Goal: Information Seeking & Learning: Learn about a topic

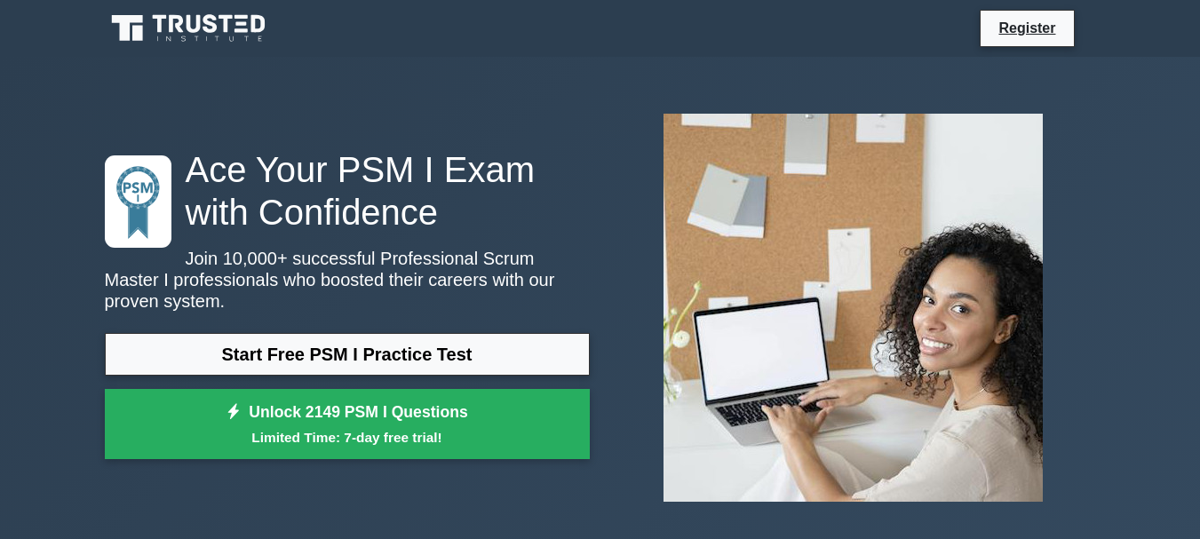
click at [390, 350] on link "Start Free PSM I Practice Test" at bounding box center [347, 354] width 485 height 43
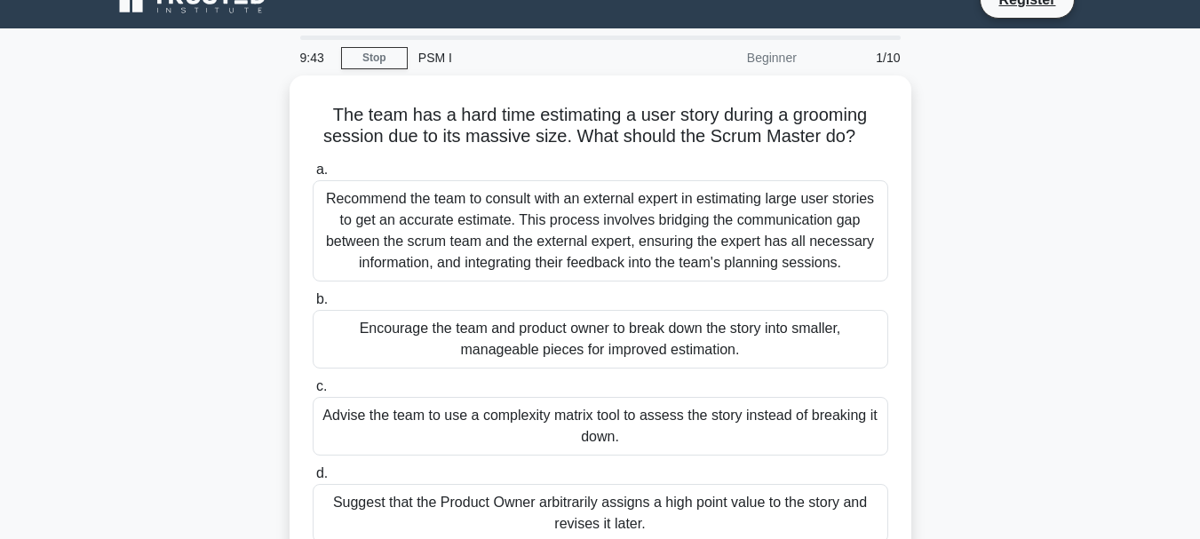
scroll to position [30, 0]
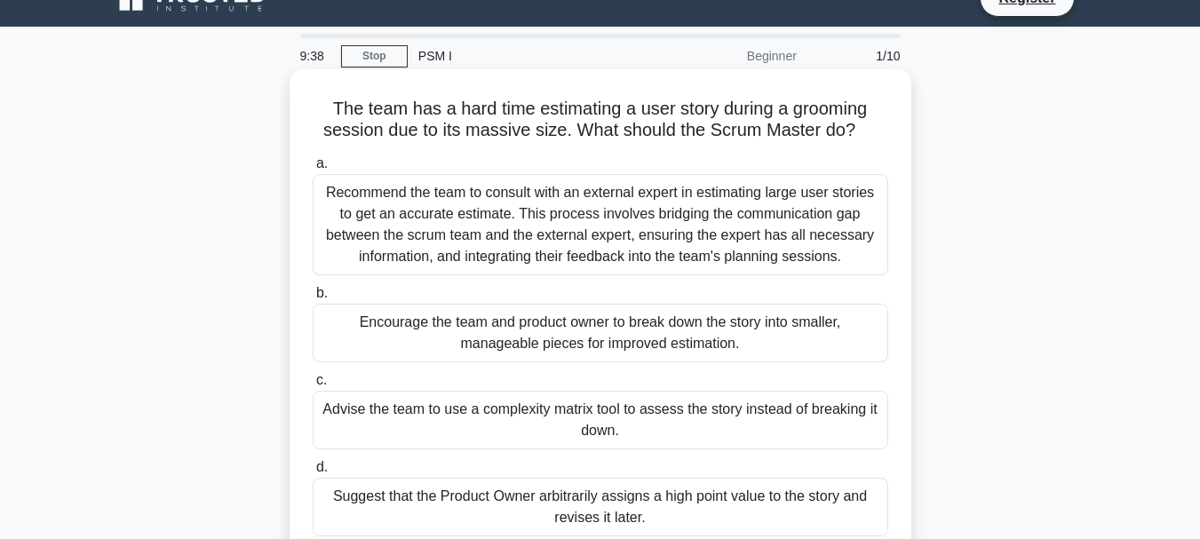
drag, startPoint x: 864, startPoint y: 124, endPoint x: 323, endPoint y: 100, distance: 541.4
click at [323, 100] on h5 "The team has a hard time estimating a user story during a grooming session due …" at bounding box center [600, 120] width 579 height 44
copy h5 "The team has a hard time estimating a user story during a grooming session due …"
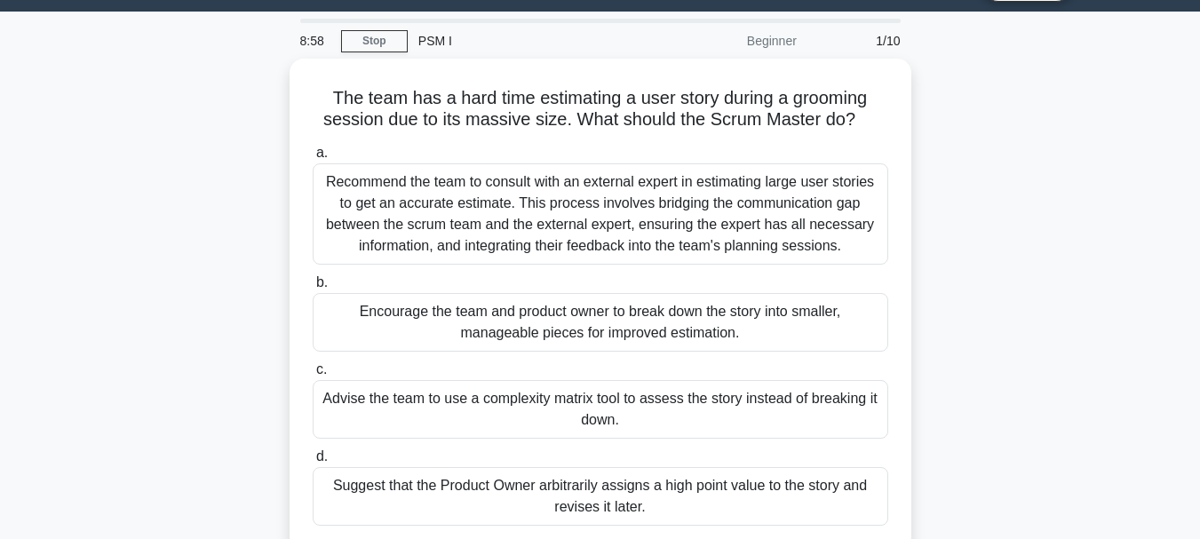
scroll to position [0, 0]
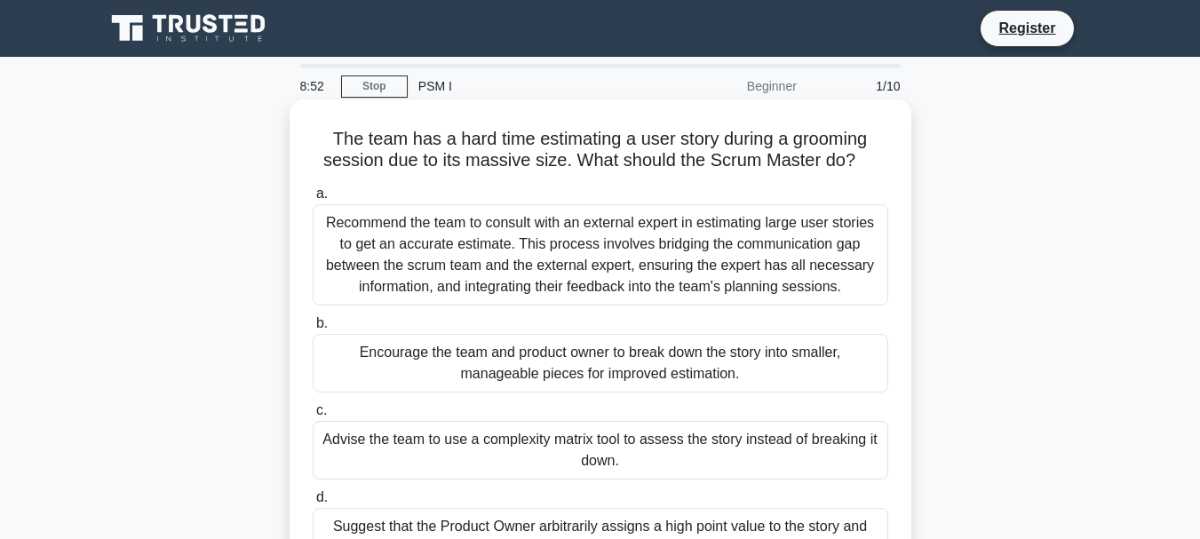
click at [664, 363] on div "Encourage the team and product owner to break down the story into smaller, mana…" at bounding box center [601, 363] width 576 height 59
click at [313, 329] on input "b. Encourage the team and product owner to break down the story into smaller, m…" at bounding box center [313, 324] width 0 height 12
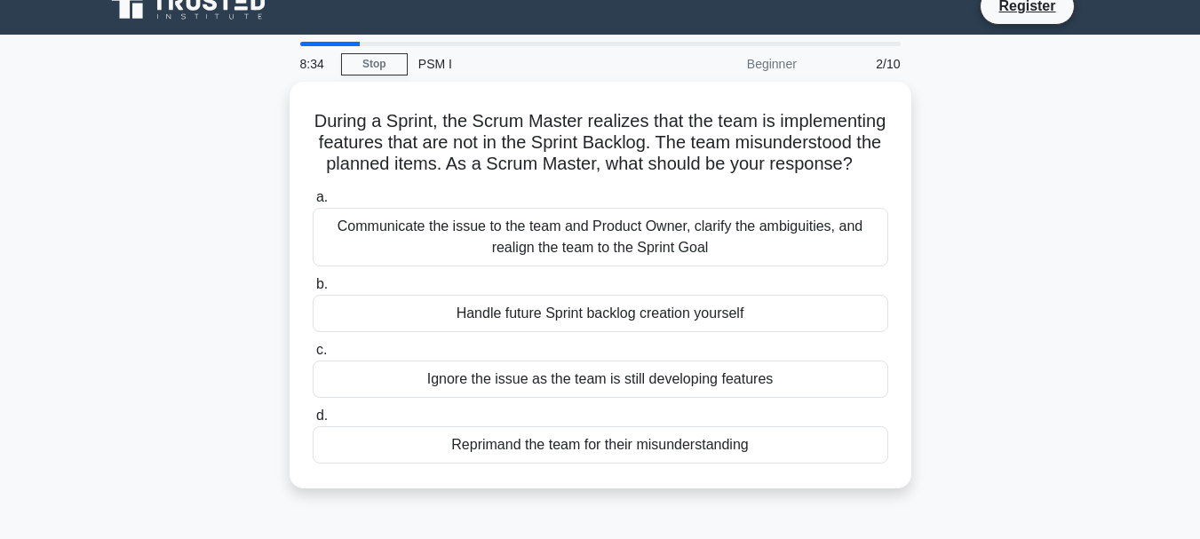
scroll to position [4, 0]
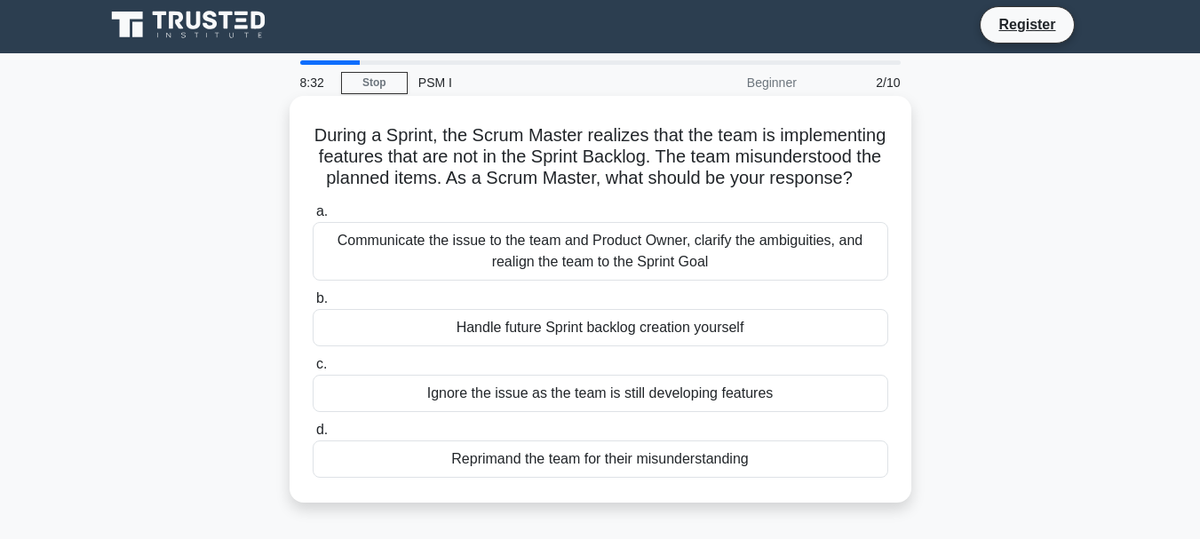
click at [760, 259] on div "Communicate the issue to the team and Product Owner, clarify the ambiguities, a…" at bounding box center [601, 251] width 576 height 59
click at [313, 218] on input "a. Communicate the issue to the team and Product Owner, clarify the ambiguities…" at bounding box center [313, 212] width 0 height 12
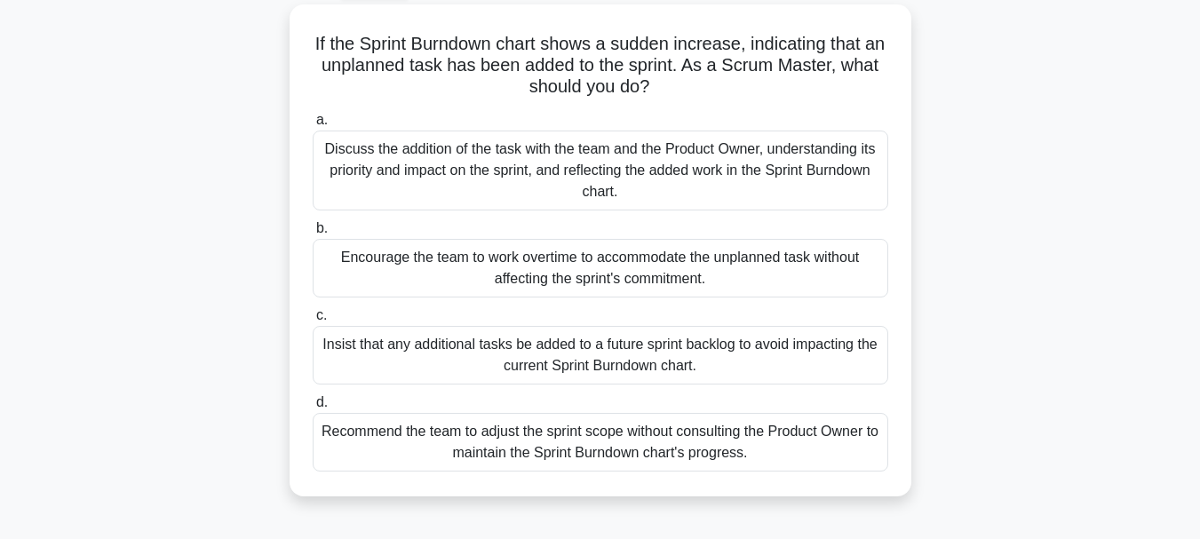
scroll to position [109, 0]
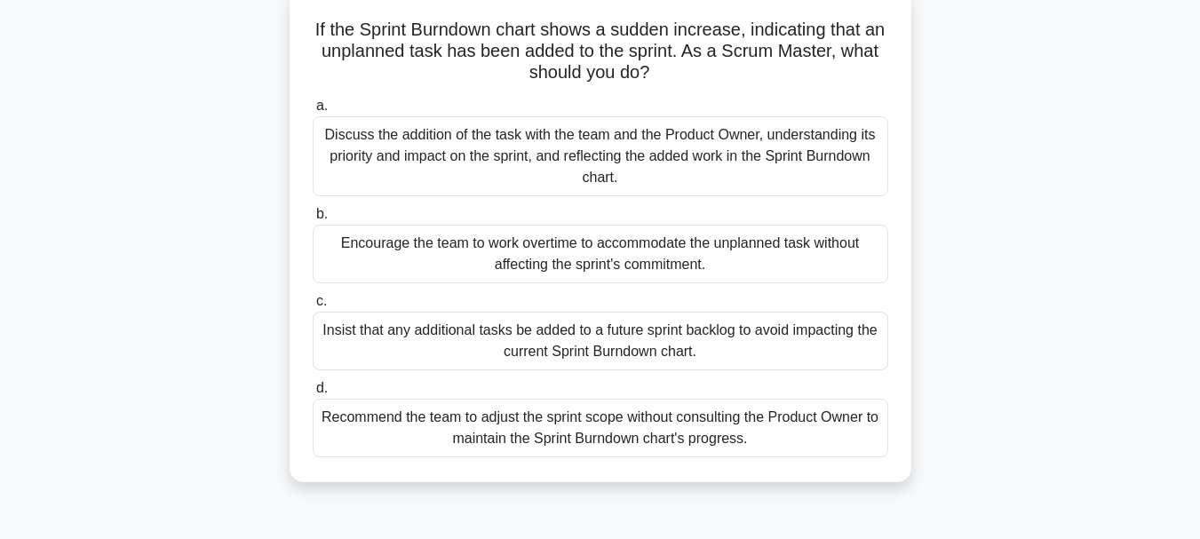
click at [773, 150] on div "Discuss the addition of the task with the team and the Product Owner, understan…" at bounding box center [601, 156] width 576 height 80
click at [313, 112] on input "a. Discuss the addition of the task with the team and the Product Owner, unders…" at bounding box center [313, 106] width 0 height 12
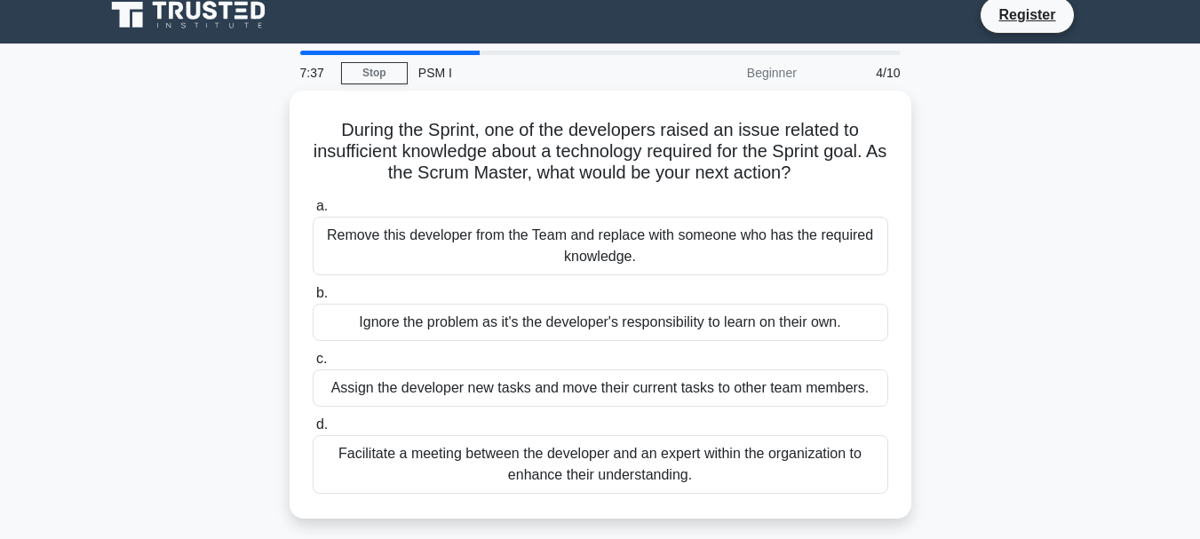
scroll to position [19, 0]
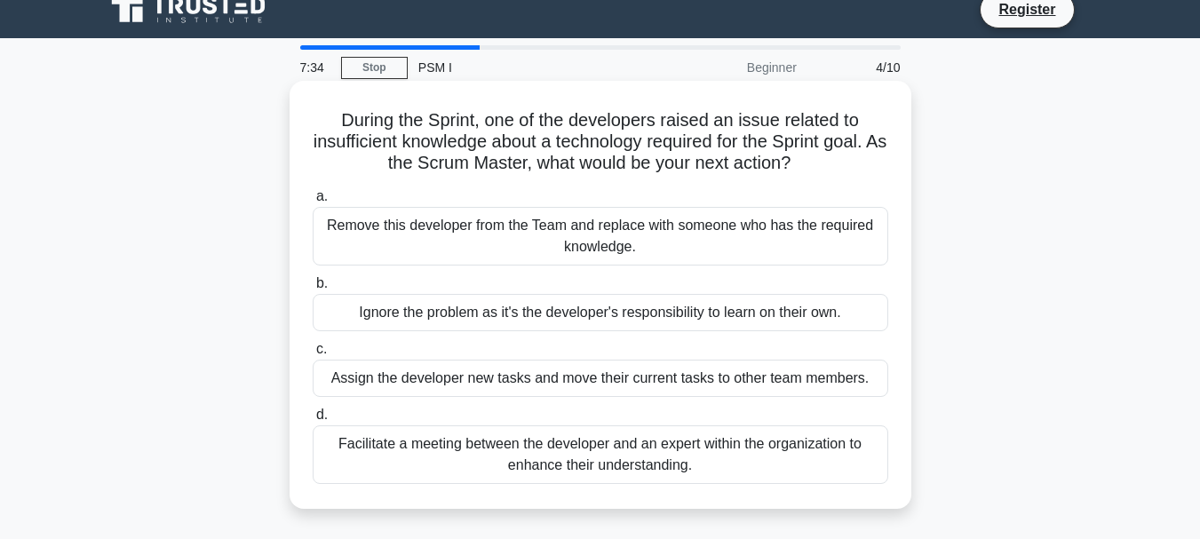
click at [614, 464] on div "Facilitate a meeting between the developer and an expert within the organizatio…" at bounding box center [601, 454] width 576 height 59
click at [313, 421] on input "d. Facilitate a meeting between the developer and an expert within the organiza…" at bounding box center [313, 415] width 0 height 12
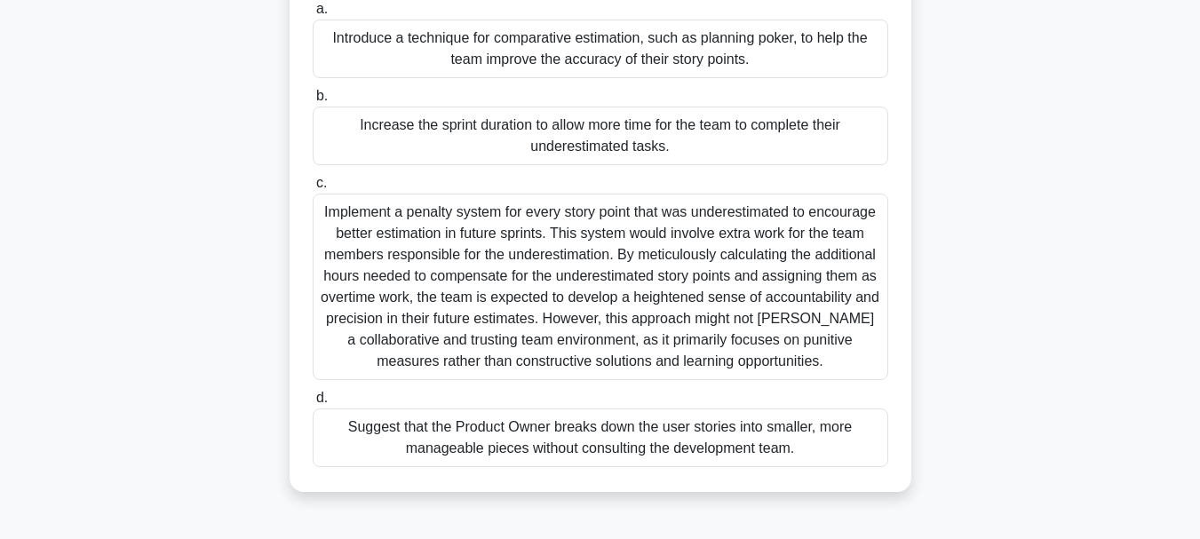
scroll to position [213, 0]
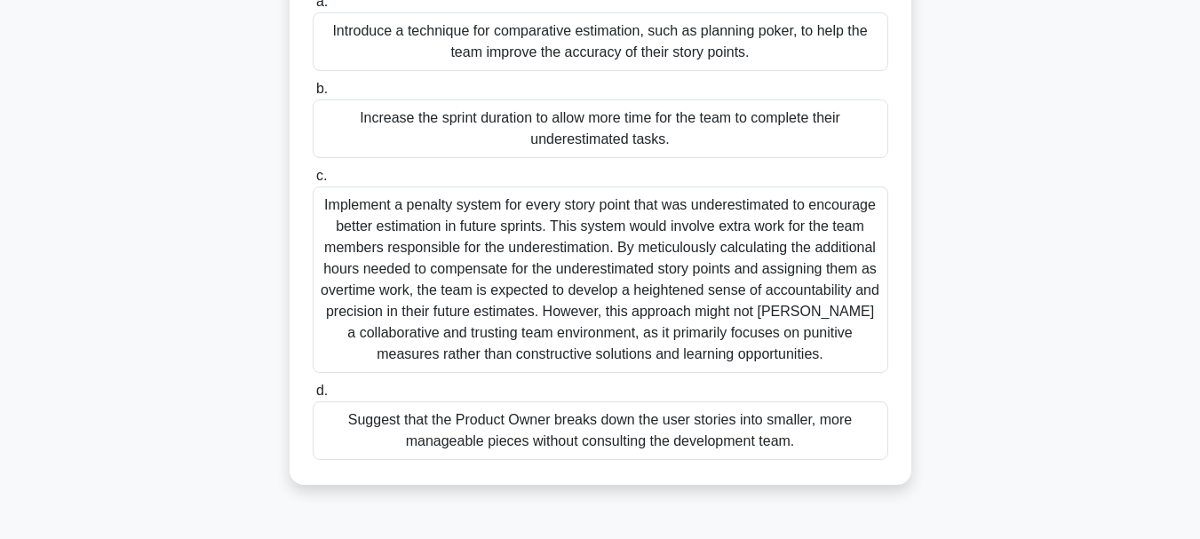
click at [754, 435] on div "Suggest that the Product Owner breaks down the user stories into smaller, more …" at bounding box center [601, 430] width 576 height 59
click at [313, 397] on input "d. Suggest that the Product Owner breaks down the user stories into smaller, mo…" at bounding box center [313, 391] width 0 height 12
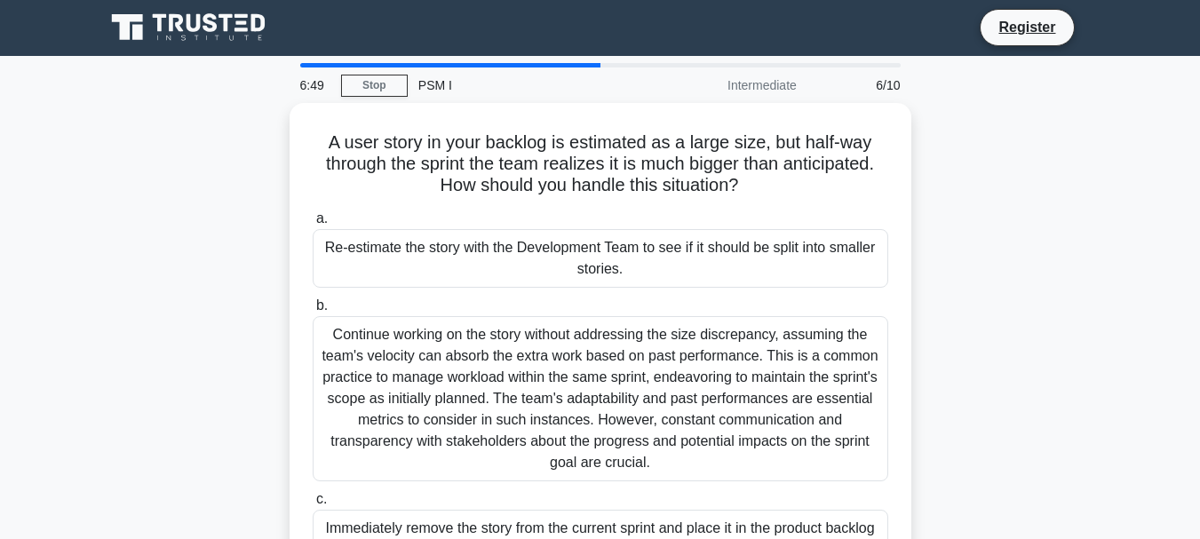
scroll to position [0, 0]
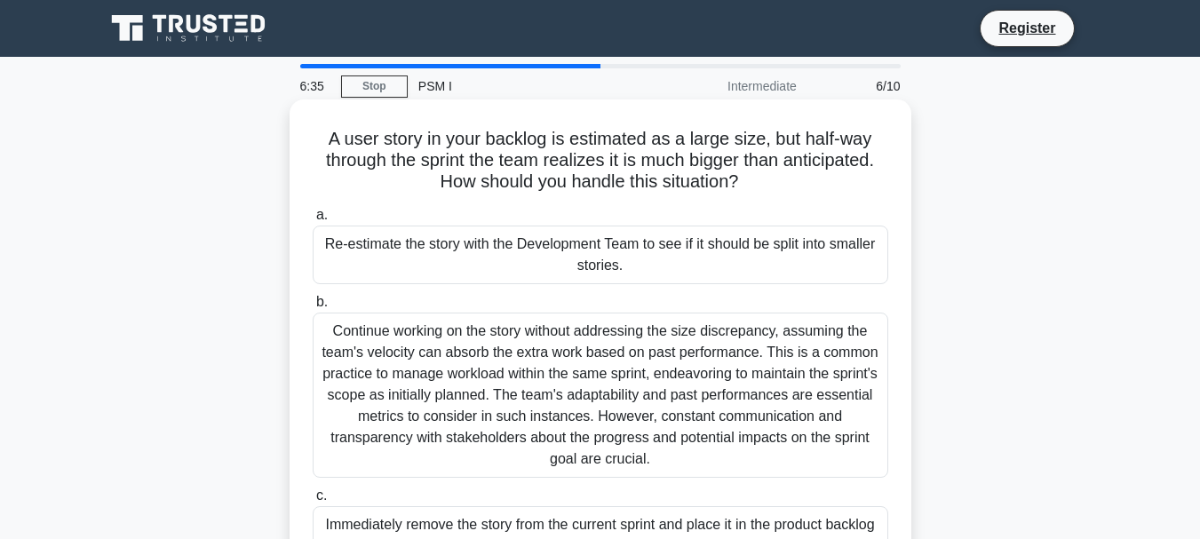
drag, startPoint x: 431, startPoint y: 180, endPoint x: 772, endPoint y: 190, distance: 341.2
click at [772, 190] on h5 "A user story in your backlog is estimated as a large size, but half-way through…" at bounding box center [600, 161] width 579 height 66
click at [802, 183] on h5 "A user story in your backlog is estimated as a large size, but half-way through…" at bounding box center [600, 161] width 579 height 66
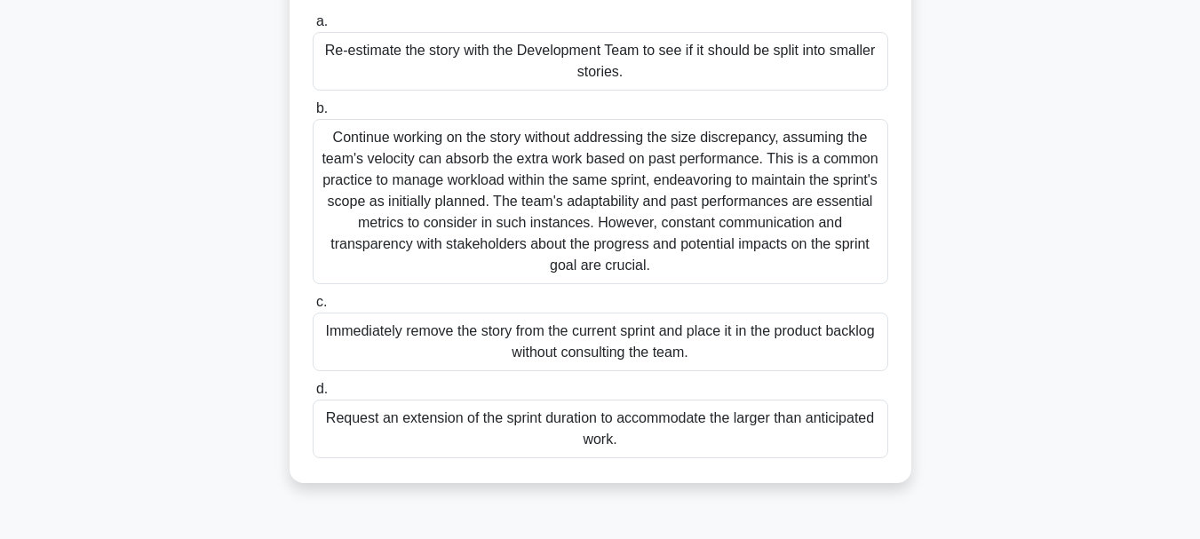
scroll to position [210, 0]
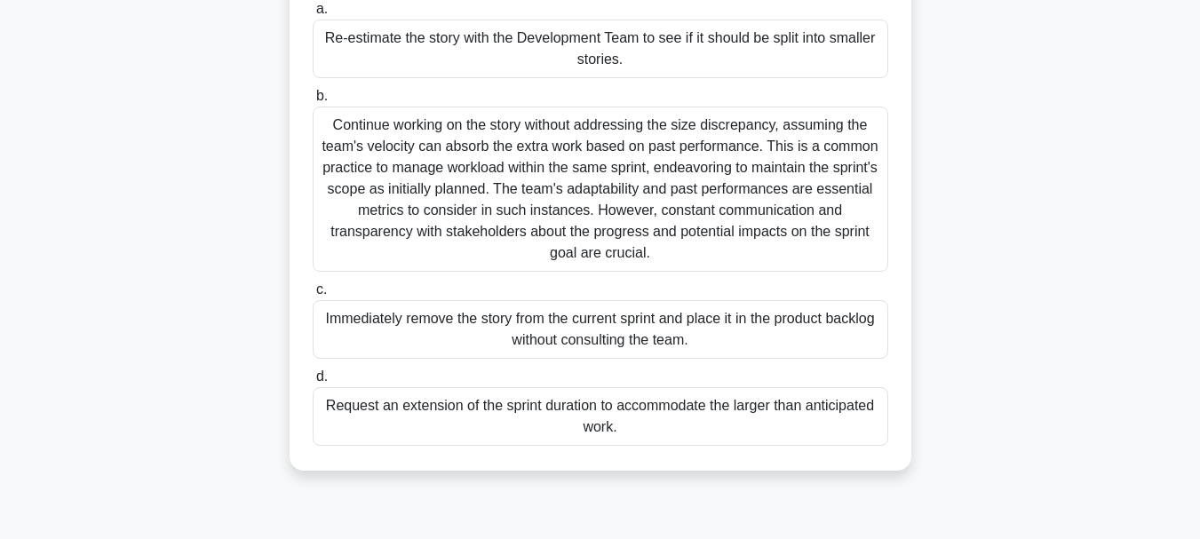
drag, startPoint x: 1198, startPoint y: 272, endPoint x: 1212, endPoint y: 205, distance: 68.1
click at [1199, 205] on html "Register 5:51 Stop PSM I" at bounding box center [600, 269] width 1200 height 959
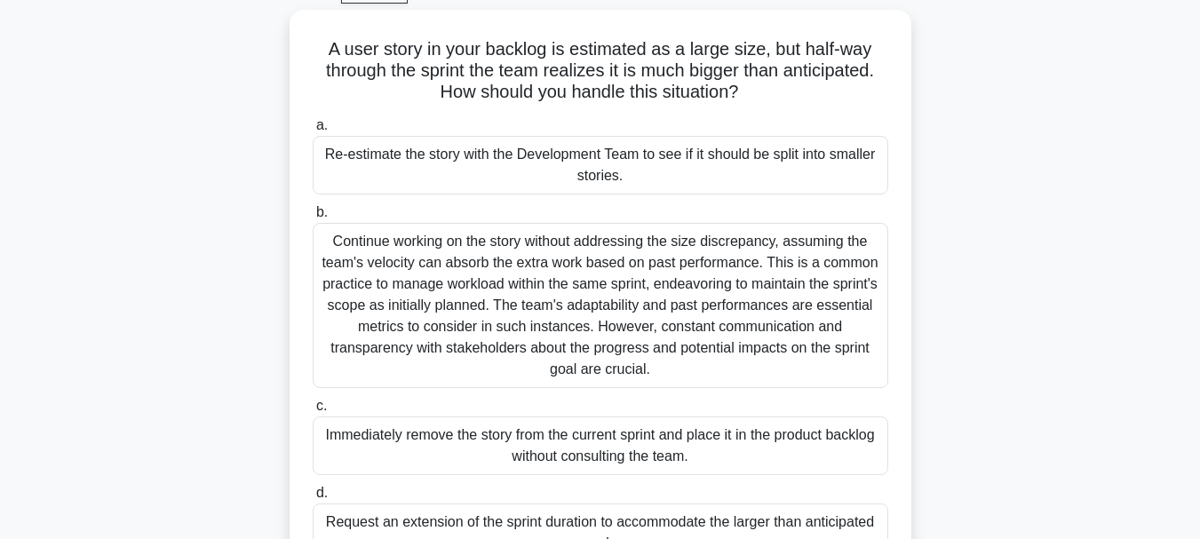
scroll to position [74, 0]
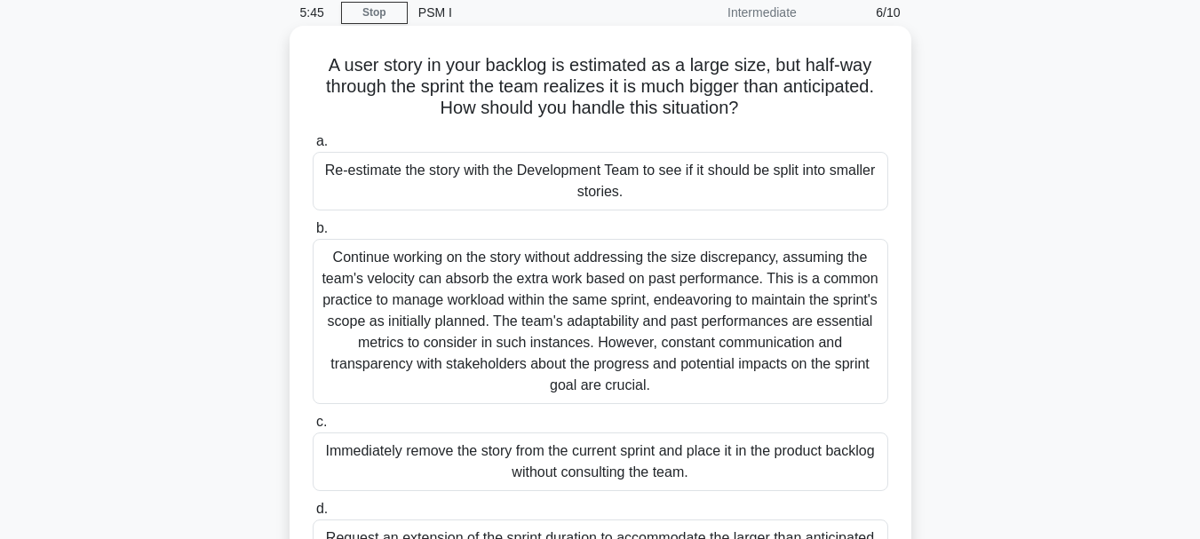
click at [745, 190] on div "Re-estimate the story with the Development Team to see if it should be split in…" at bounding box center [601, 181] width 576 height 59
click at [313, 147] on input "a. Re-estimate the story with the Development Team to see if it should be split…" at bounding box center [313, 142] width 0 height 12
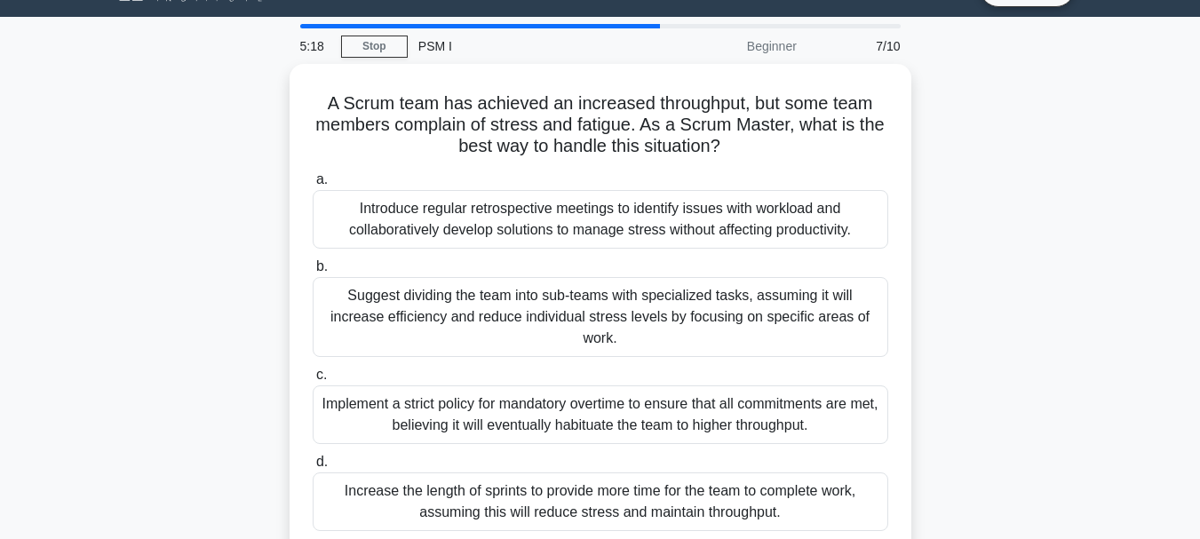
scroll to position [70, 0]
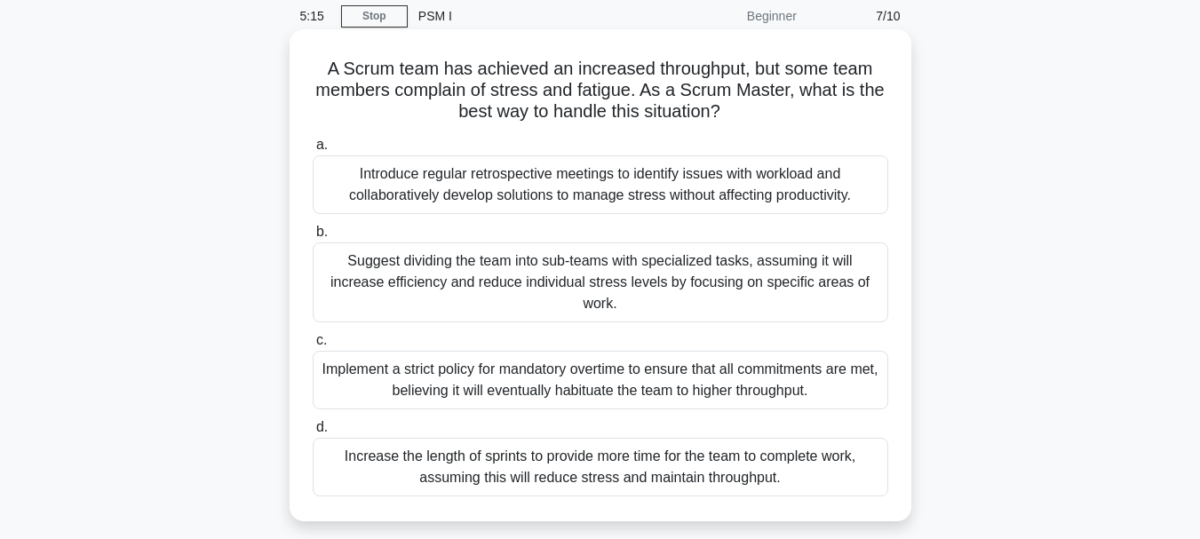
click at [710, 448] on div "Increase the length of sprints to provide more time for the team to complete wo…" at bounding box center [601, 467] width 576 height 59
click at [313, 433] on input "d. Increase the length of sprints to provide more time for the team to complete…" at bounding box center [313, 428] width 0 height 12
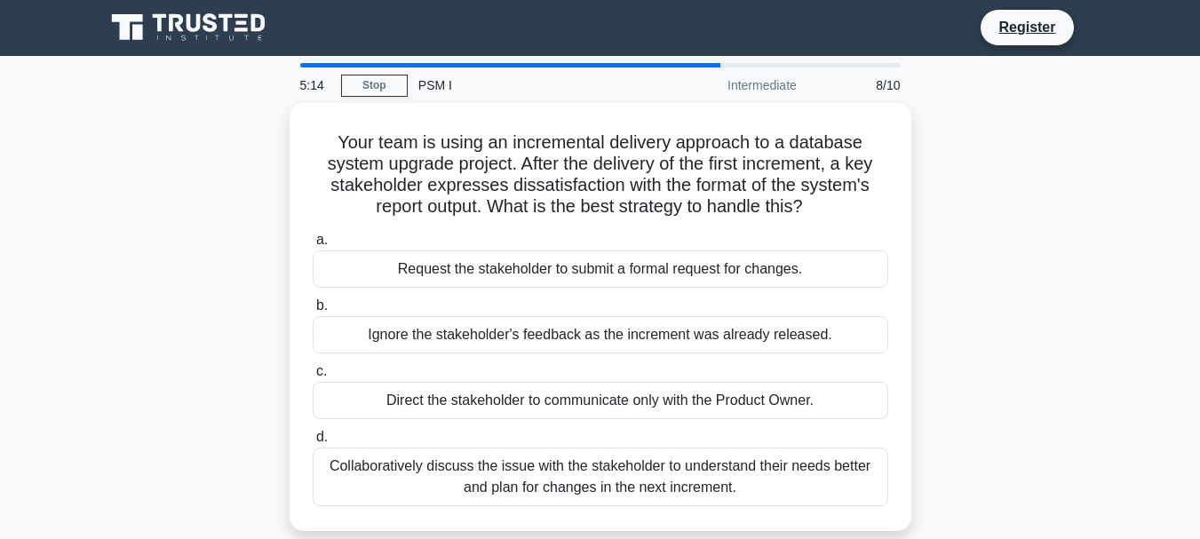
scroll to position [0, 0]
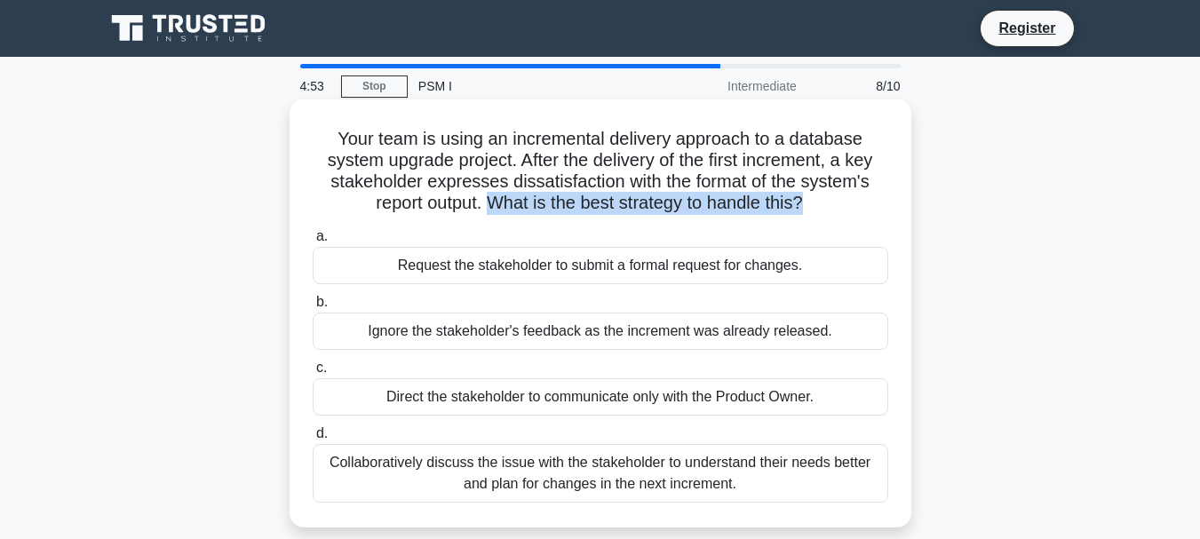
drag, startPoint x: 493, startPoint y: 206, endPoint x: 807, endPoint y: 213, distance: 314.5
click at [807, 213] on h5 "Your team is using an incremental delivery approach to a database system upgrad…" at bounding box center [600, 171] width 579 height 87
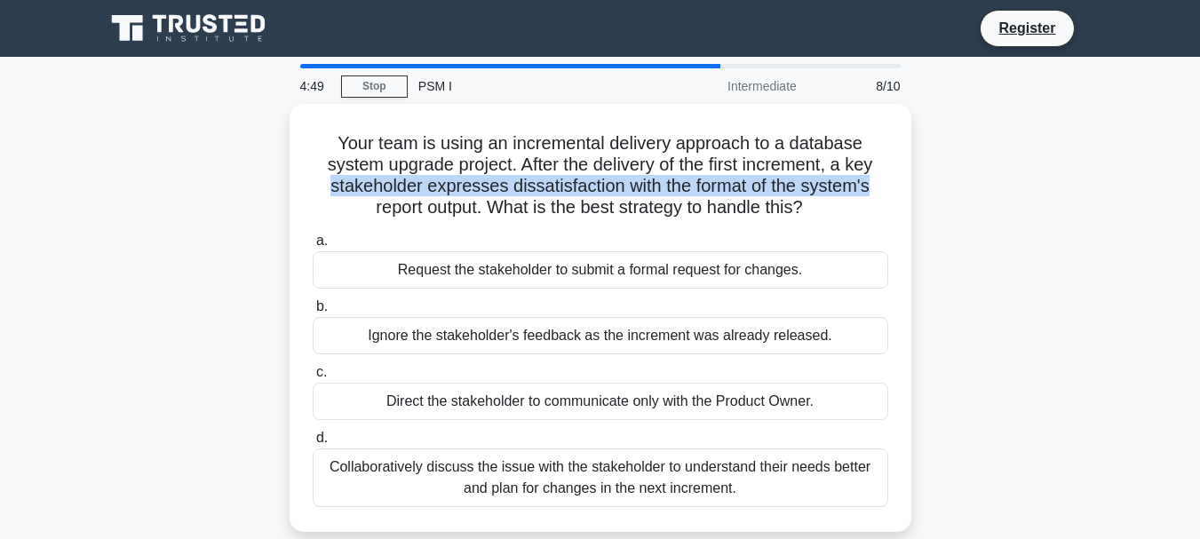
drag, startPoint x: 1199, startPoint y: 167, endPoint x: 1205, endPoint y: 188, distance: 22.2
click at [1199, 188] on html "Register 4:49 Stop PSM I" at bounding box center [600, 479] width 1200 height 959
click at [1159, 167] on main "4:48 Stop PSM I Intermediate 8/10 Your team is using an incremental delivery ap…" at bounding box center [600, 508] width 1200 height 902
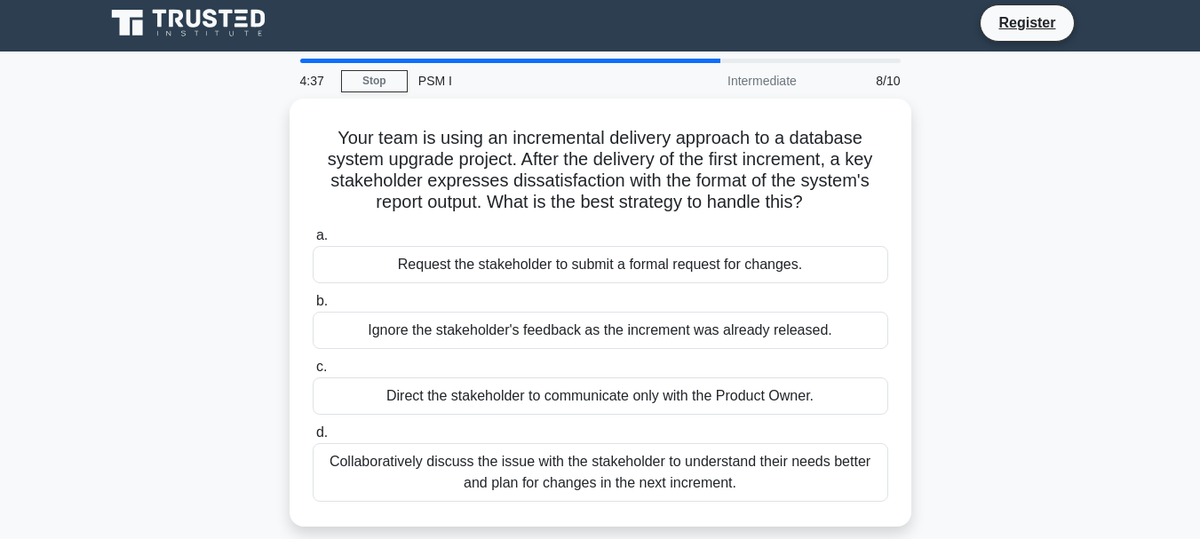
scroll to position [7, 0]
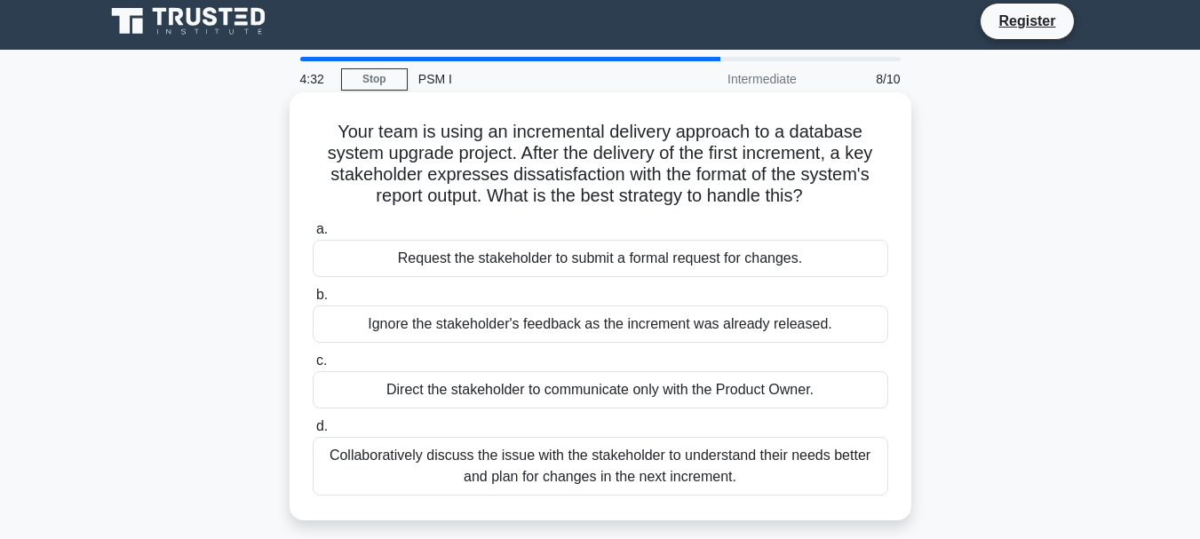
click at [665, 469] on div "Collaboratively discuss the issue with the stakeholder to understand their need…" at bounding box center [601, 466] width 576 height 59
click at [313, 433] on input "d. Collaboratively discuss the issue with the stakeholder to understand their n…" at bounding box center [313, 427] width 0 height 12
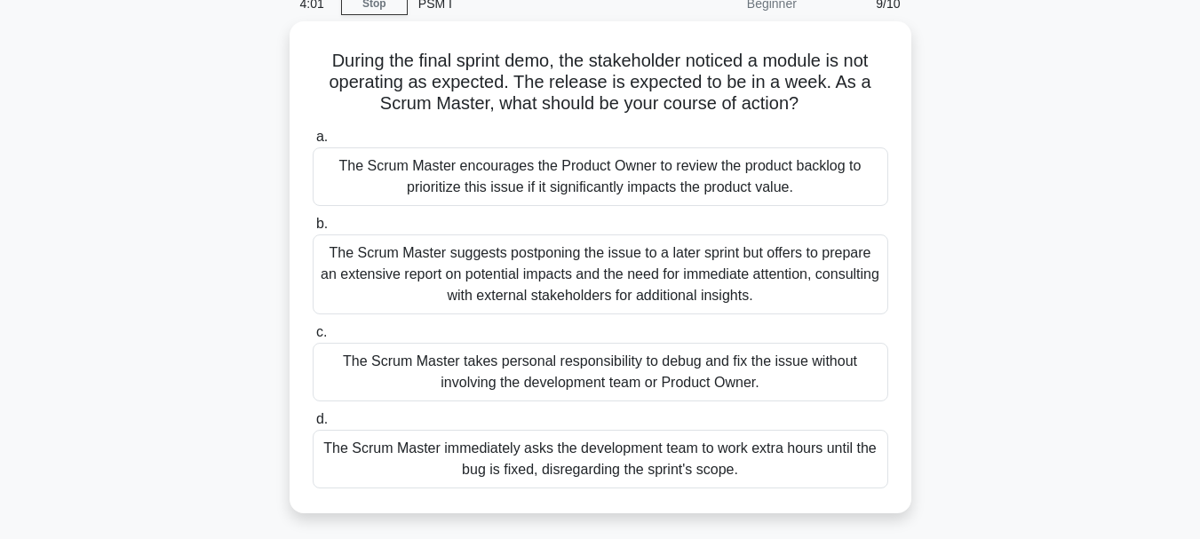
scroll to position [99, 0]
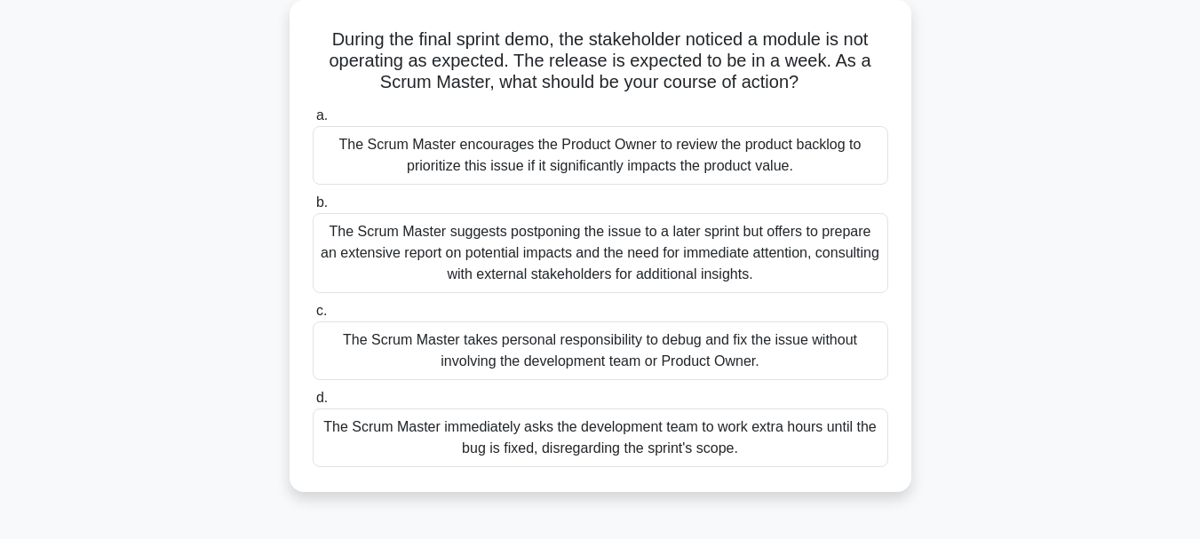
click at [735, 442] on div "The Scrum Master immediately asks the development team to work extra hours unti…" at bounding box center [601, 438] width 576 height 59
click at [313, 404] on input "d. The Scrum Master immediately asks the development team to work extra hours u…" at bounding box center [313, 399] width 0 height 12
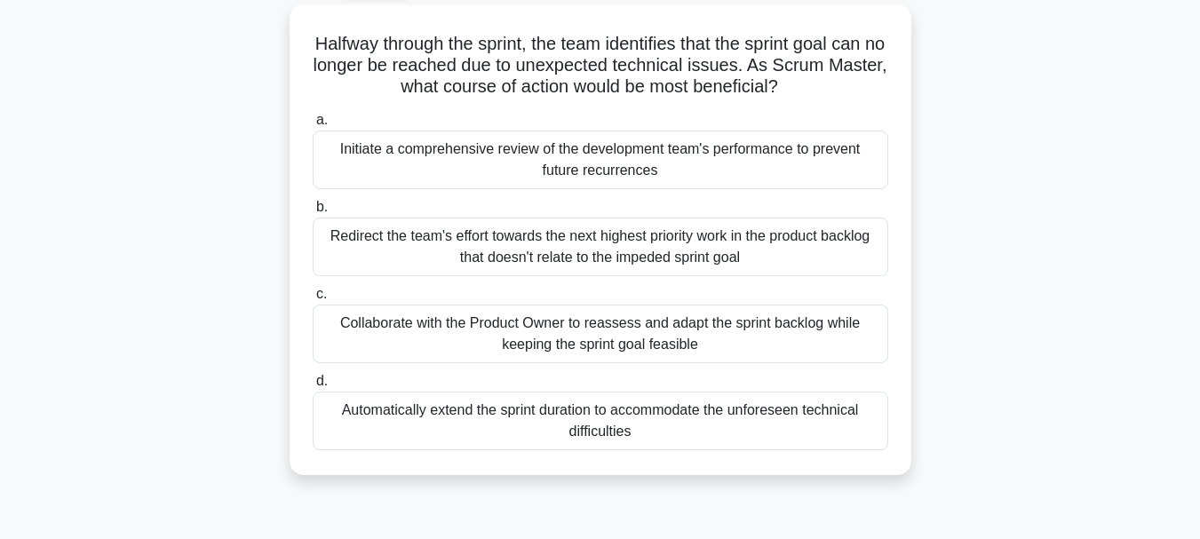
scroll to position [0, 0]
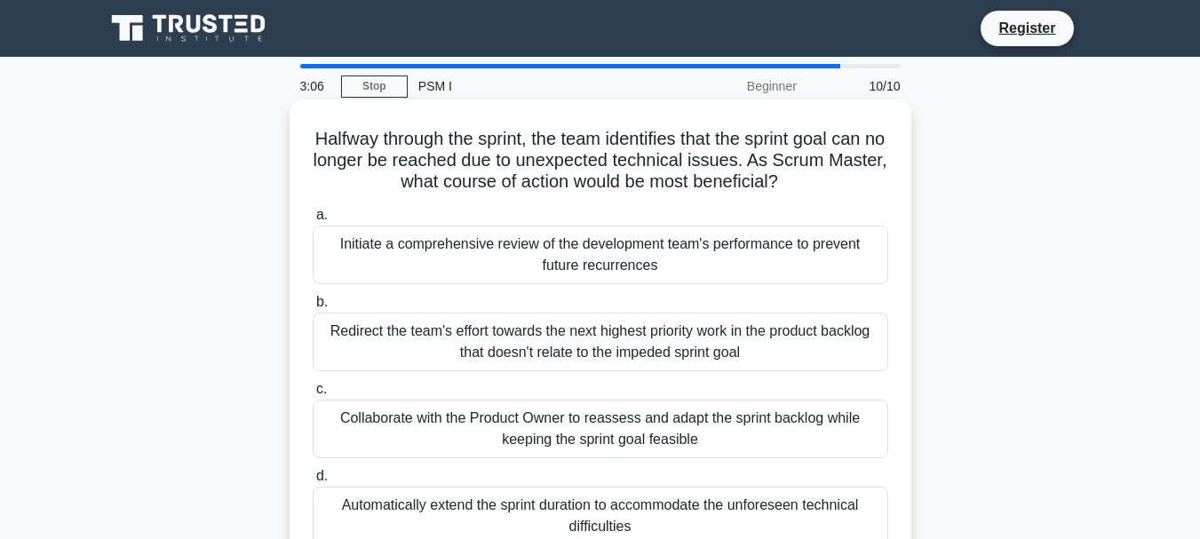
drag, startPoint x: 820, startPoint y: 188, endPoint x: 313, endPoint y: 143, distance: 509.1
click at [313, 143] on h5 "Halfway through the sprint, the team identifies that the sprint goal can no lon…" at bounding box center [600, 161] width 579 height 66
copy h5 "Halfway through the sprint, the team identifies that the sprint goal can no lon…"
click at [542, 346] on div "Redirect the team's effort towards the next highest priority work in the produc…" at bounding box center [601, 342] width 576 height 59
click at [313, 308] on input "b. Redirect the team's effort towards the next highest priority work in the pro…" at bounding box center [313, 303] width 0 height 12
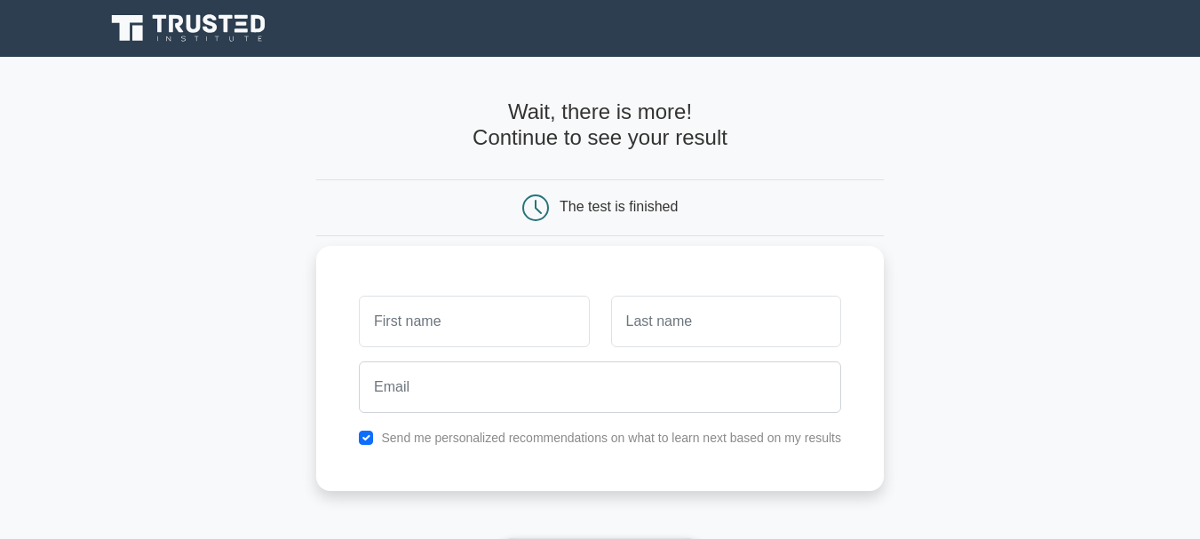
click at [535, 321] on input "text" at bounding box center [474, 322] width 230 height 52
type input "dharani"
type input "c"
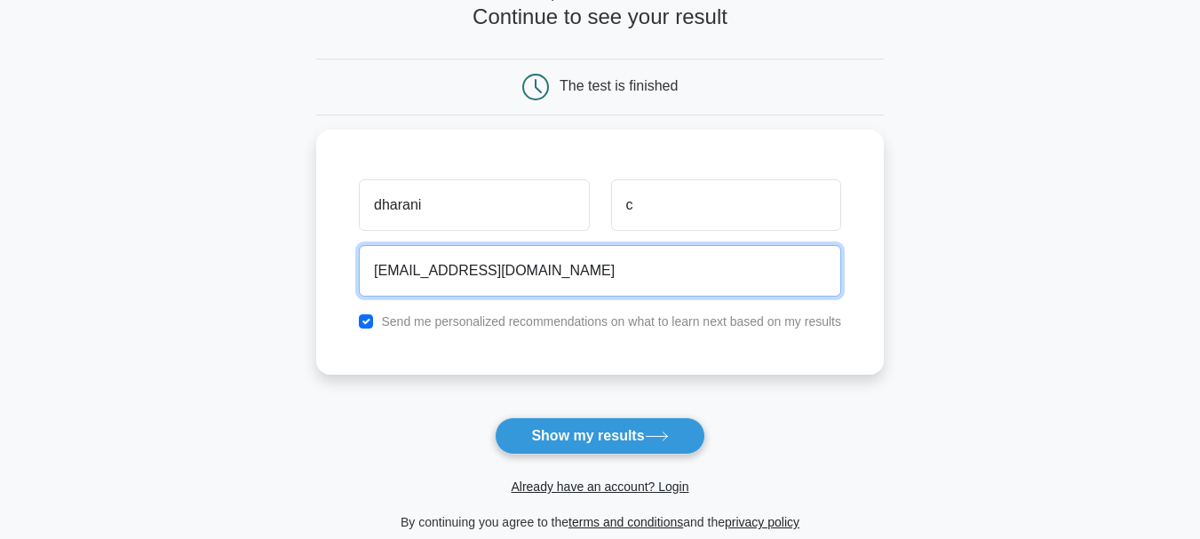
scroll to position [123, 0]
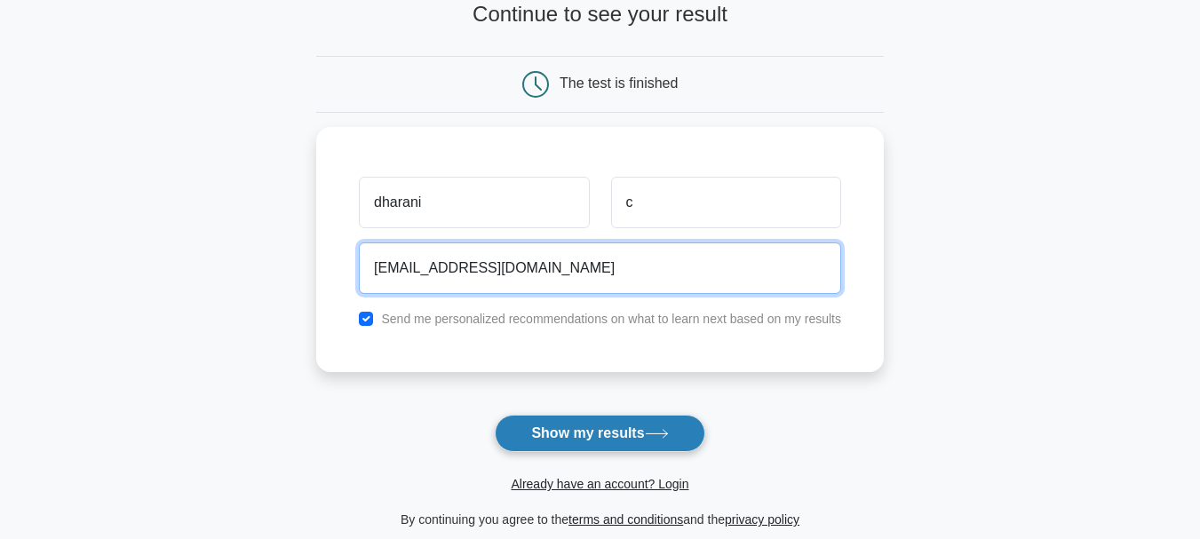
type input "dharani_jan6@yahoo.in"
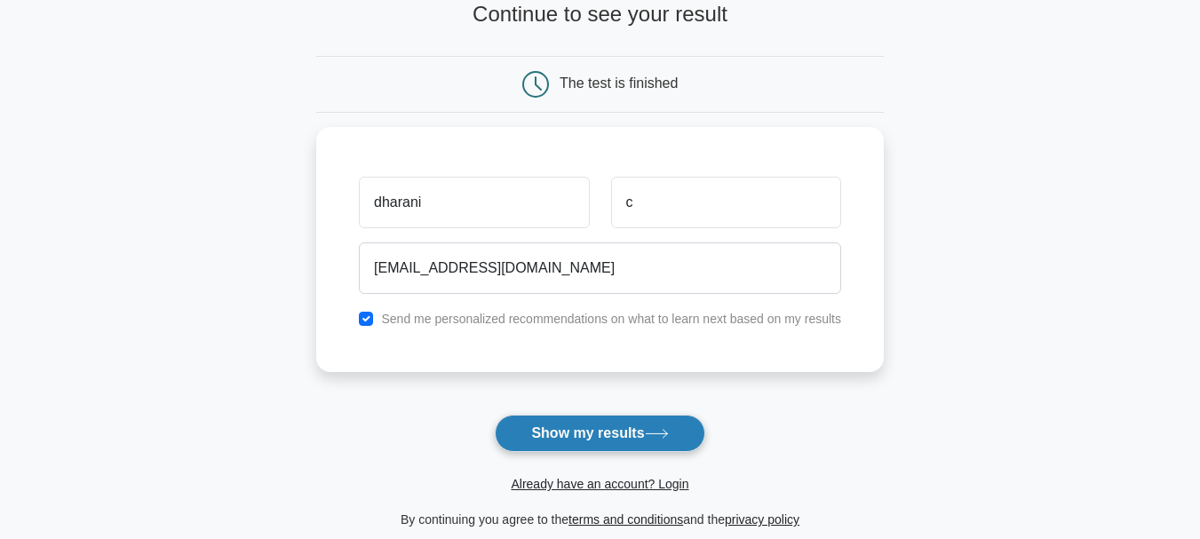
click at [611, 427] on button "Show my results" at bounding box center [600, 433] width 210 height 37
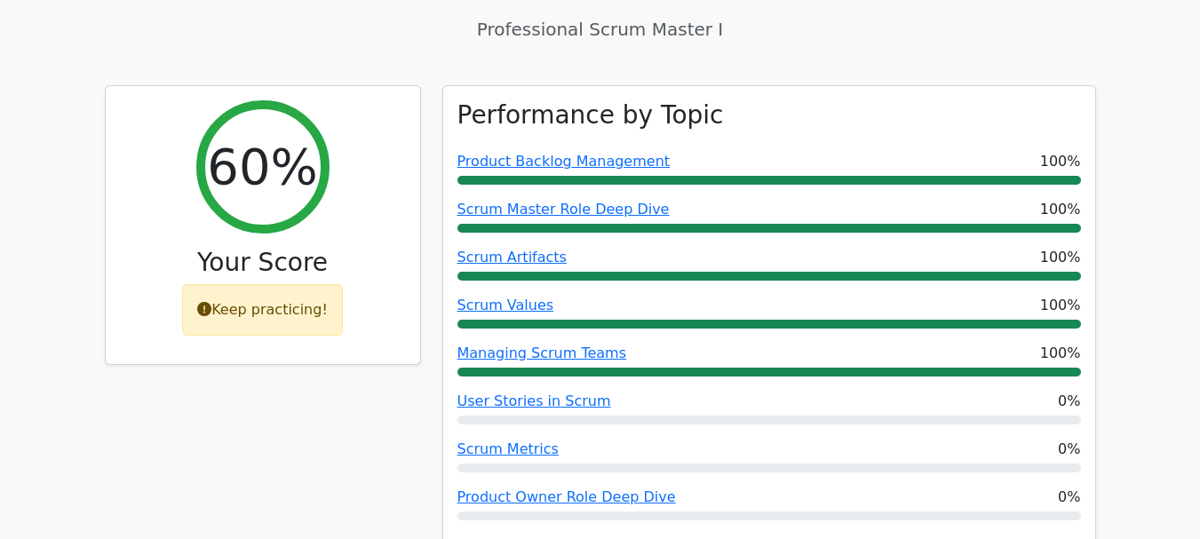
scroll to position [607, 0]
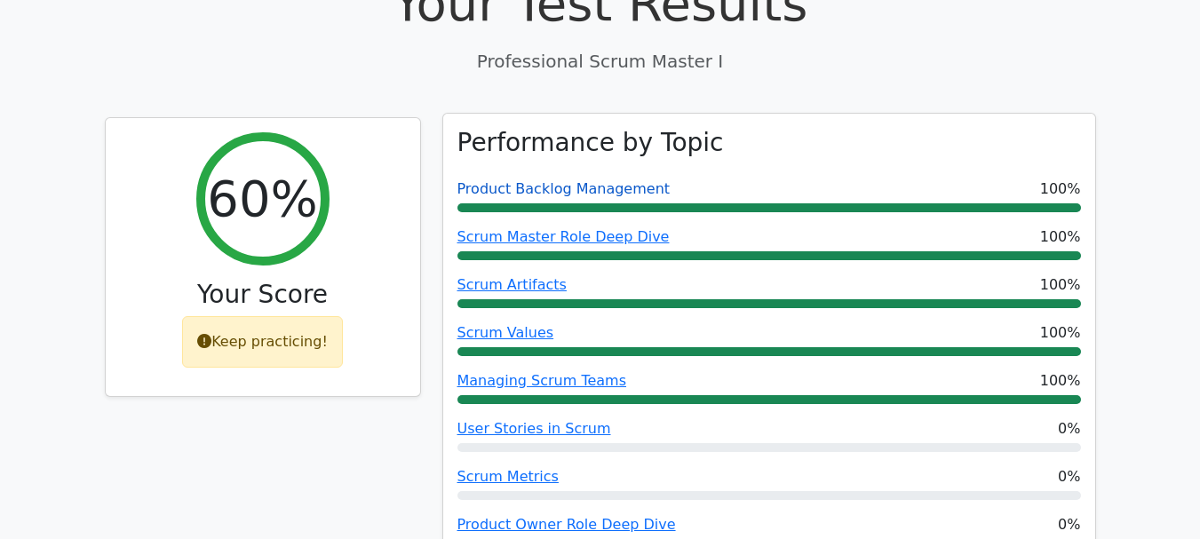
click at [606, 180] on link "Product Backlog Management" at bounding box center [563, 188] width 213 height 17
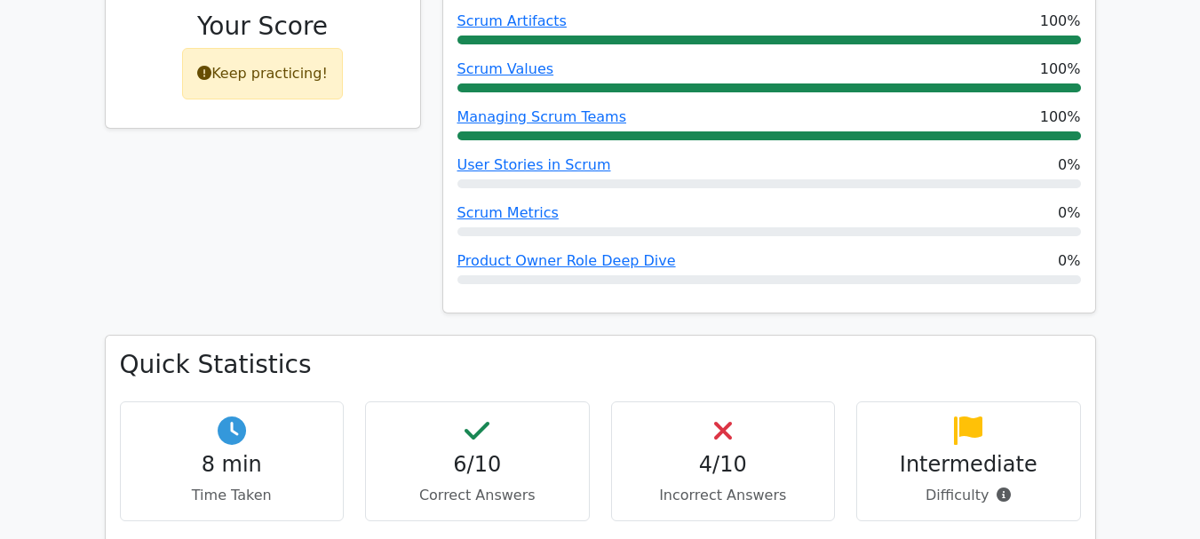
scroll to position [856, 0]
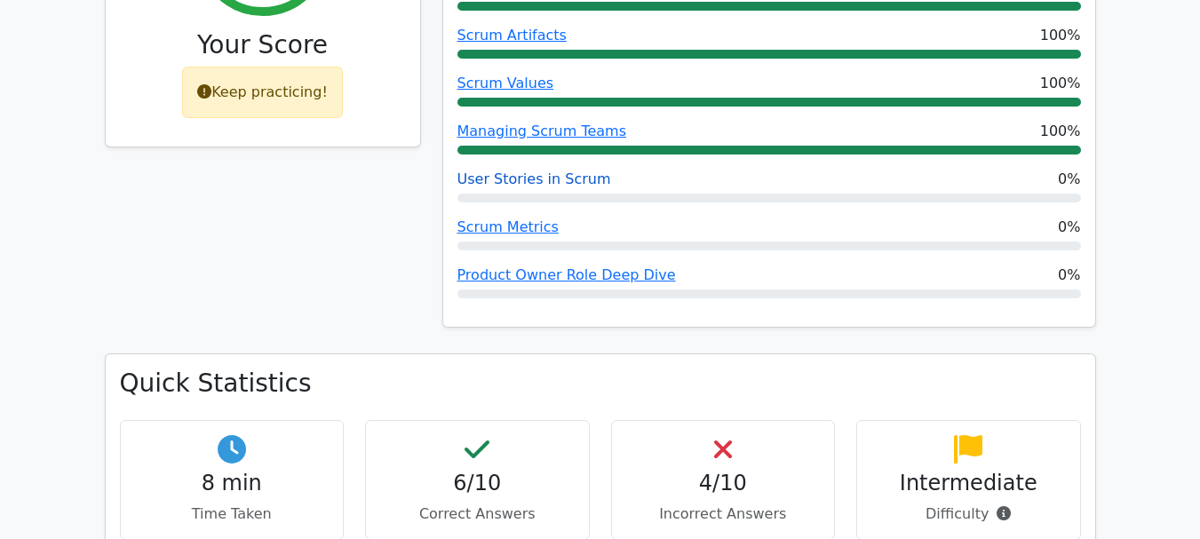
click at [539, 171] on link "User Stories in Scrum" at bounding box center [534, 179] width 154 height 17
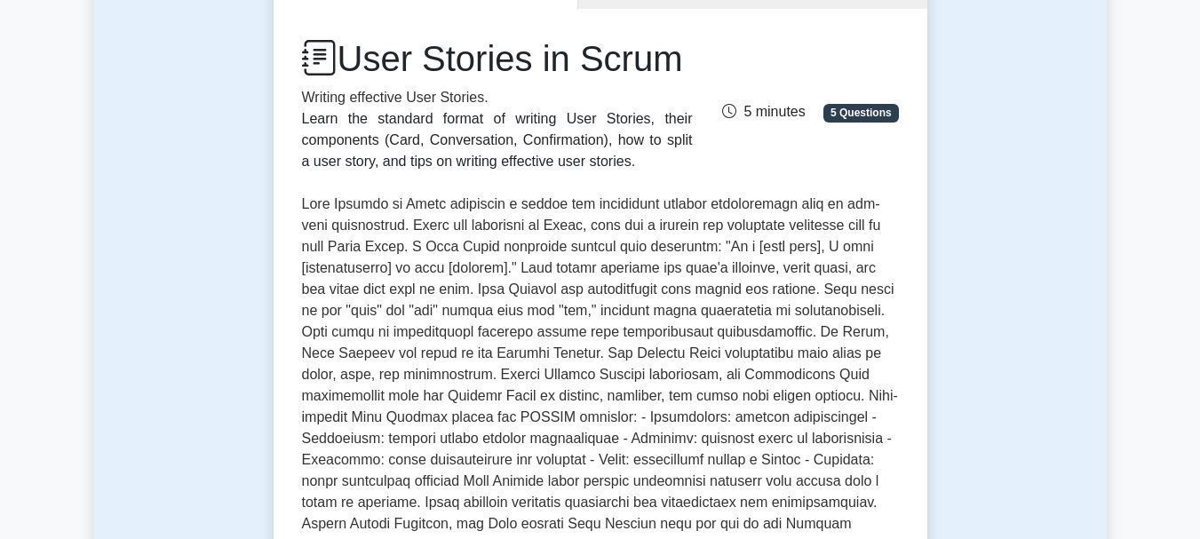
scroll to position [229, 0]
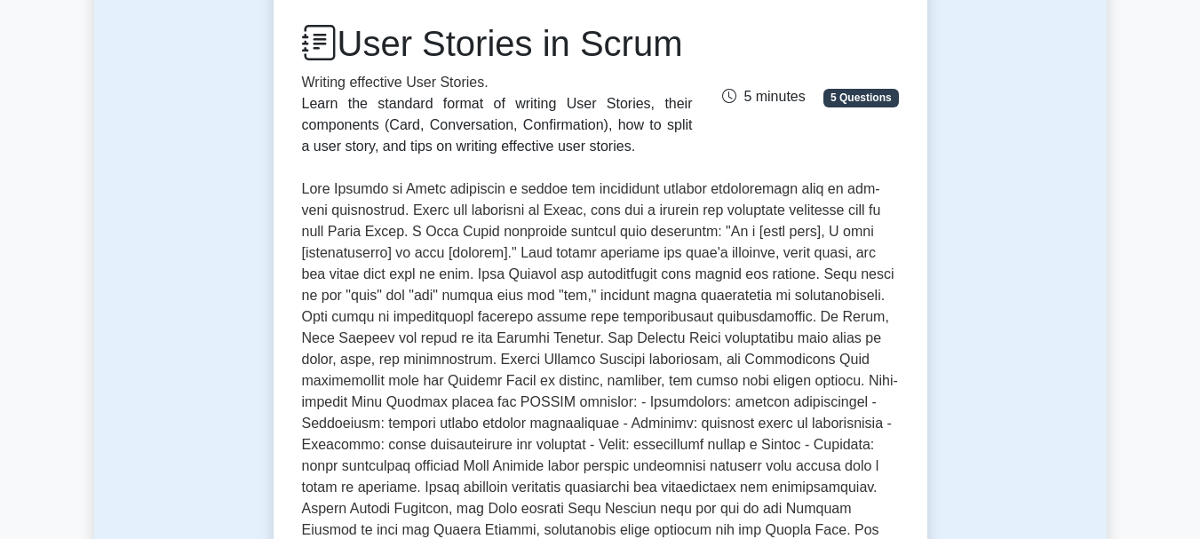
click at [758, 232] on p at bounding box center [600, 392] width 597 height 426
click at [472, 279] on p at bounding box center [600, 392] width 597 height 426
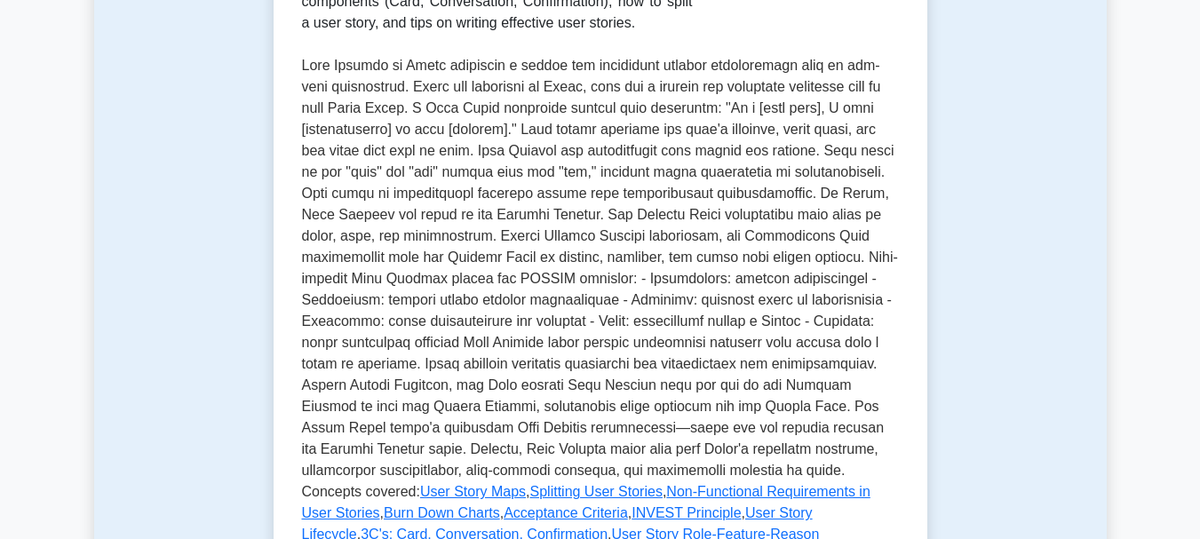
scroll to position [362, 0]
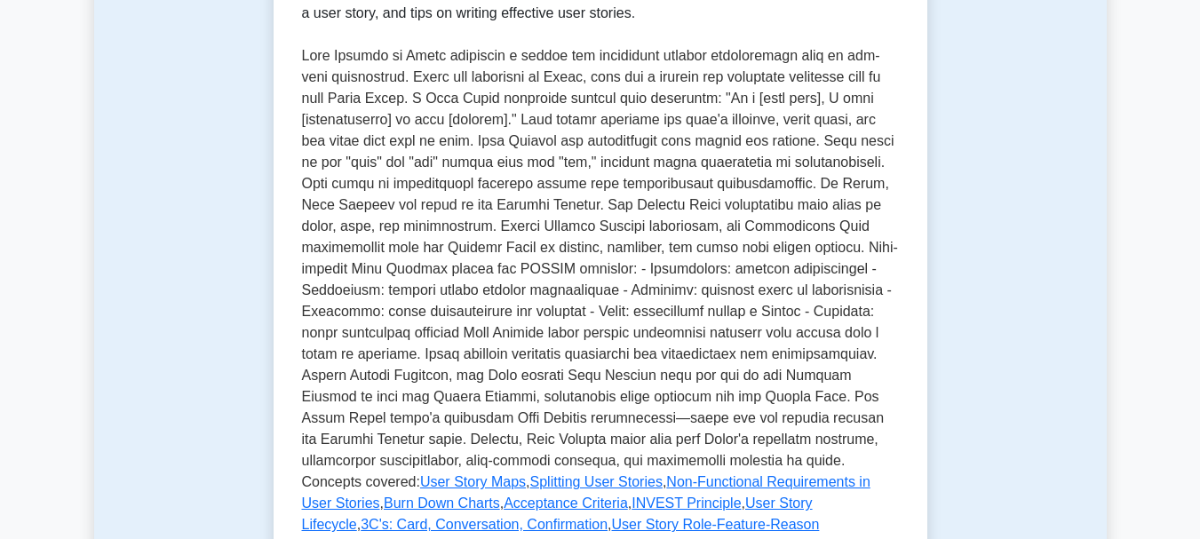
click at [567, 201] on p at bounding box center [600, 258] width 597 height 426
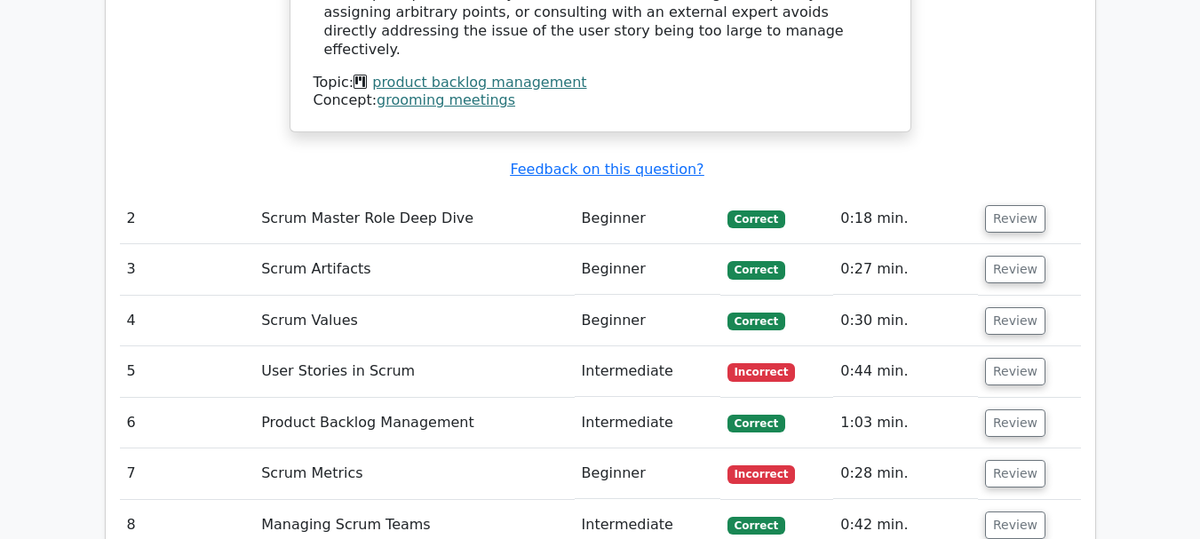
scroll to position [2155, 0]
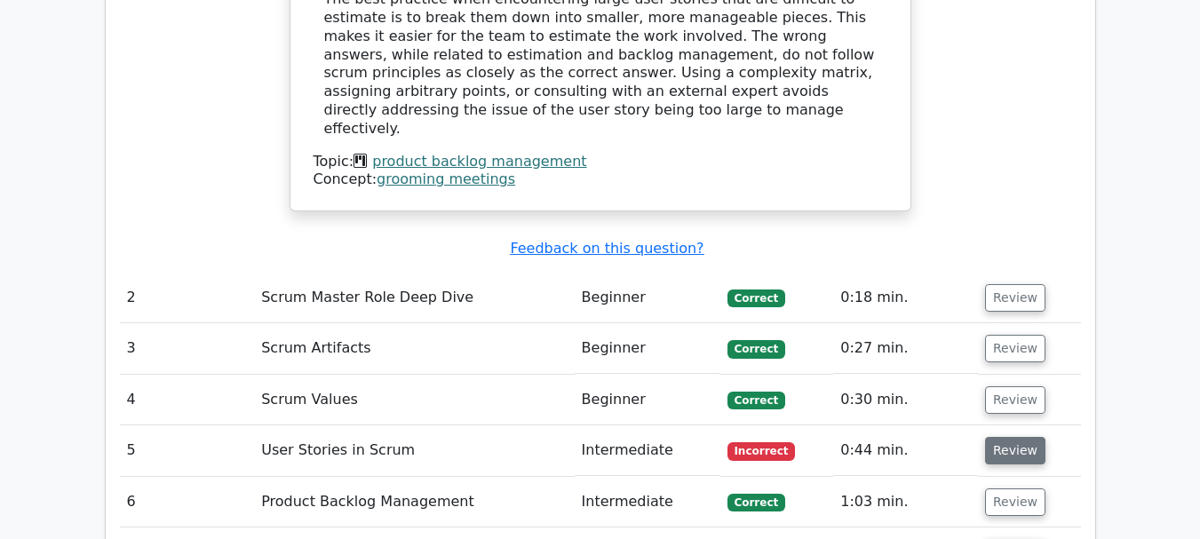
click at [1006, 437] on button "Review" at bounding box center [1015, 451] width 60 height 28
click at [323, 425] on td "User Stories in Scrum" at bounding box center [414, 450] width 320 height 51
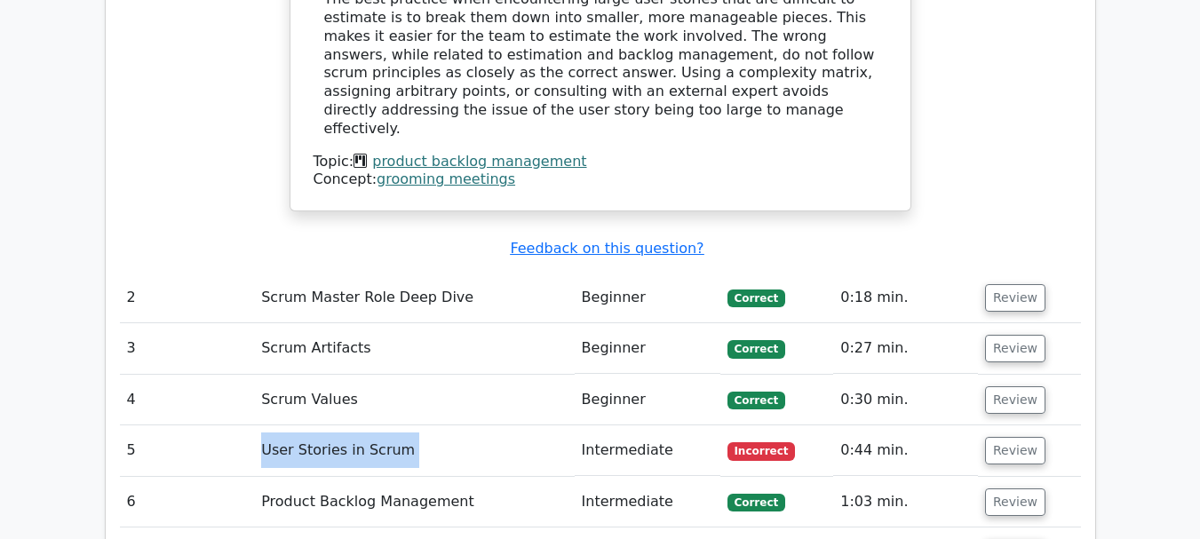
click at [323, 425] on td "User Stories in Scrum" at bounding box center [414, 450] width 320 height 51
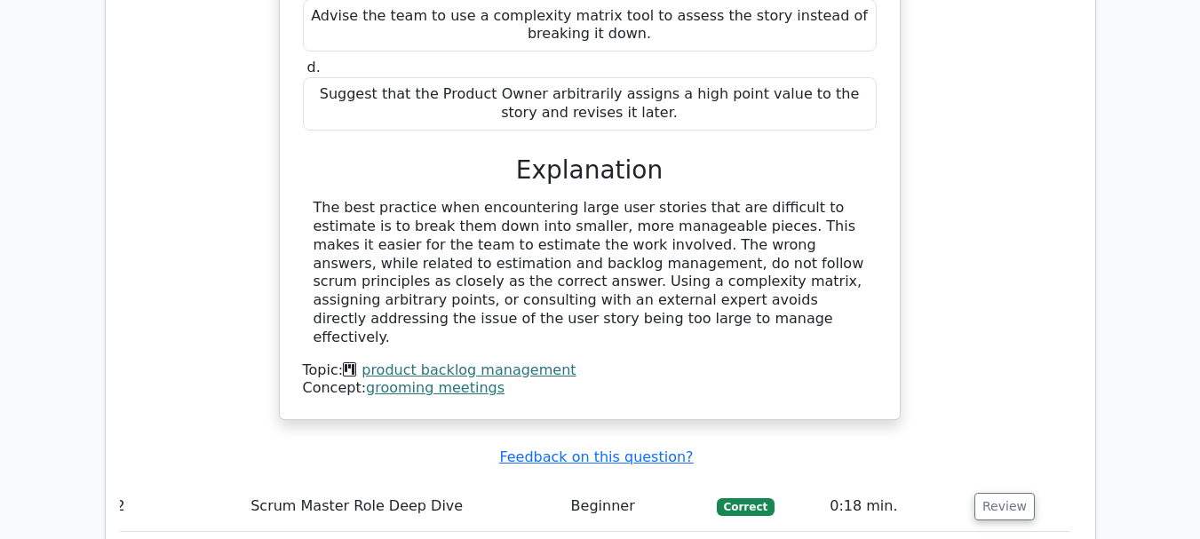
scroll to position [1957, 0]
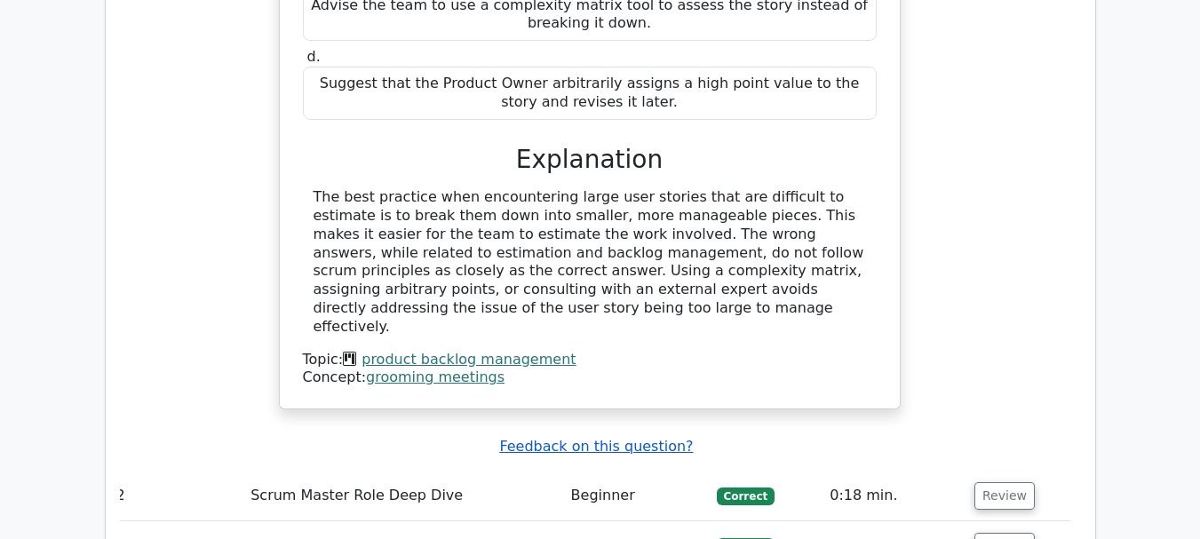
click at [641, 438] on u "Feedback on this question?" at bounding box center [596, 446] width 194 height 17
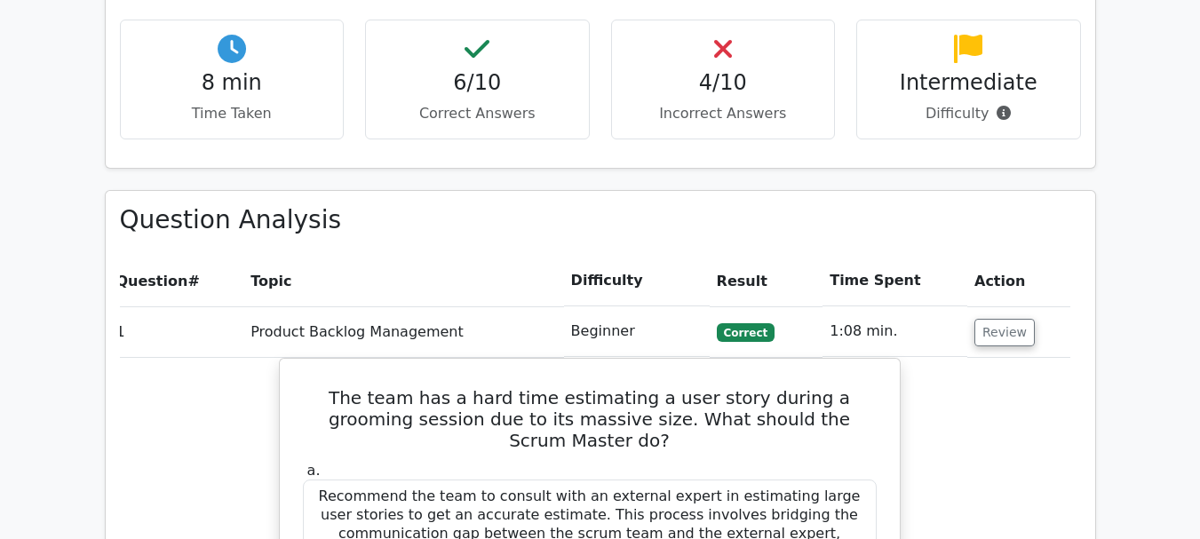
scroll to position [1224, 0]
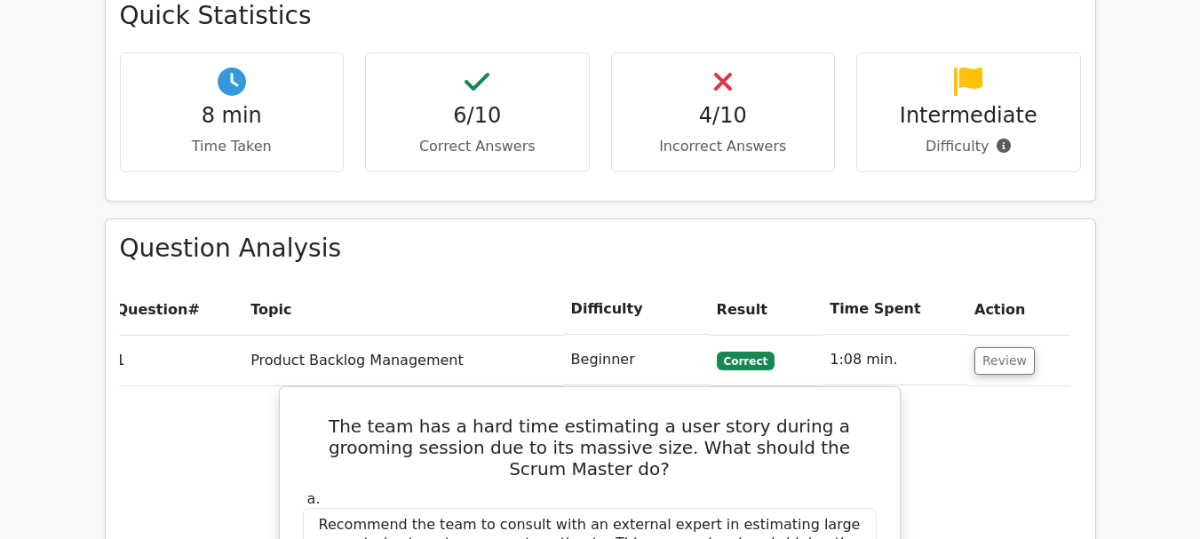
click at [369, 335] on td "Product Backlog Management" at bounding box center [403, 360] width 320 height 51
click at [148, 335] on td "1" at bounding box center [176, 360] width 135 height 51
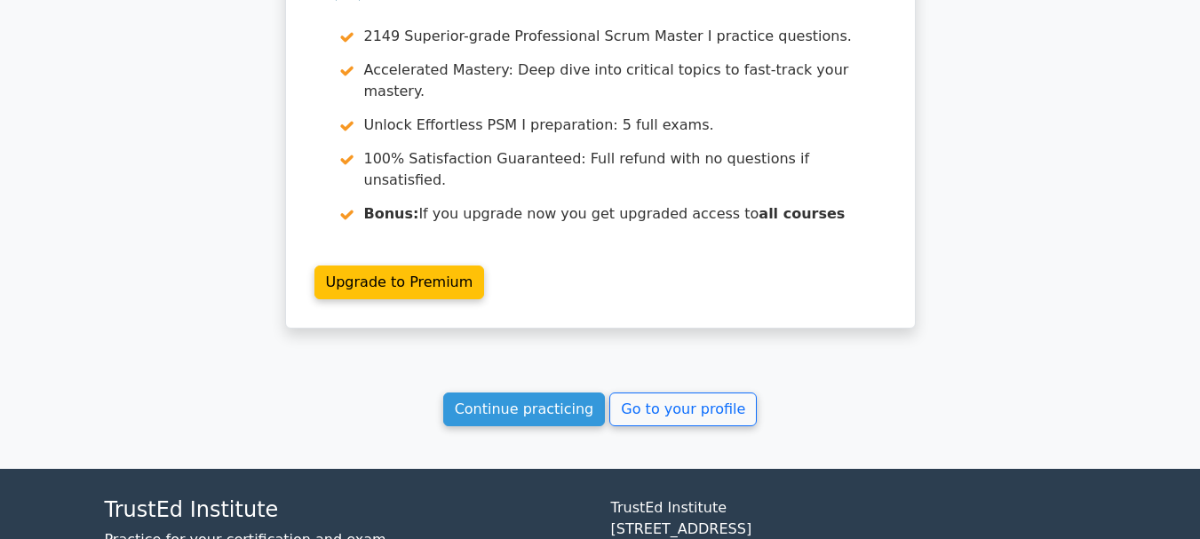
scroll to position [3250, 0]
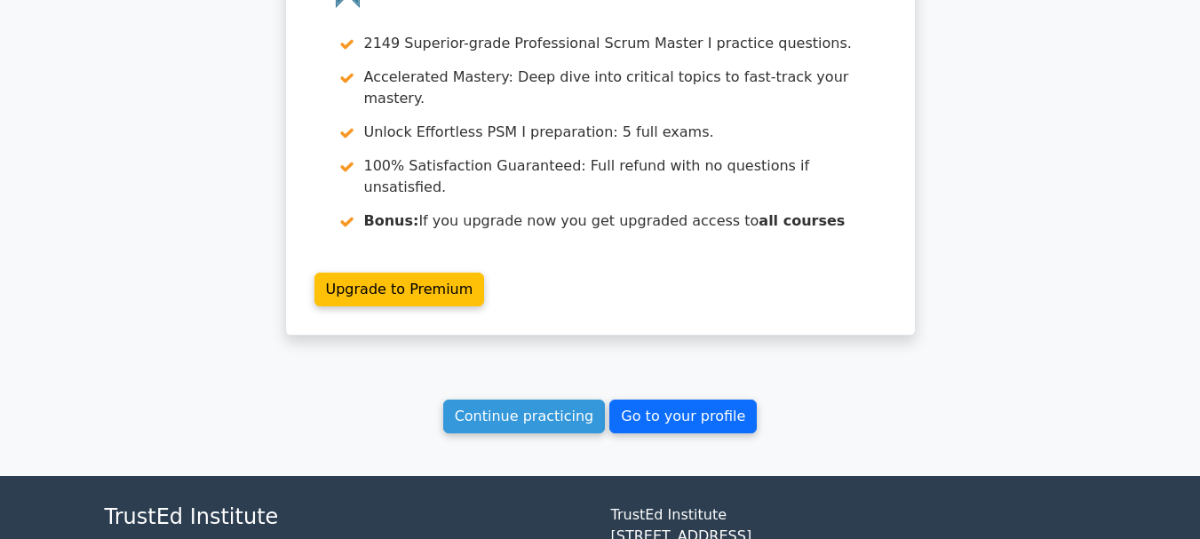
click at [707, 400] on link "Go to your profile" at bounding box center [682, 417] width 147 height 34
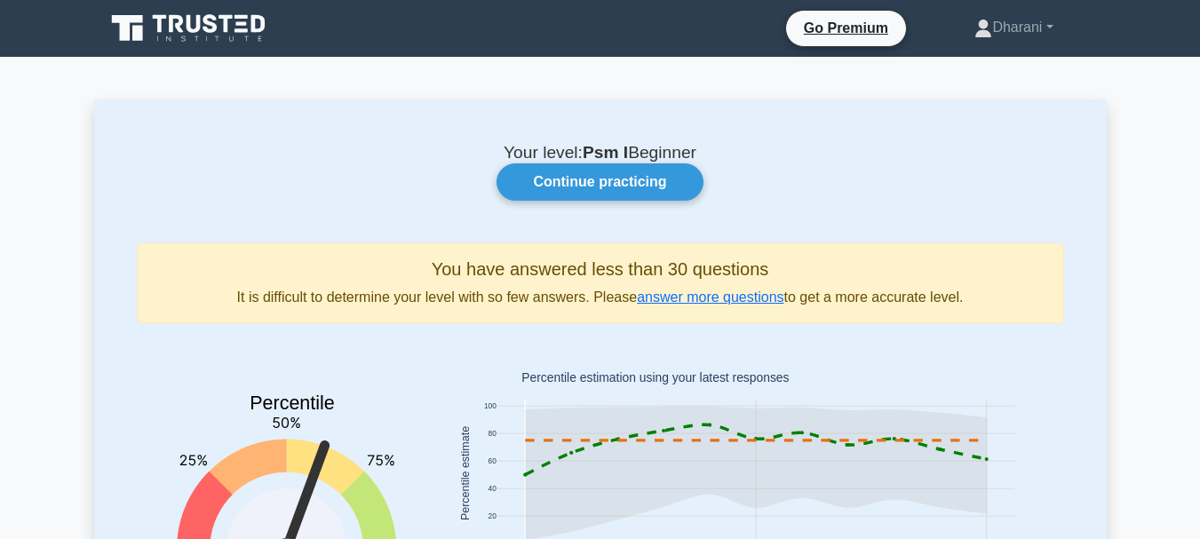
click at [192, 28] on icon at bounding box center [190, 29] width 171 height 34
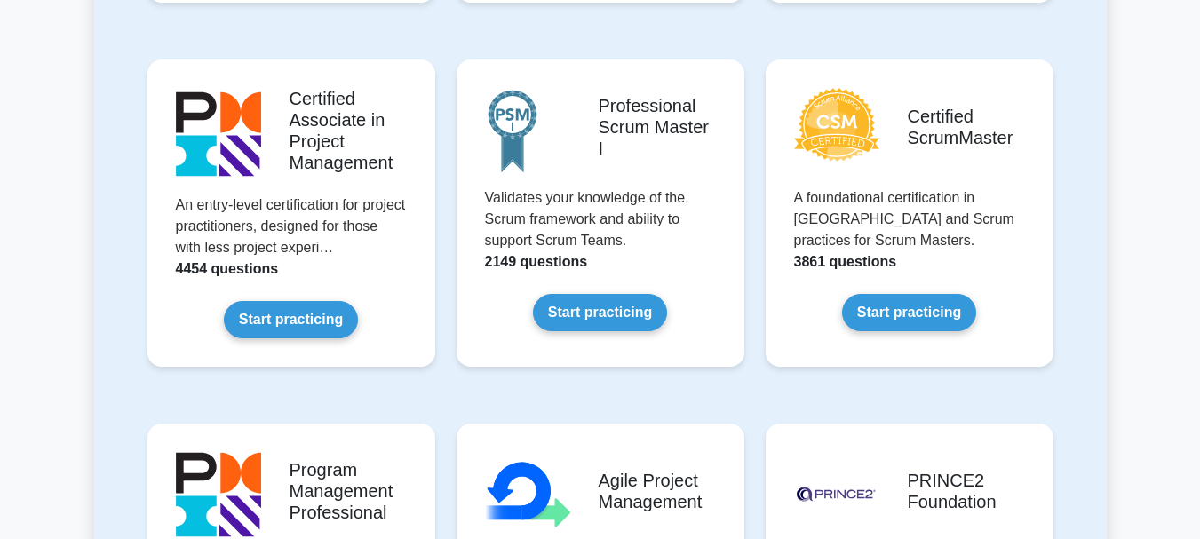
scroll to position [750, 0]
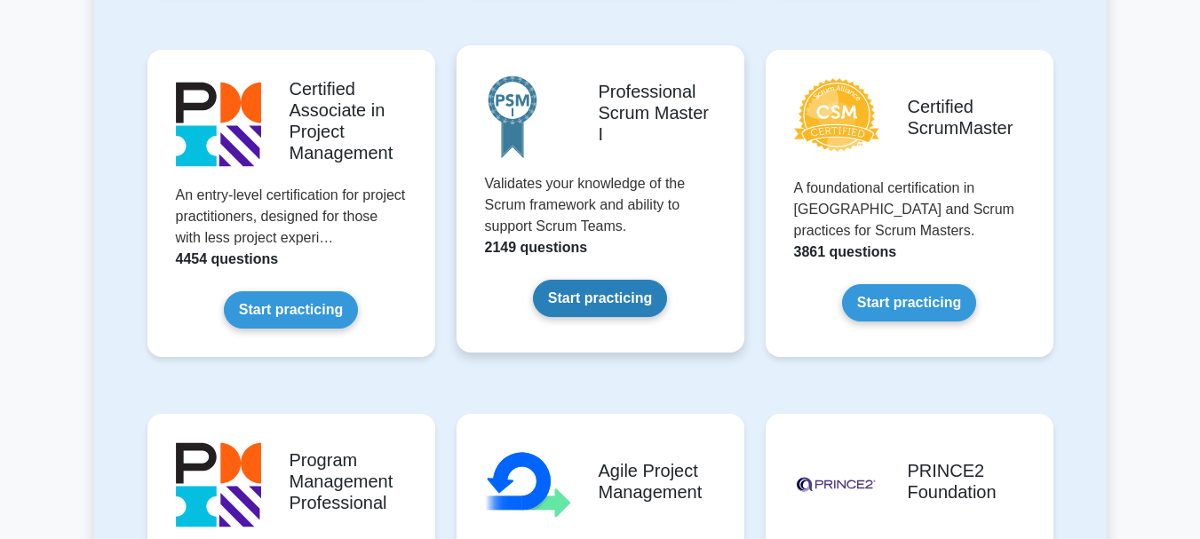
click at [603, 290] on link "Start practicing" at bounding box center [600, 298] width 134 height 37
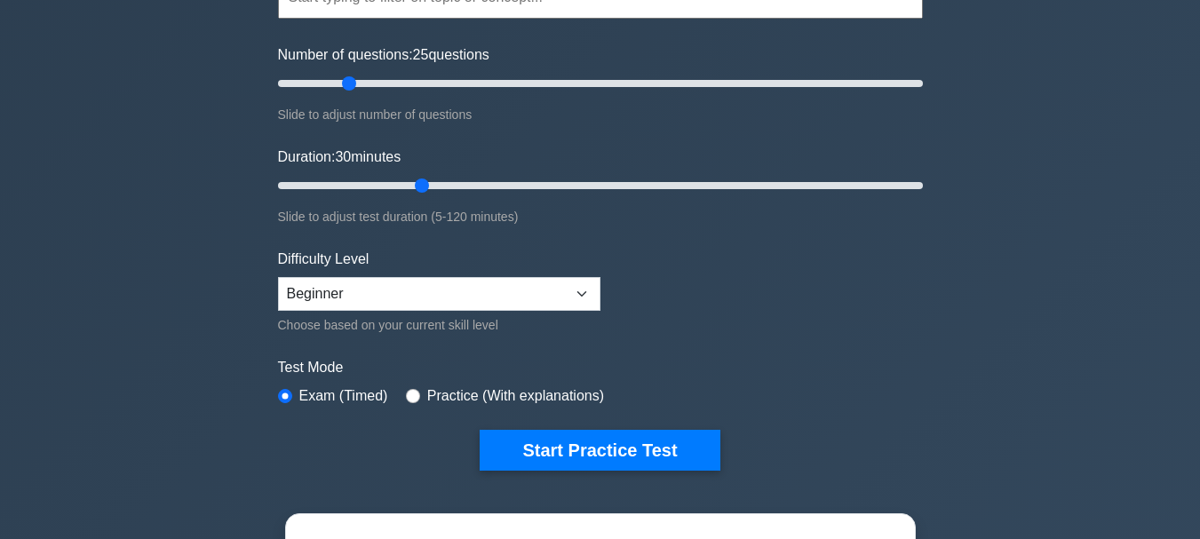
scroll to position [335, 0]
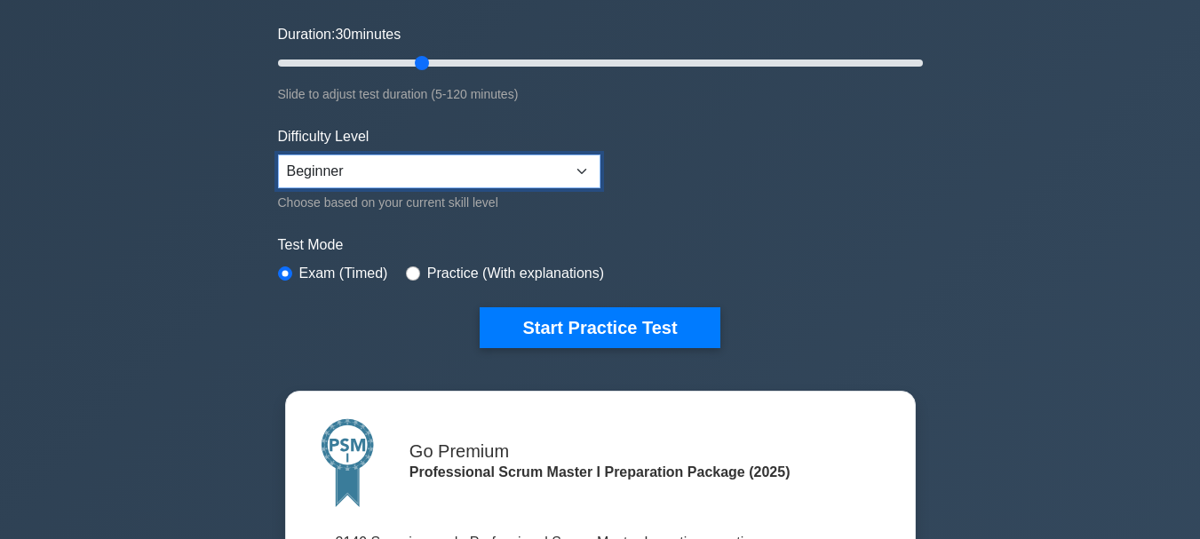
click at [560, 179] on select "Beginner Intermediate Expert" at bounding box center [439, 172] width 322 height 34
click at [681, 215] on form "Topics Scrum Framework Fundamentals Scrum Artifacts Scrum Events Scrum Roles Sc…" at bounding box center [600, 66] width 645 height 561
click at [406, 271] on input "radio" at bounding box center [413, 273] width 14 height 14
radio input "true"
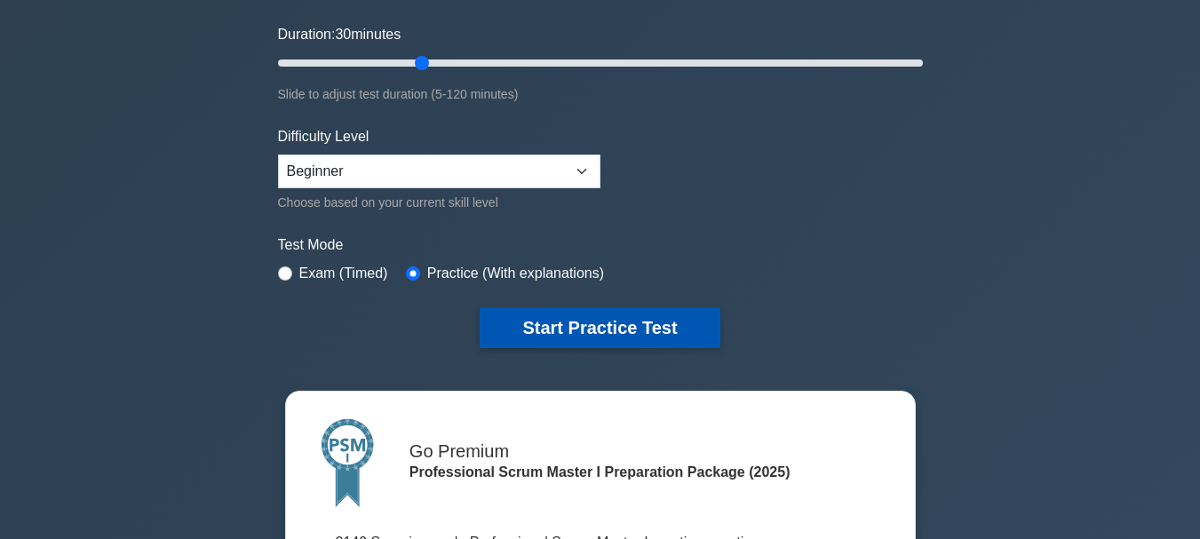
click at [531, 316] on button "Start Practice Test" at bounding box center [600, 327] width 240 height 41
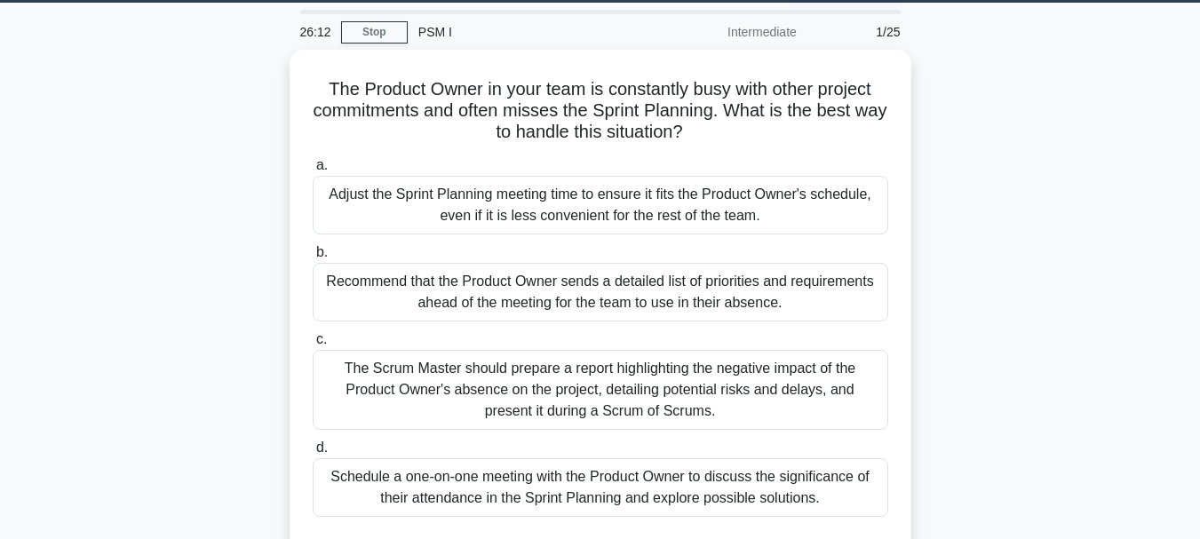
scroll to position [52, 0]
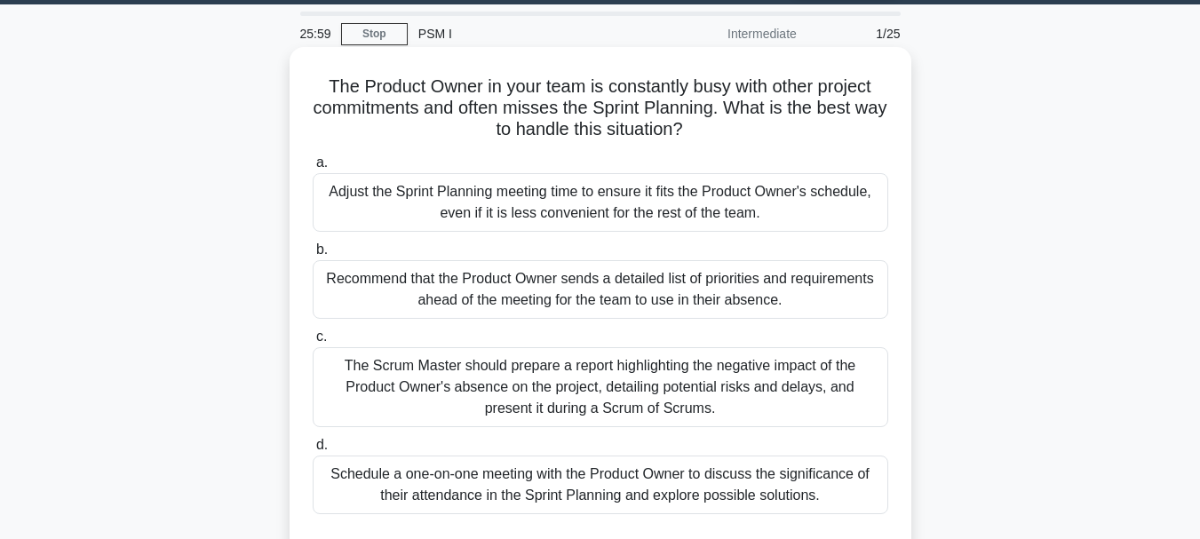
click at [588, 282] on div "Recommend that the Product Owner sends a detailed list of priorities and requir…" at bounding box center [601, 289] width 576 height 59
click at [313, 256] on input "b. Recommend that the Product Owner sends a detailed list of priorities and req…" at bounding box center [313, 250] width 0 height 12
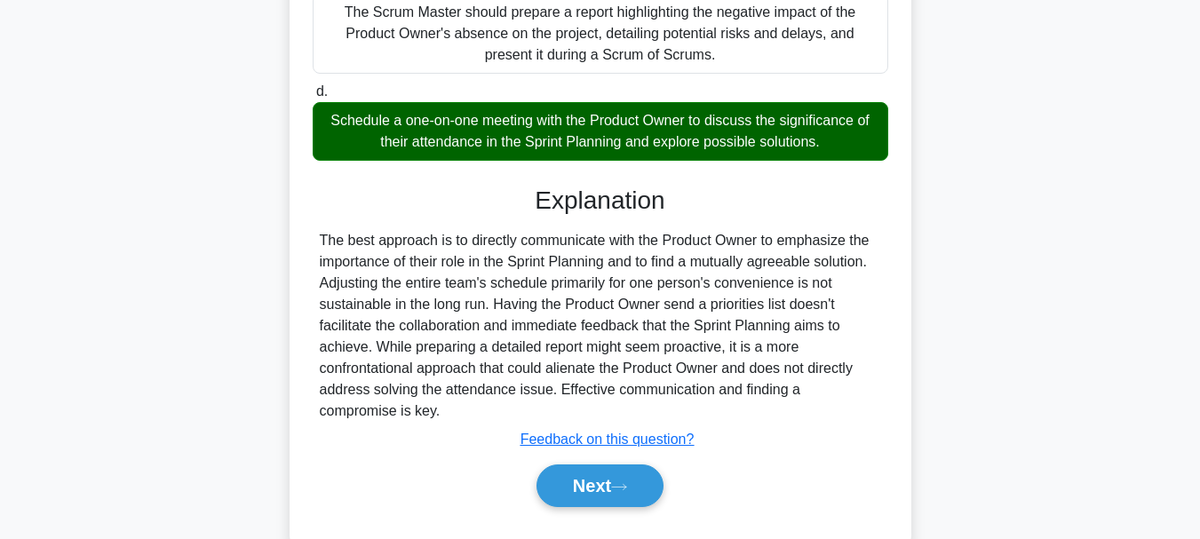
scroll to position [423, 0]
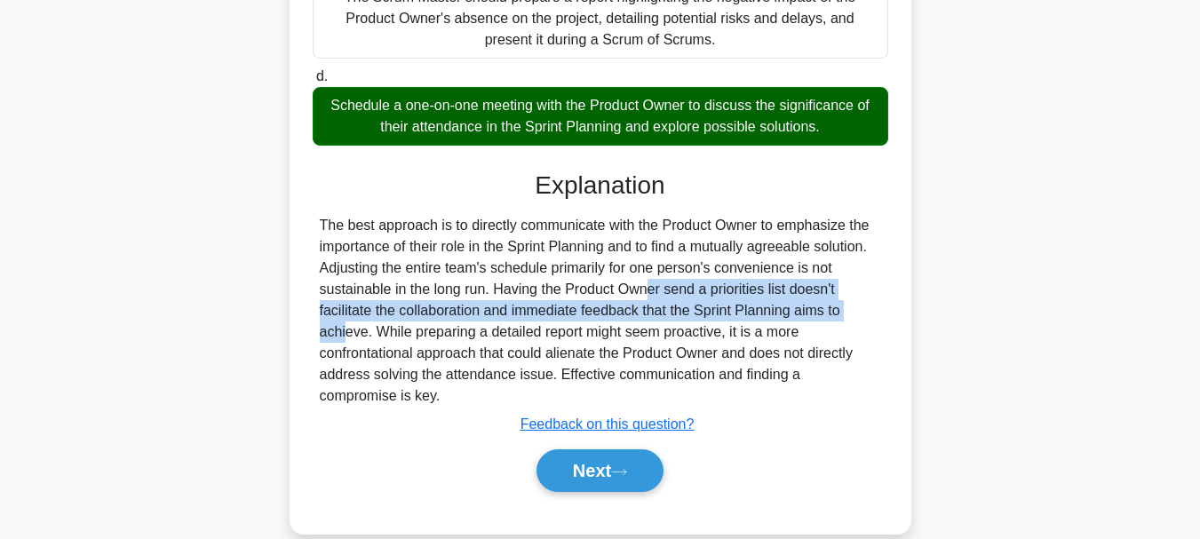
drag, startPoint x: 529, startPoint y: 294, endPoint x: 764, endPoint y: 316, distance: 235.5
click at [764, 316] on div "The best approach is to directly communicate with the Product Owner to emphasiz…" at bounding box center [600, 311] width 561 height 192
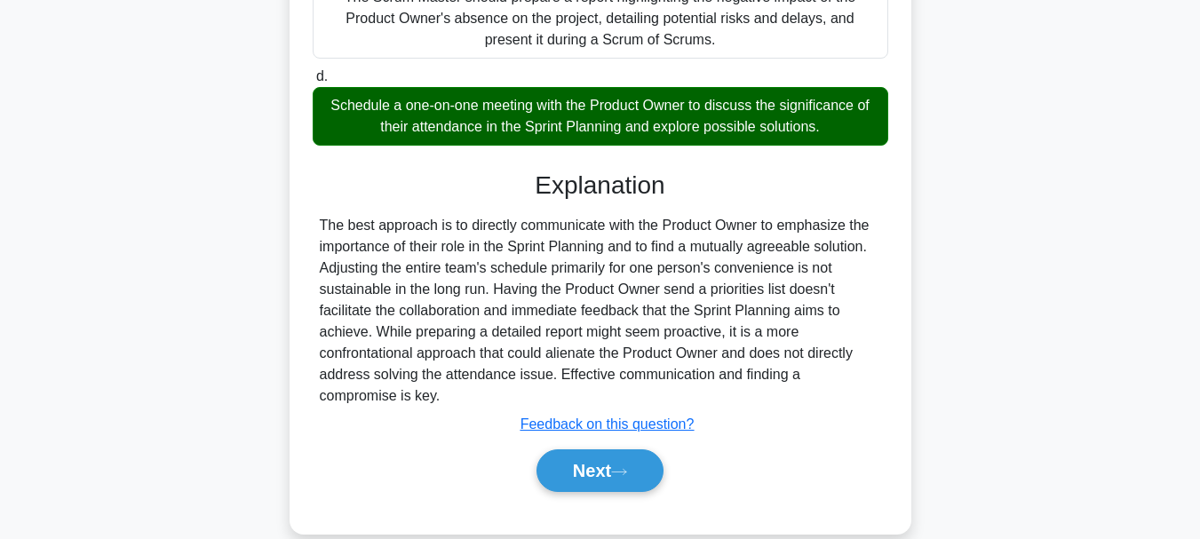
click at [802, 325] on div "The best approach is to directly communicate with the Product Owner to emphasiz…" at bounding box center [600, 311] width 561 height 192
click at [842, 391] on div "The best approach is to directly communicate with the Product Owner to emphasiz…" at bounding box center [600, 311] width 561 height 192
click at [622, 472] on icon at bounding box center [619, 472] width 16 height 10
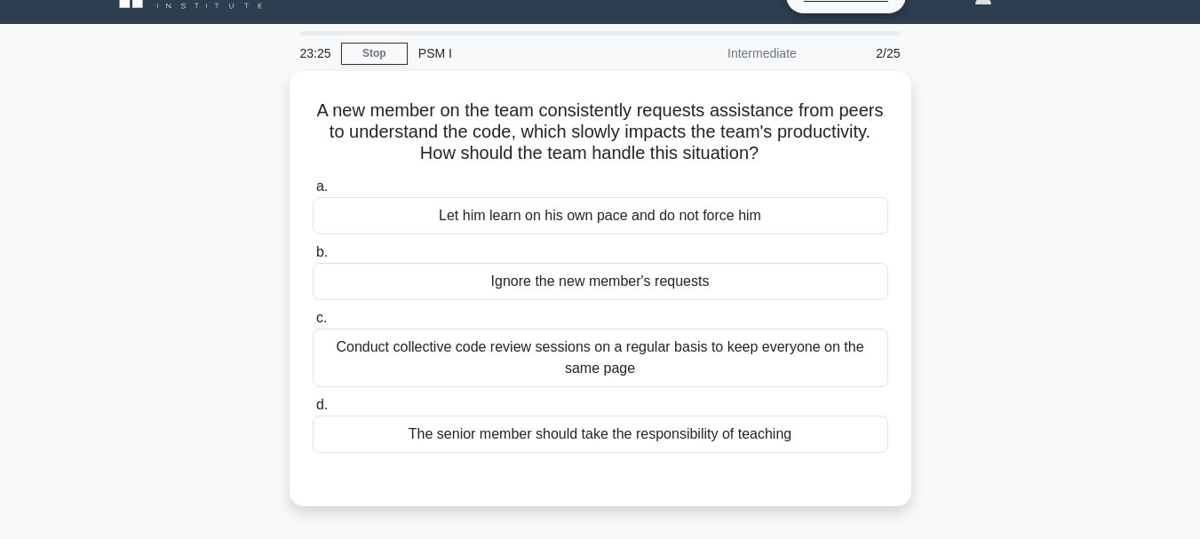
scroll to position [0, 0]
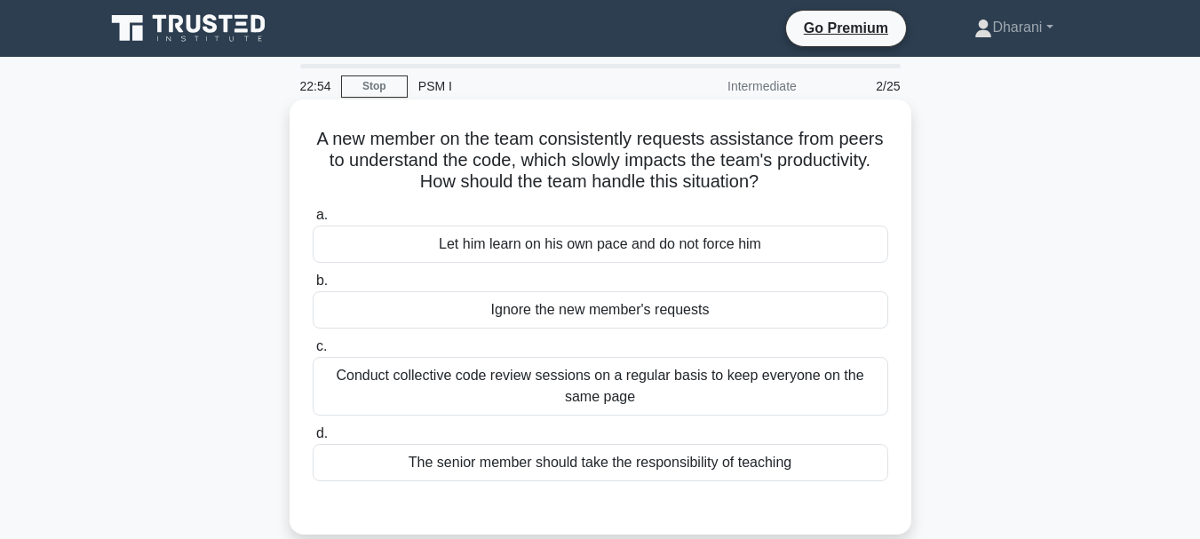
click at [599, 472] on div "The senior member should take the responsibility of teaching" at bounding box center [601, 462] width 576 height 37
click at [313, 440] on input "d. The senior member should take the responsibility of teaching" at bounding box center [313, 434] width 0 height 12
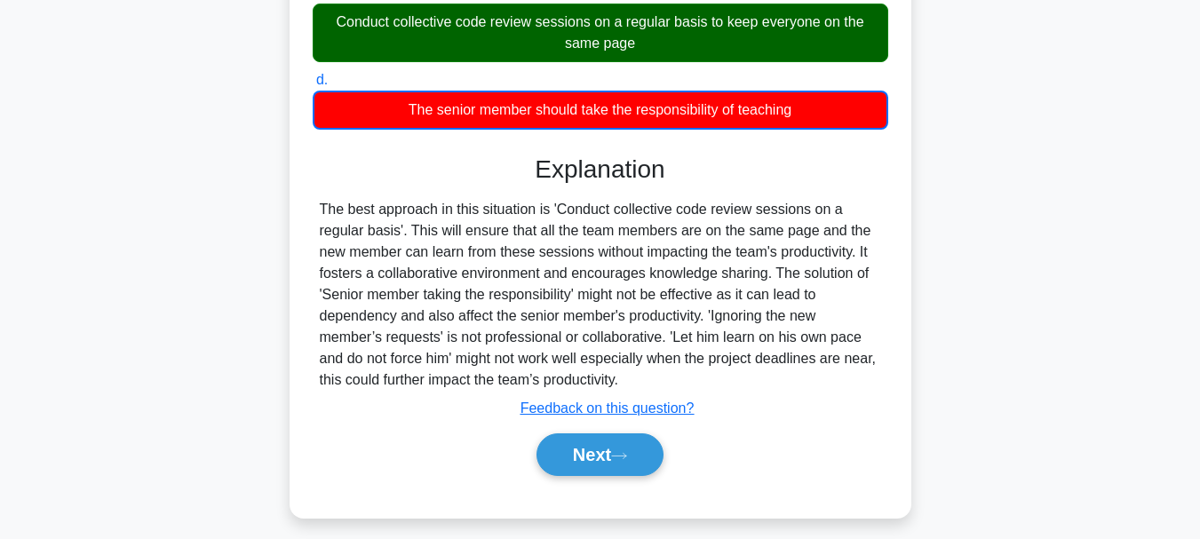
scroll to position [392, 0]
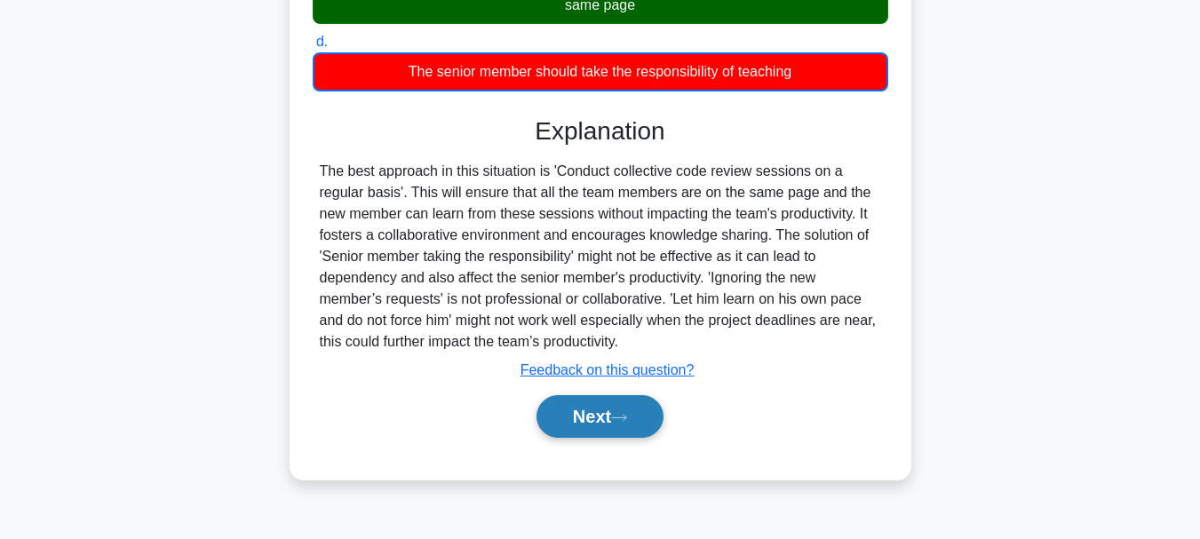
click at [647, 425] on button "Next" at bounding box center [599, 416] width 127 height 43
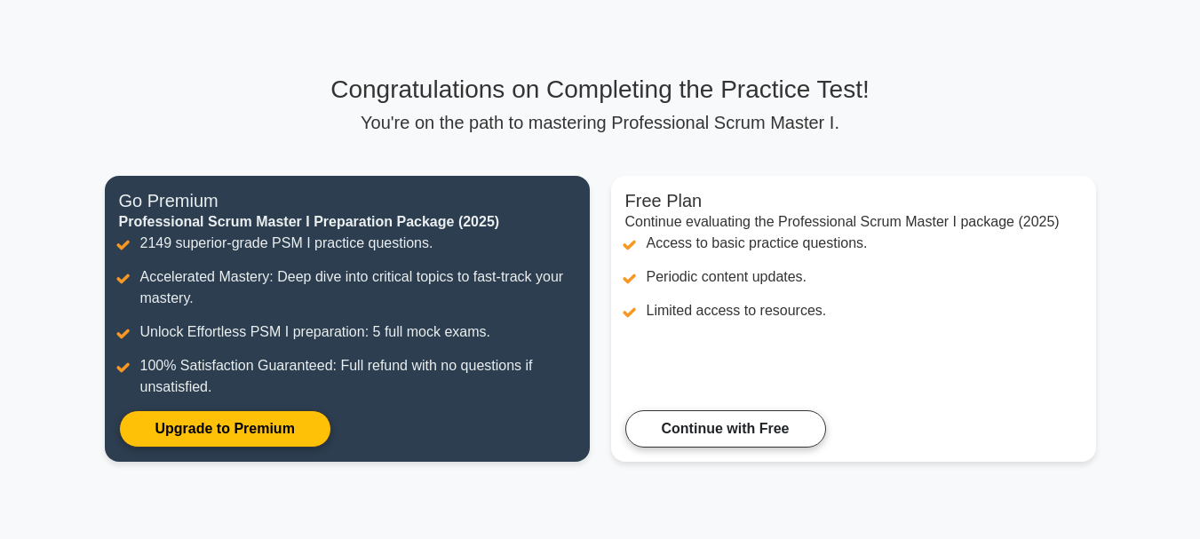
scroll to position [89, 0]
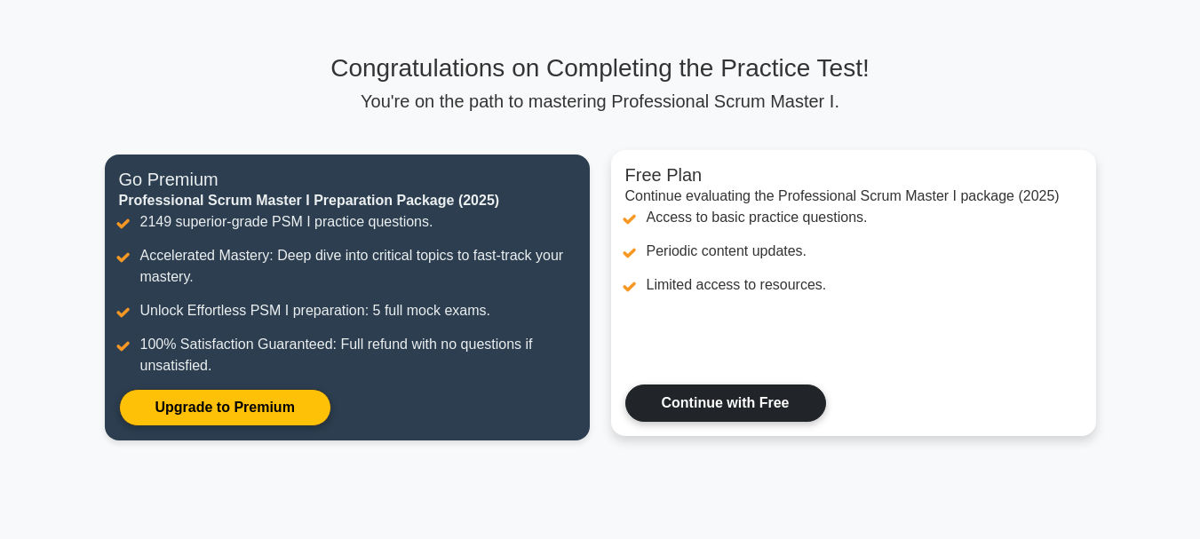
click at [718, 403] on link "Continue with Free" at bounding box center [725, 403] width 201 height 37
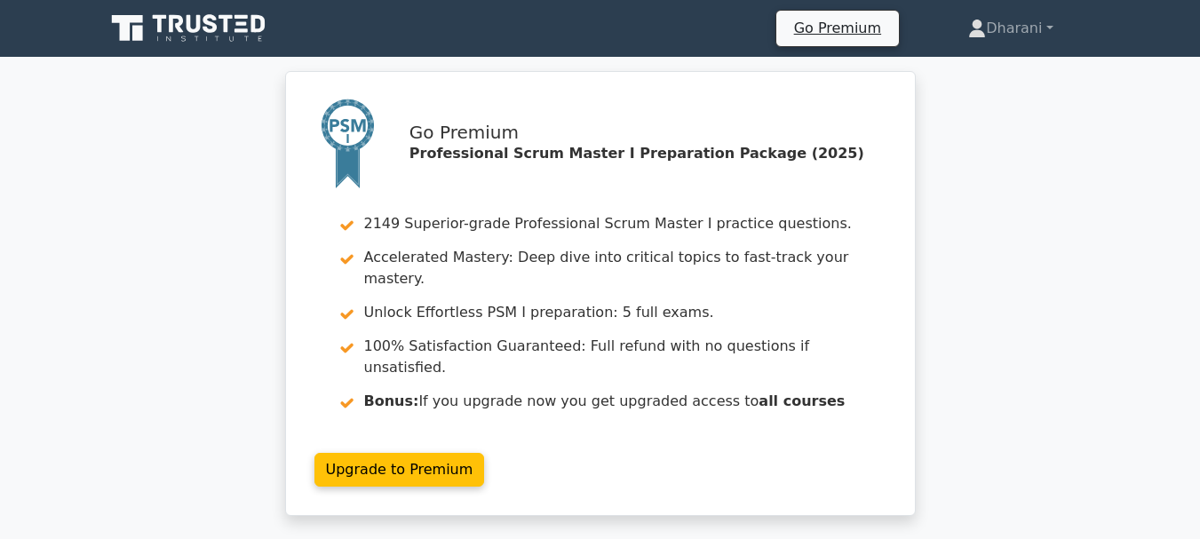
scroll to position [661, 0]
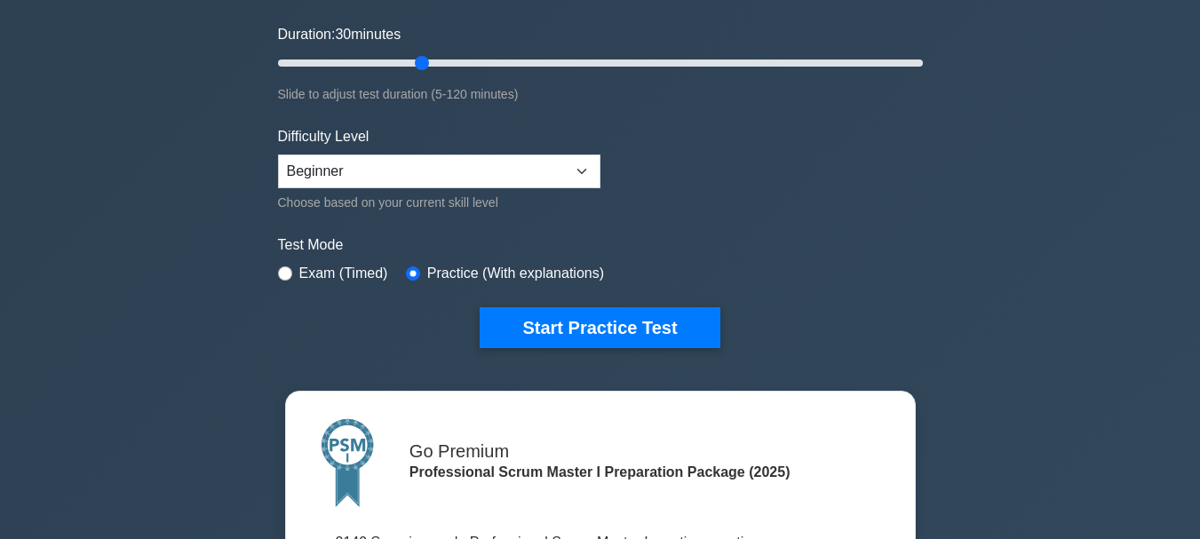
scroll to position [335, 0]
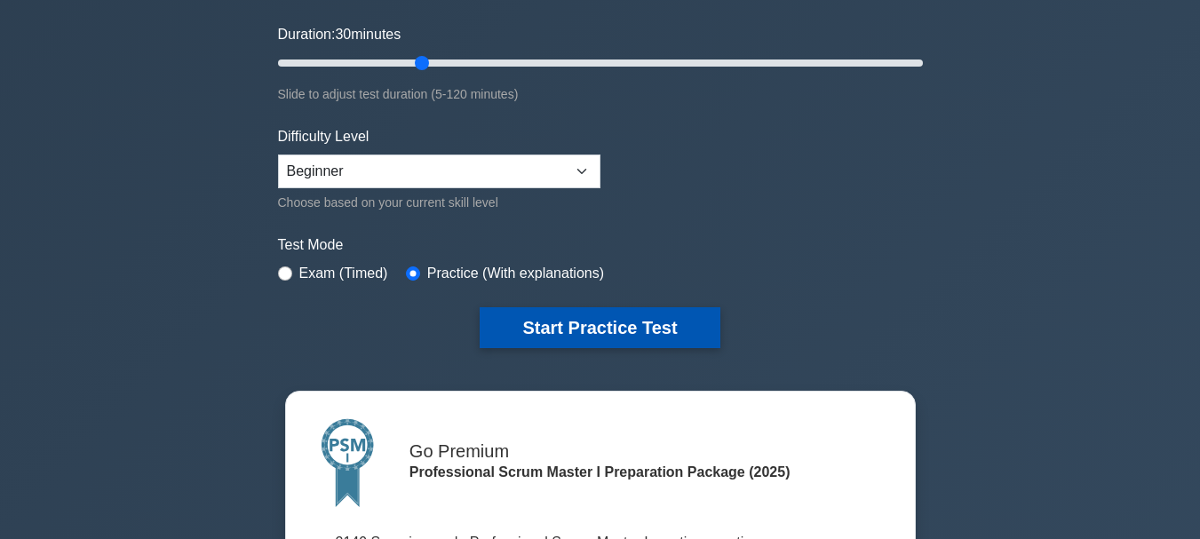
click at [566, 319] on button "Start Practice Test" at bounding box center [600, 327] width 240 height 41
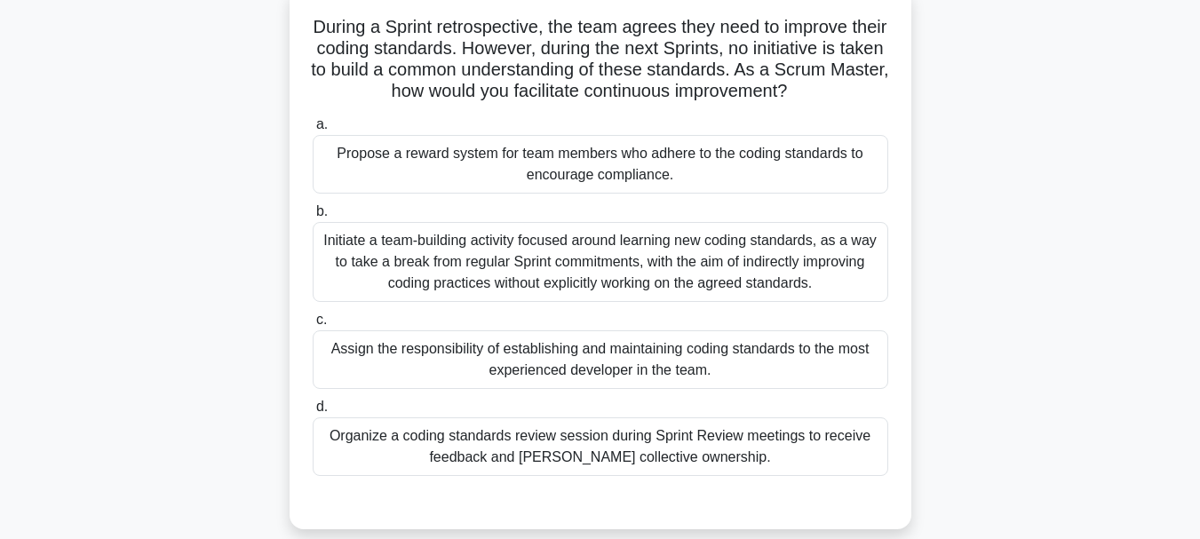
scroll to position [117, 0]
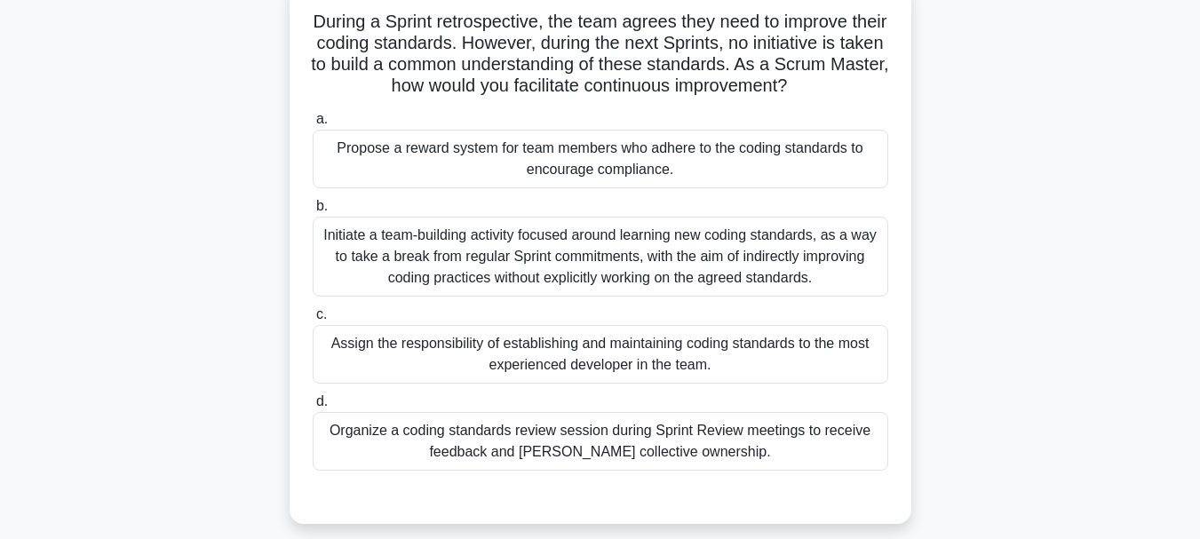
click at [713, 264] on div "Initiate a team-building activity focused around learning new coding standards,…" at bounding box center [601, 257] width 576 height 80
click at [313, 212] on input "b. Initiate a team-building activity focused around learning new coding standar…" at bounding box center [313, 207] width 0 height 12
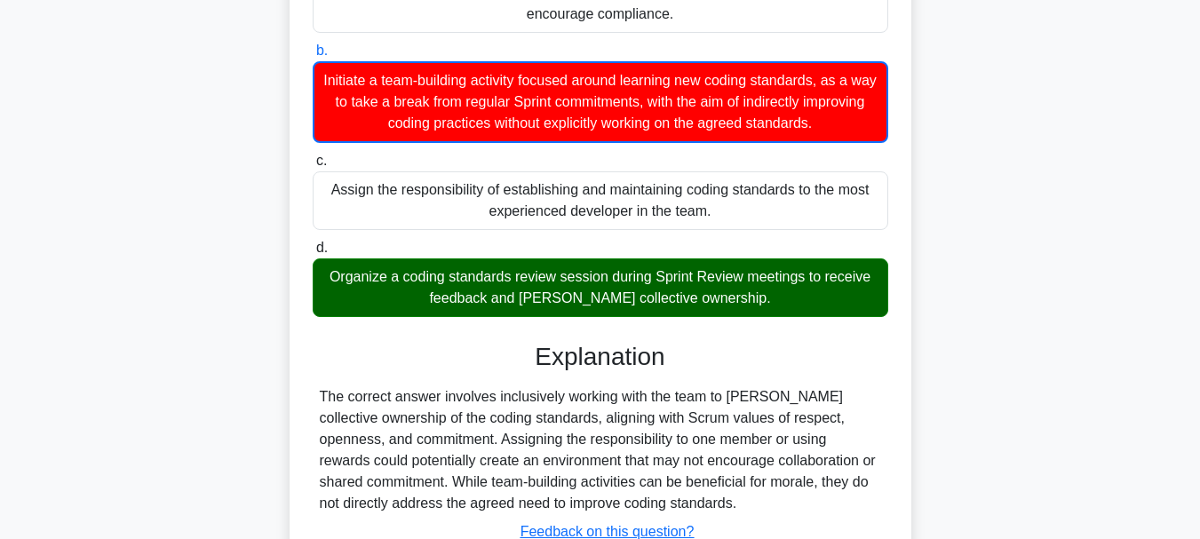
scroll to position [420, 0]
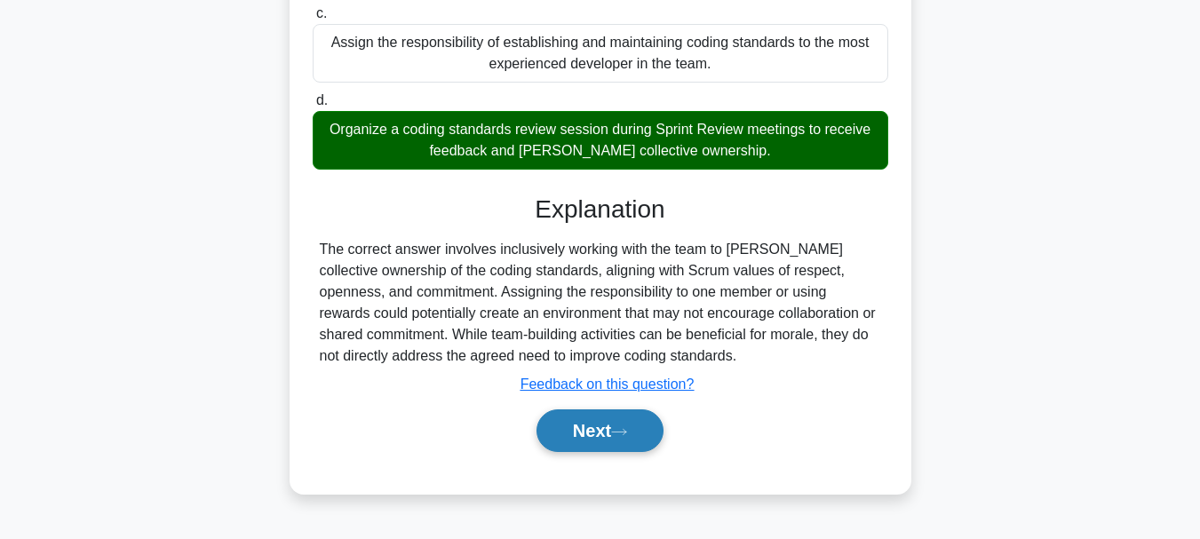
click at [620, 435] on icon at bounding box center [619, 432] width 16 height 10
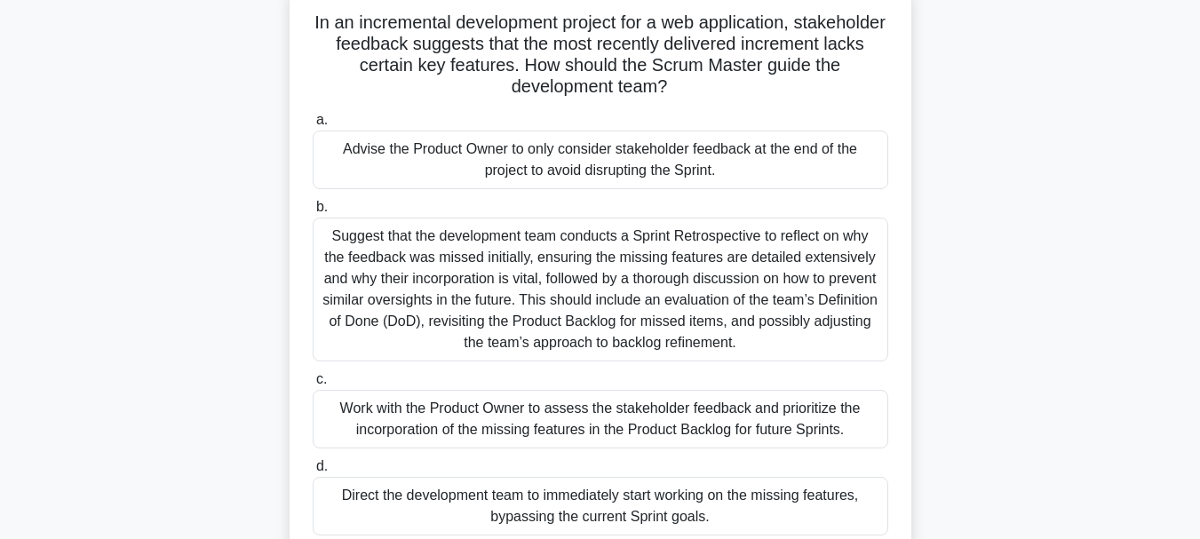
scroll to position [117, 0]
click at [722, 290] on div "Suggest that the development team conducts a Sprint Retrospective to reflect on…" at bounding box center [601, 289] width 576 height 144
click at [313, 212] on input "b. Suggest that the development team conducts a Sprint Retrospective to reflect…" at bounding box center [313, 207] width 0 height 12
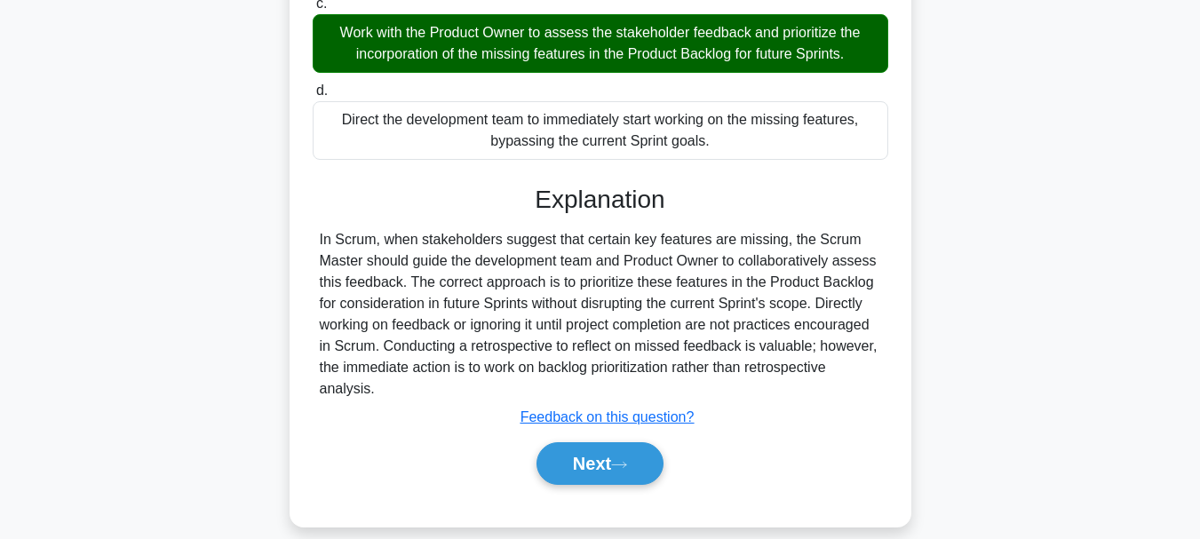
scroll to position [515, 0]
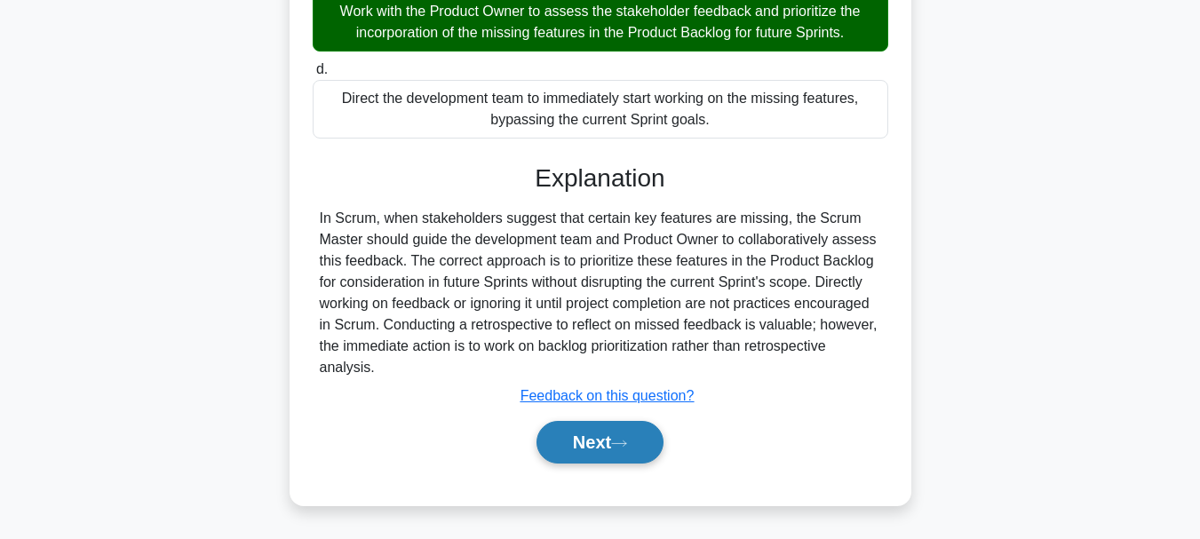
click at [587, 441] on button "Next" at bounding box center [599, 442] width 127 height 43
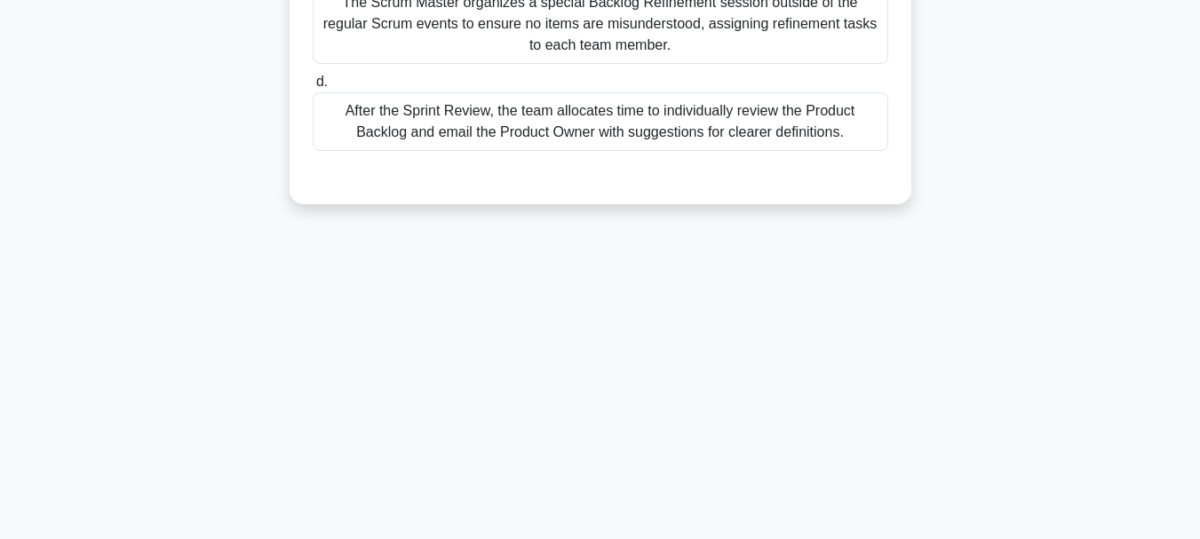
scroll to position [420, 0]
drag, startPoint x: 587, startPoint y: 441, endPoint x: 812, endPoint y: 417, distance: 225.9
click at [742, 423] on div "27:01 Stop PSM I Intermediate 3/25 During the Sprint Retrospective, the Scrum T…" at bounding box center [600, 88] width 1012 height 888
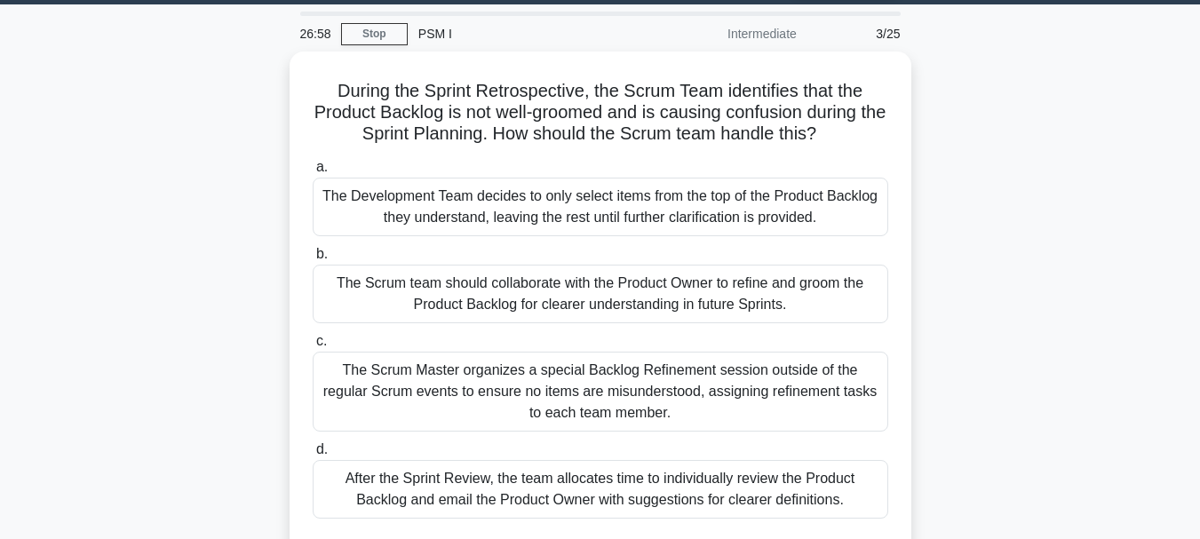
scroll to position [51, 0]
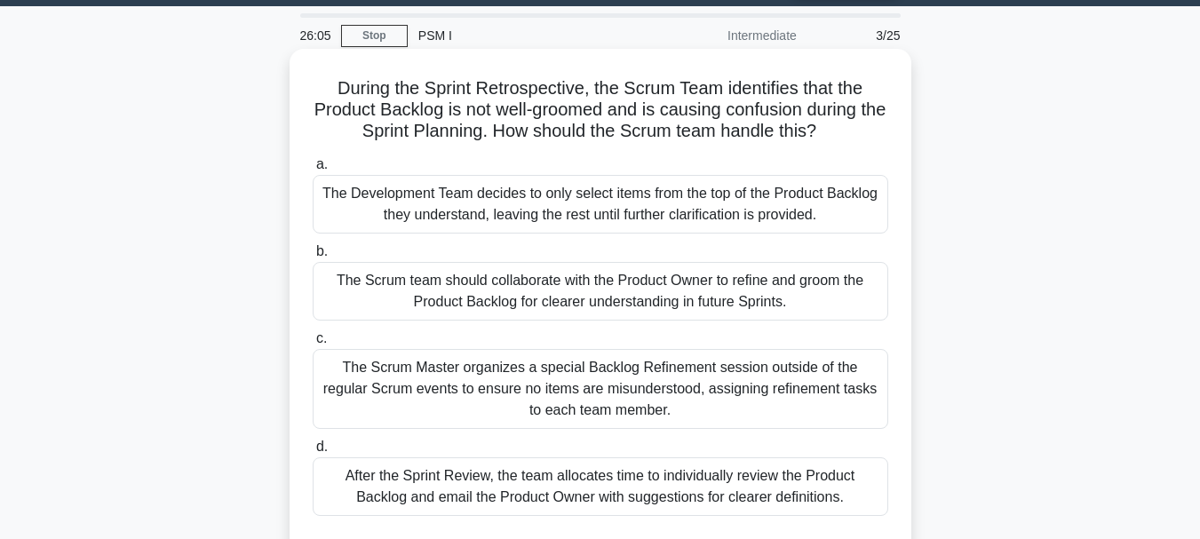
click at [814, 240] on div "a. The Development Team decides to only select items from the top of the Produc…" at bounding box center [600, 334] width 597 height 369
click at [321, 192] on div "The Development Team decides to only select items from the top of the Product B…" at bounding box center [601, 204] width 576 height 59
click at [313, 171] on input "a. The Development Team decides to only select items from the top of the Produc…" at bounding box center [313, 165] width 0 height 12
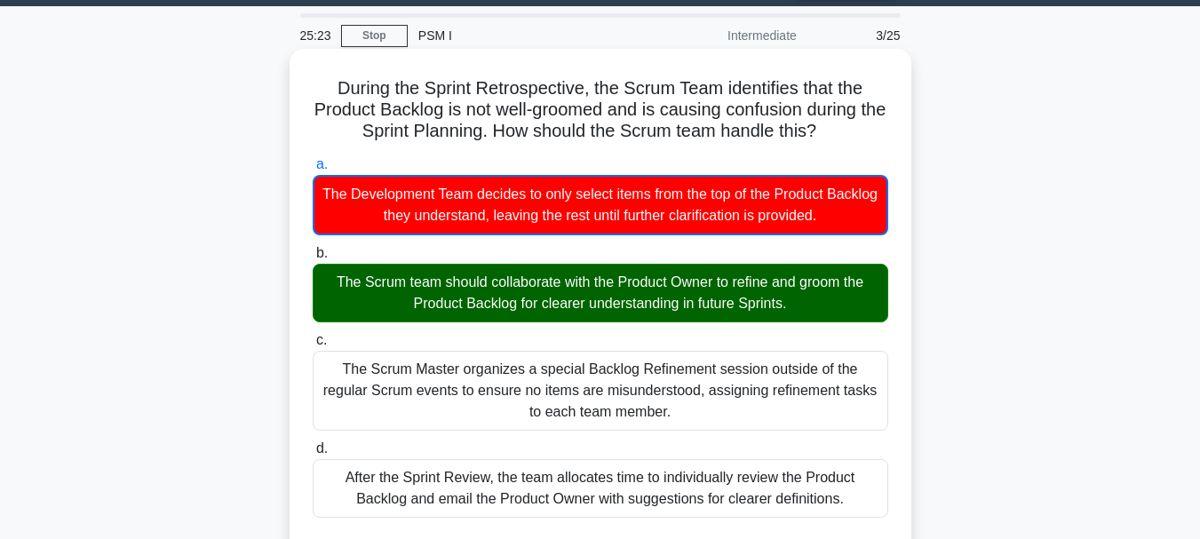
click at [337, 282] on div "The Scrum team should collaborate with the Product Owner to refine and groom th…" at bounding box center [601, 293] width 576 height 59
click at [313, 259] on input "b. The Scrum team should collaborate with the Product Owner to refine and groom…" at bounding box center [313, 254] width 0 height 12
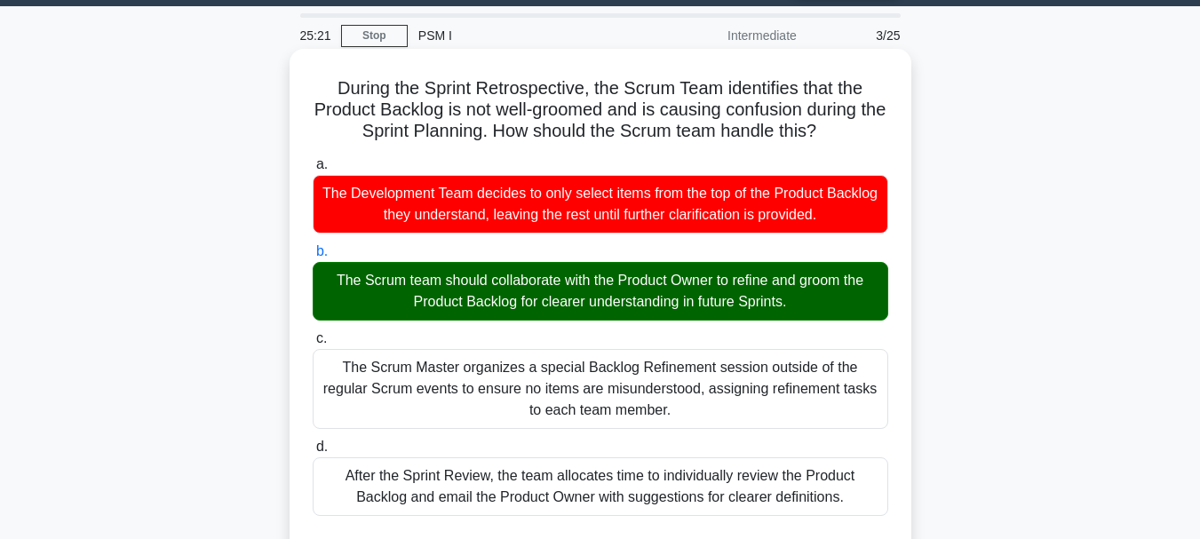
click at [337, 282] on div "The Scrum team should collaborate with the Product Owner to refine and groom th…" at bounding box center [601, 291] width 576 height 59
click at [313, 258] on input "b. The Scrum team should collaborate with the Product Owner to refine and groom…" at bounding box center [313, 252] width 0 height 12
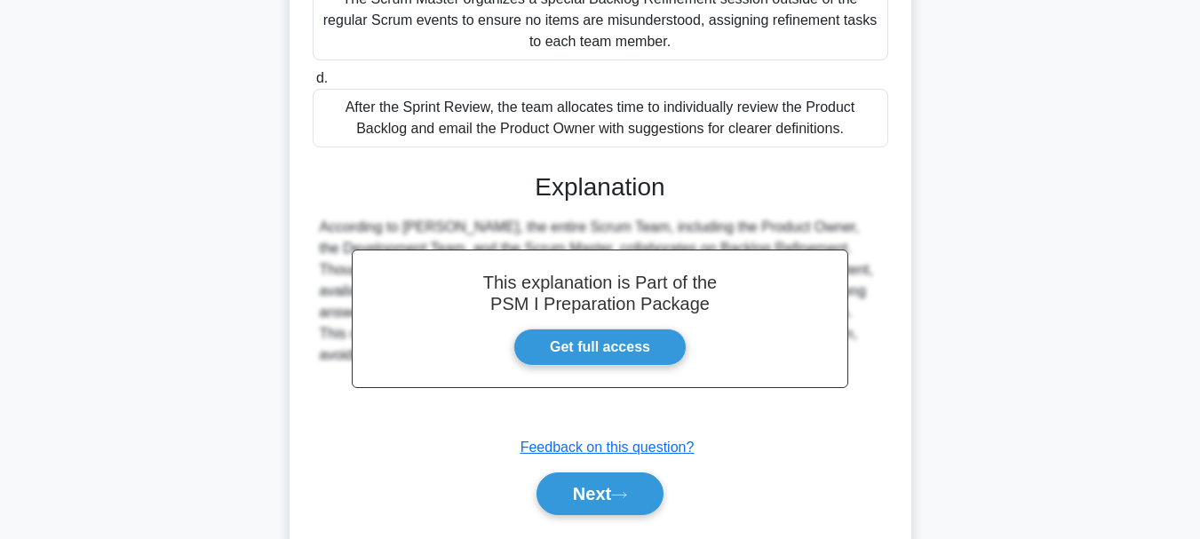
scroll to position [421, 0]
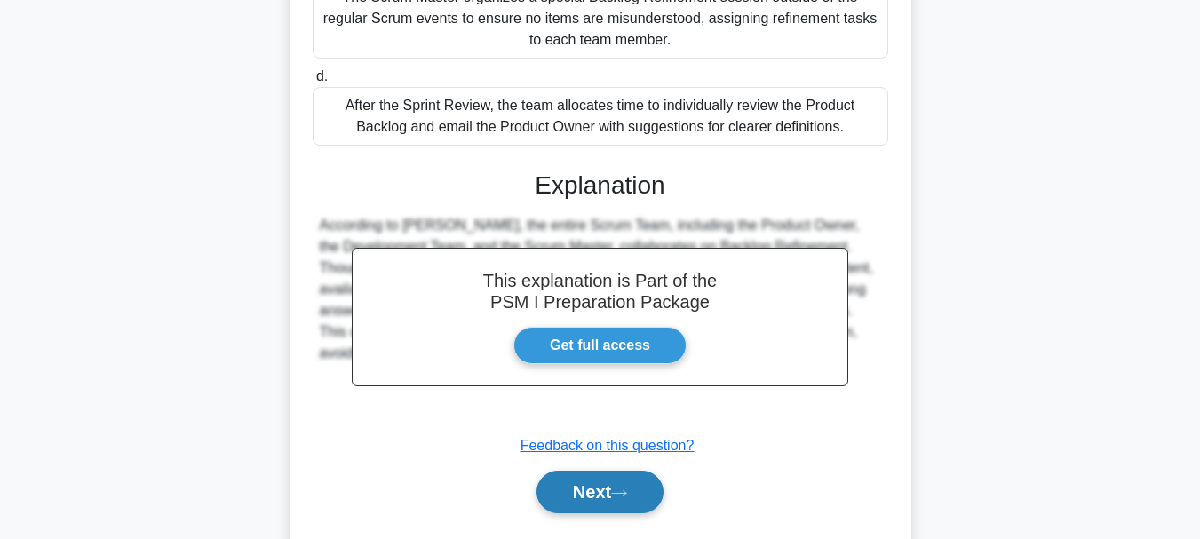
click at [597, 496] on button "Next" at bounding box center [599, 492] width 127 height 43
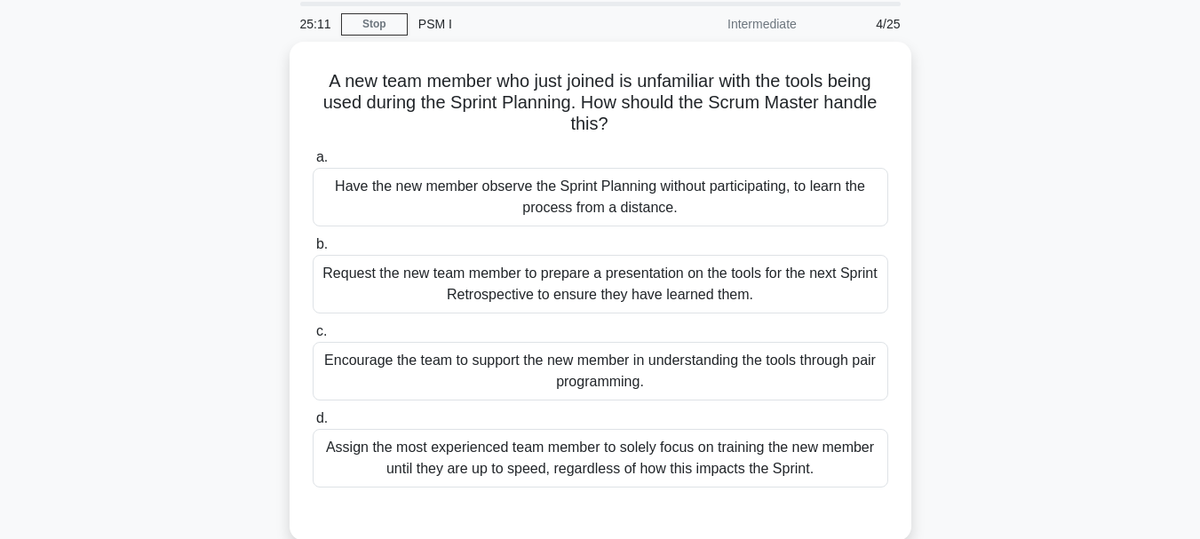
scroll to position [32, 0]
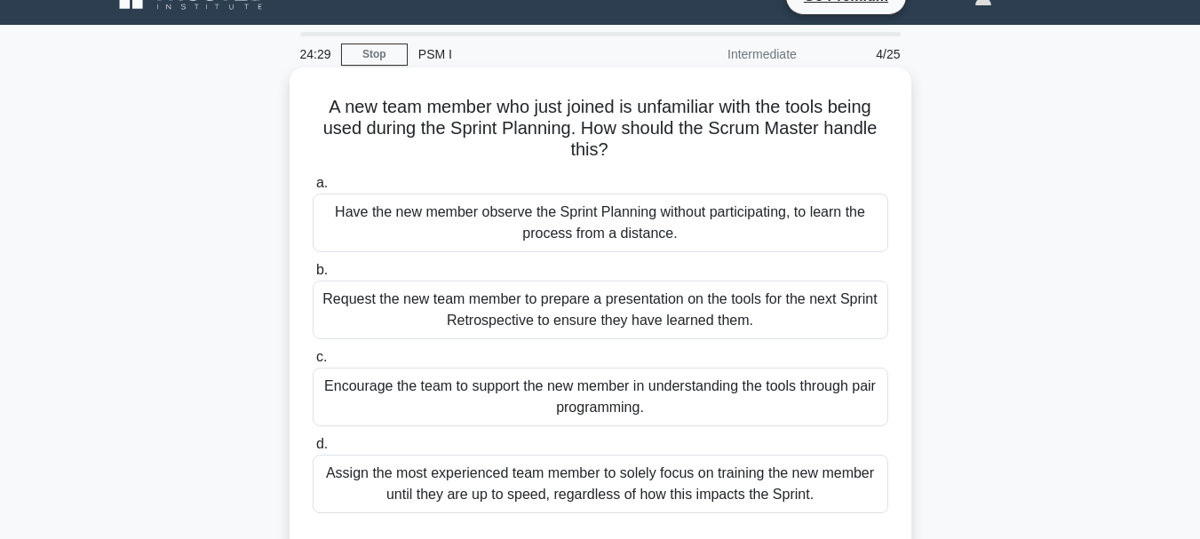
click at [760, 407] on div "Encourage the team to support the new member in understanding the tools through…" at bounding box center [601, 397] width 576 height 59
click at [313, 363] on input "c. Encourage the team to support the new member in understanding the tools thro…" at bounding box center [313, 358] width 0 height 12
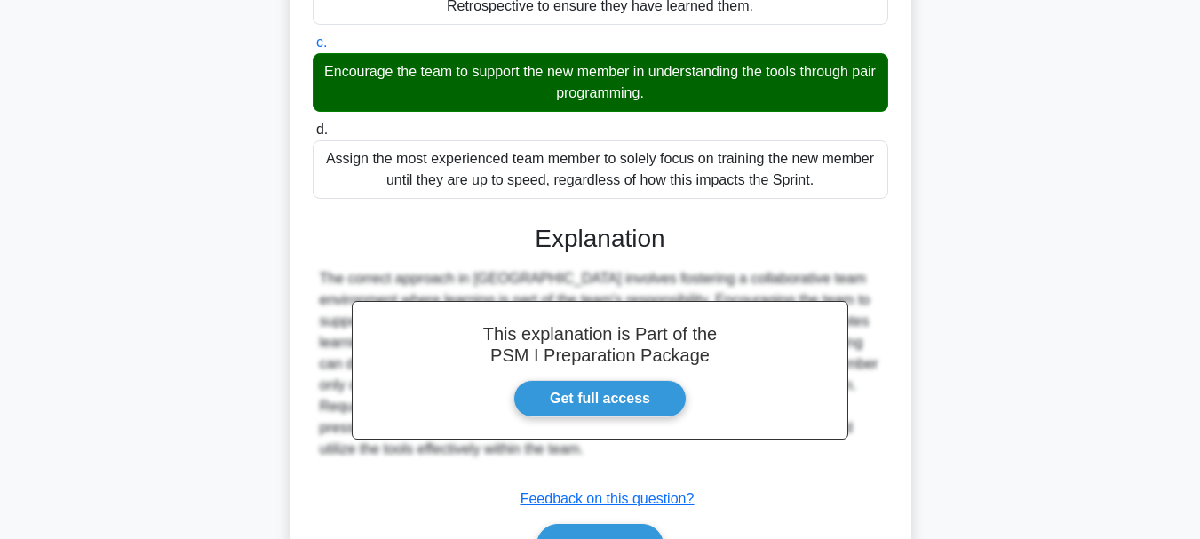
scroll to position [406, 0]
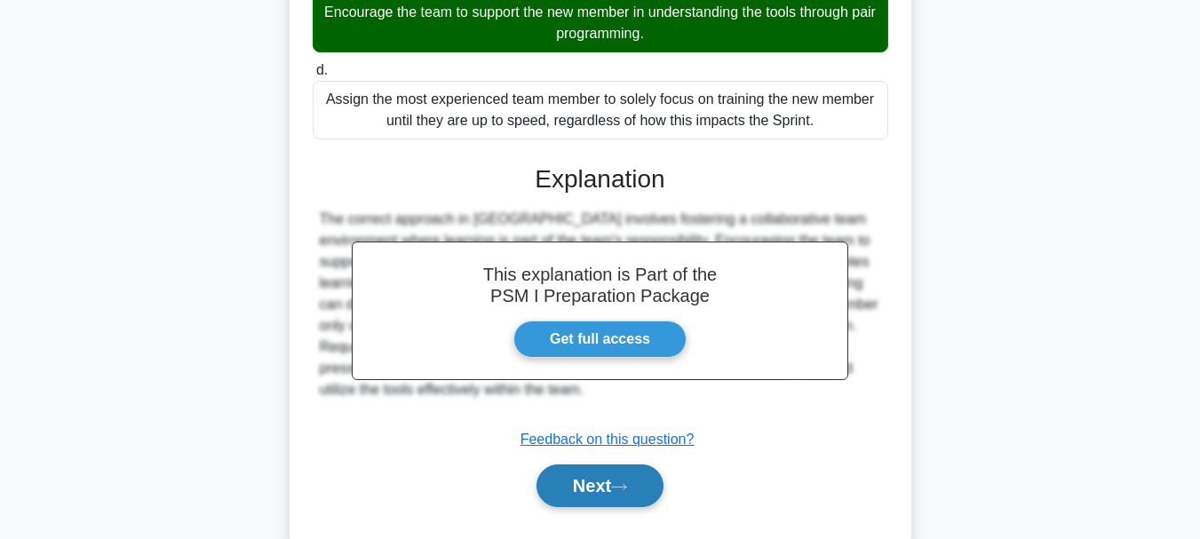
click at [648, 489] on button "Next" at bounding box center [599, 485] width 127 height 43
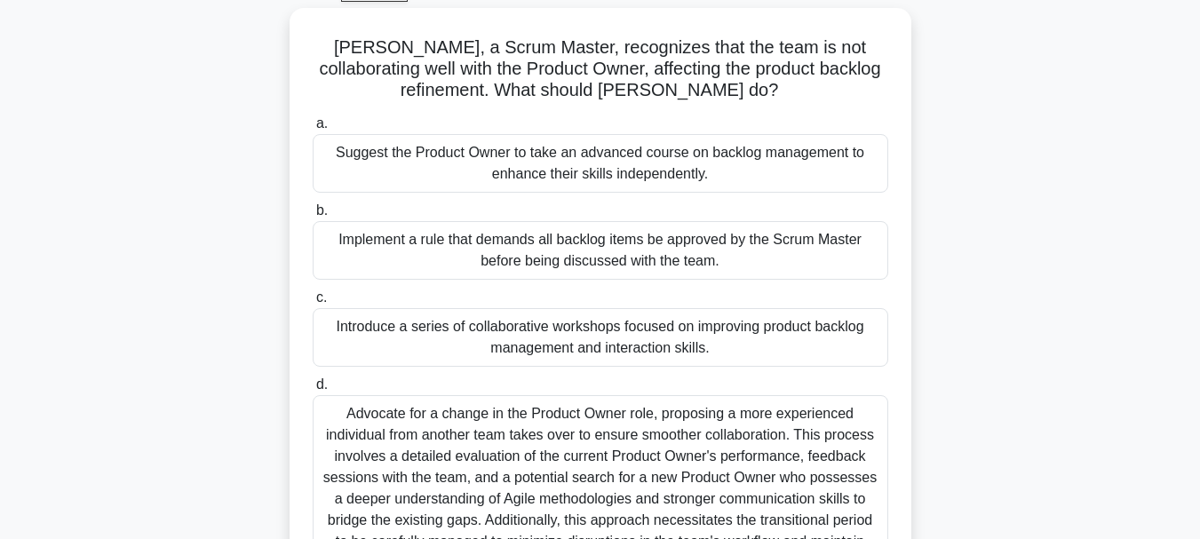
scroll to position [89, 0]
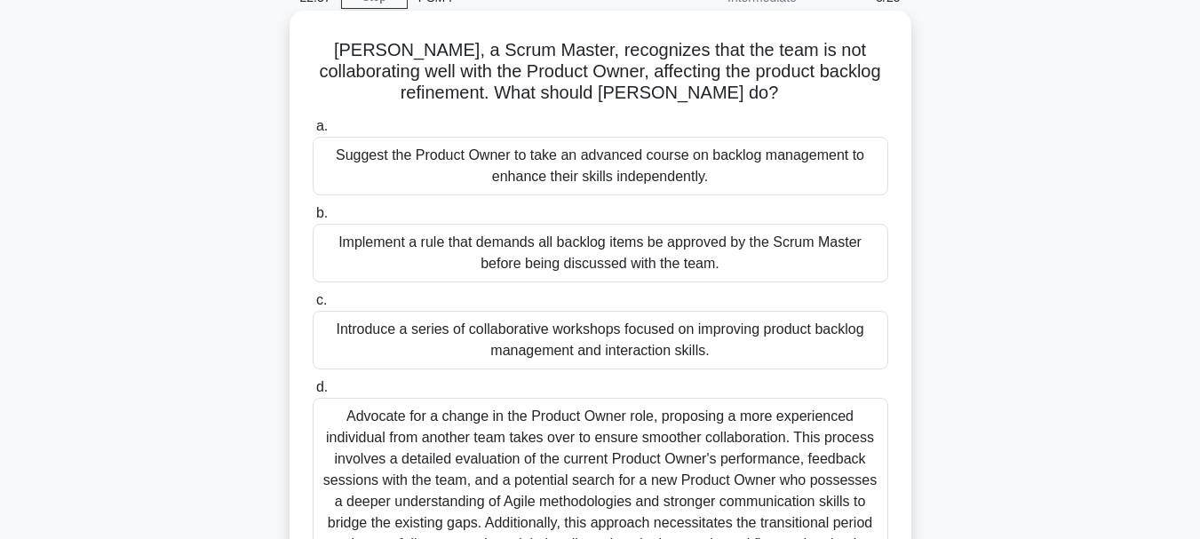
click at [748, 258] on div "Implement a rule that demands all backlog items be approved by the Scrum Master…" at bounding box center [601, 253] width 576 height 59
click at [313, 219] on input "b. Implement a rule that demands all backlog items be approved by the Scrum Mas…" at bounding box center [313, 214] width 0 height 12
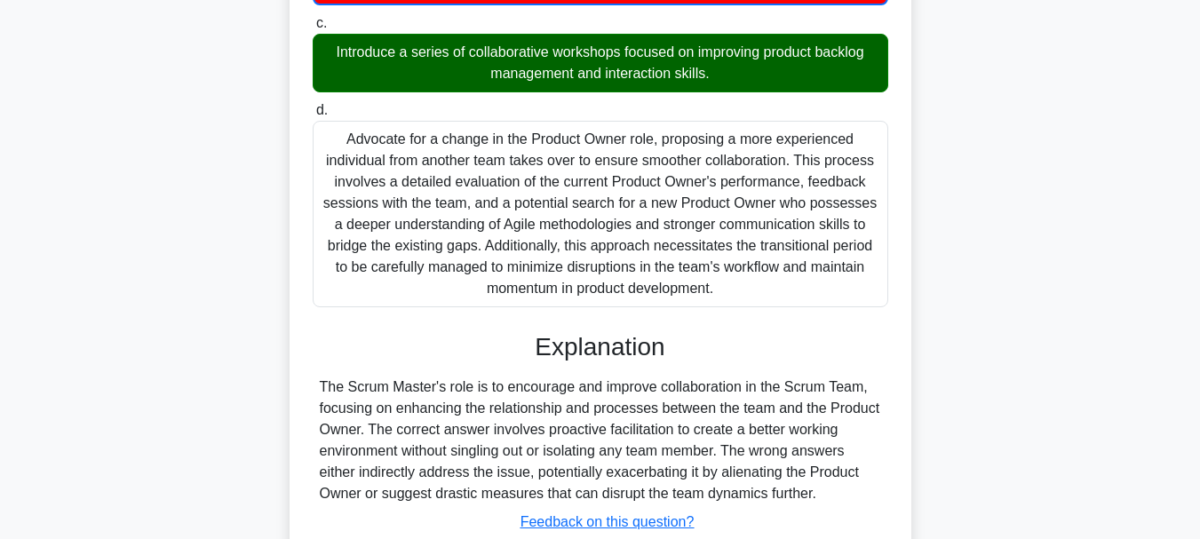
scroll to position [495, 0]
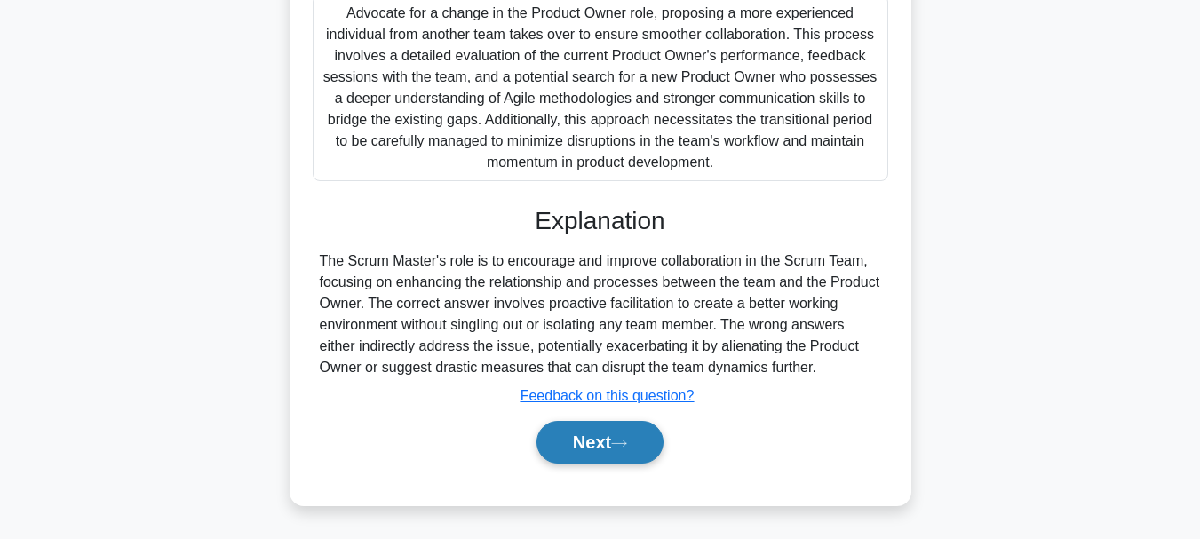
click at [607, 445] on button "Next" at bounding box center [599, 442] width 127 height 43
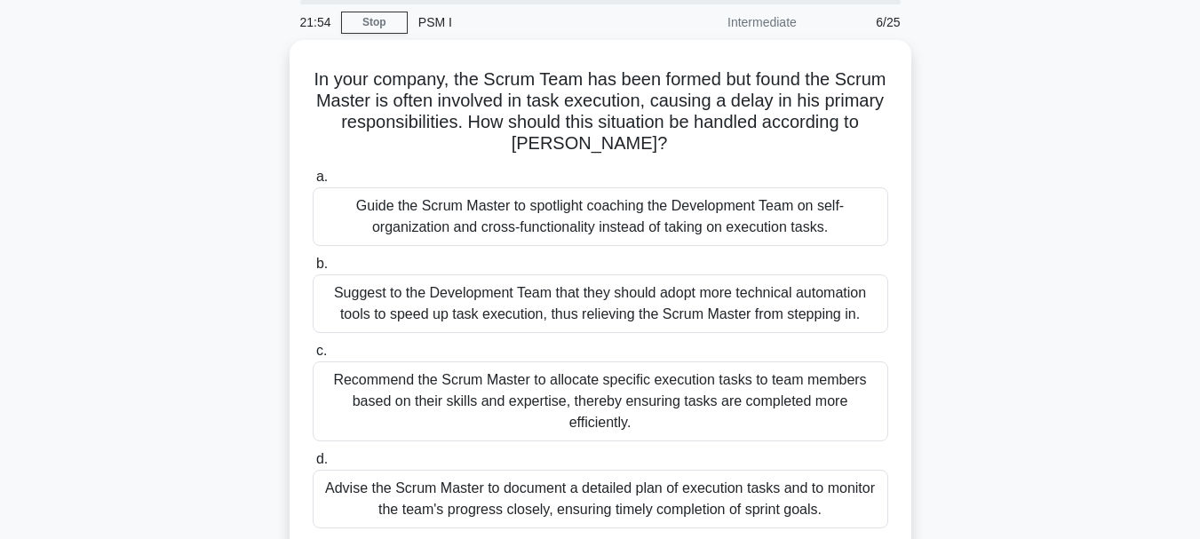
scroll to position [59, 0]
click at [733, 485] on div "Advise the Scrum Master to document a detailed plan of execution tasks and to m…" at bounding box center [601, 500] width 576 height 59
click at [313, 466] on input "d. Advise the Scrum Master to document a detailed plan of execution tasks and t…" at bounding box center [313, 461] width 0 height 12
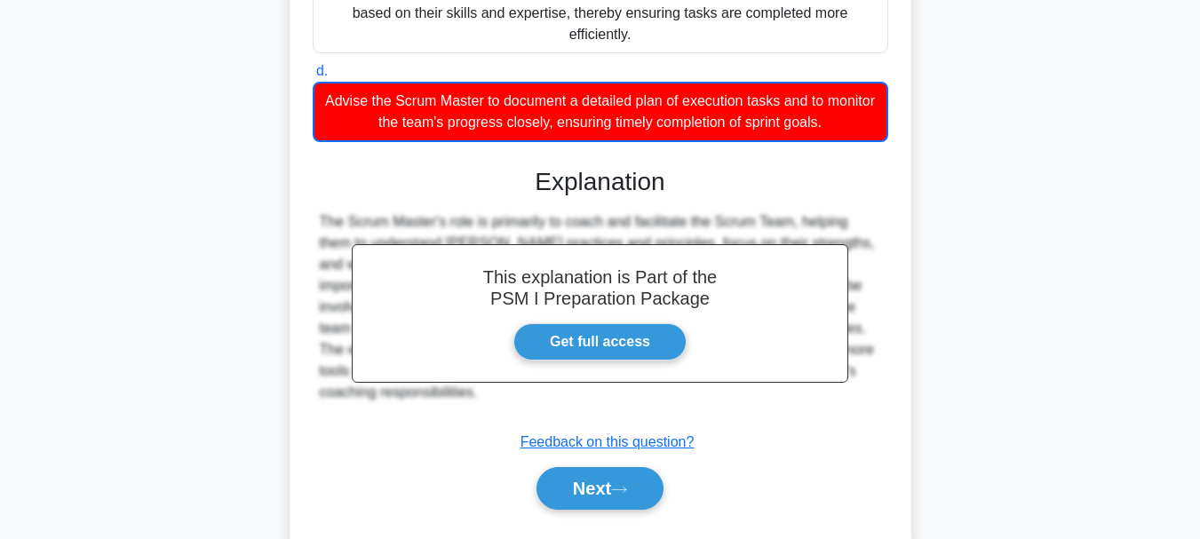
scroll to position [456, 0]
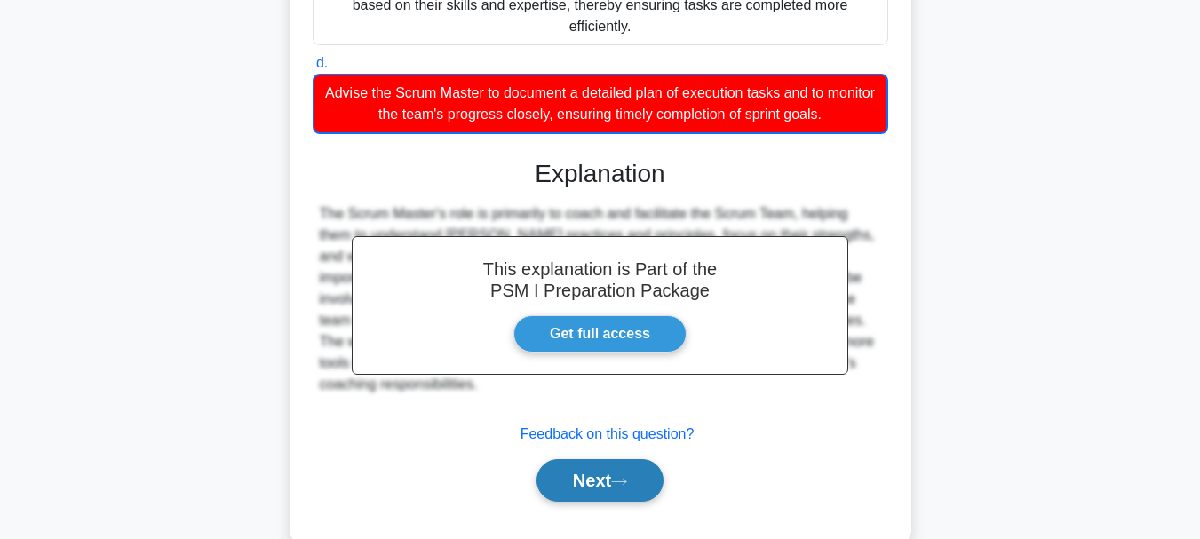
click at [631, 459] on button "Next" at bounding box center [599, 480] width 127 height 43
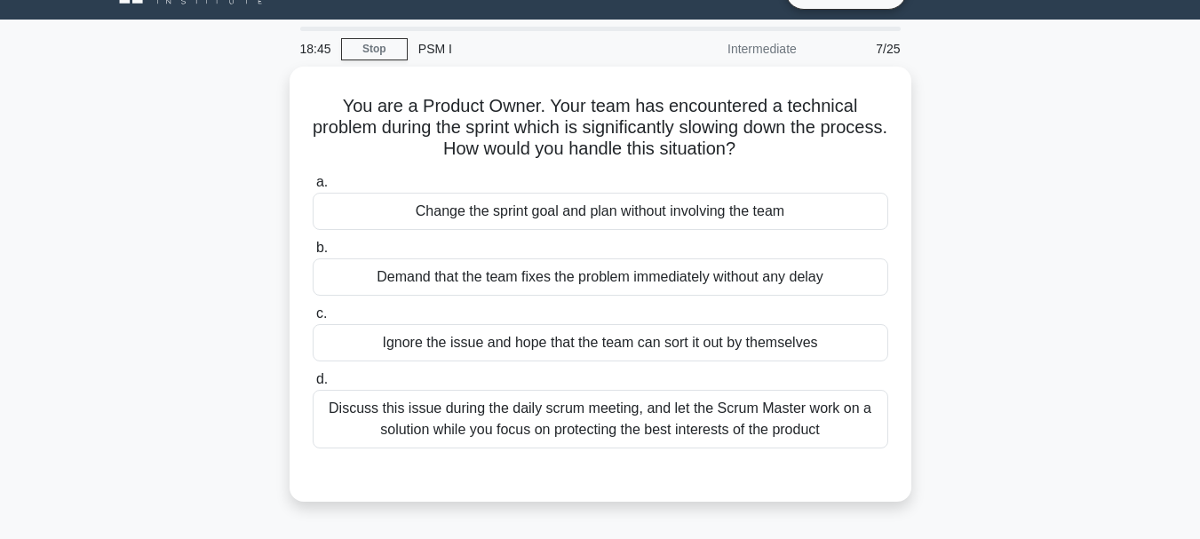
scroll to position [0, 0]
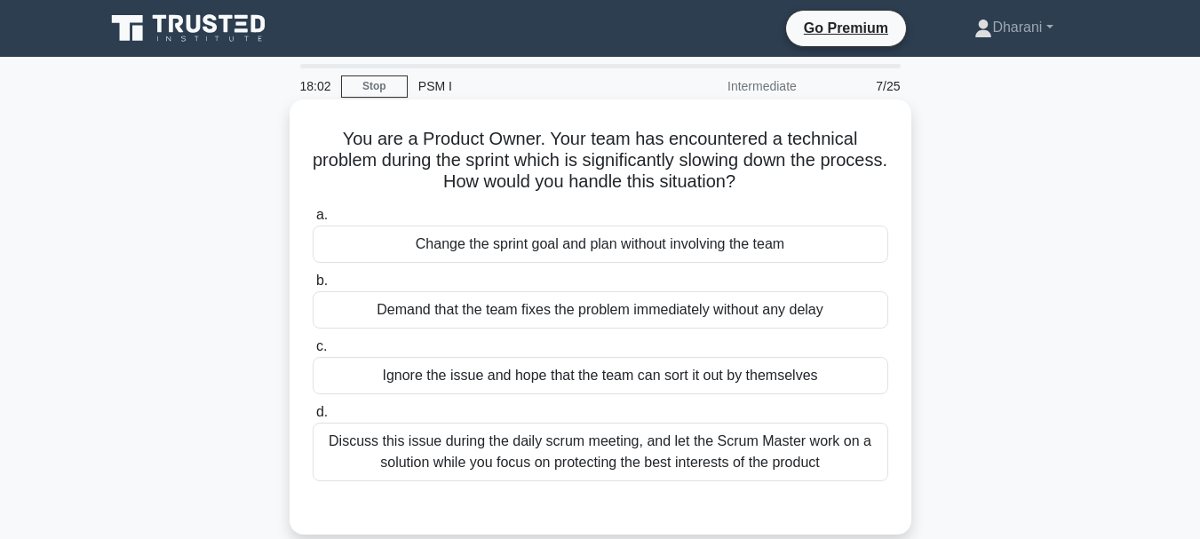
click at [504, 468] on div "Discuss this issue during the daily scrum meeting, and let the Scrum Master wor…" at bounding box center [601, 452] width 576 height 59
click at [313, 418] on input "d. Discuss this issue during the daily scrum meeting, and let the Scrum Master …" at bounding box center [313, 413] width 0 height 12
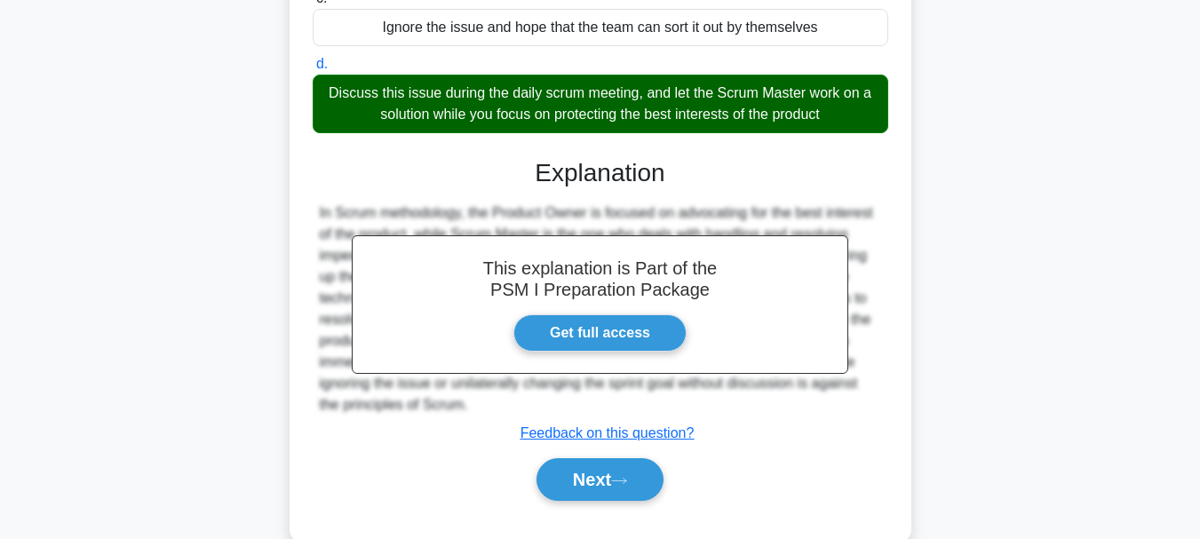
scroll to position [420, 0]
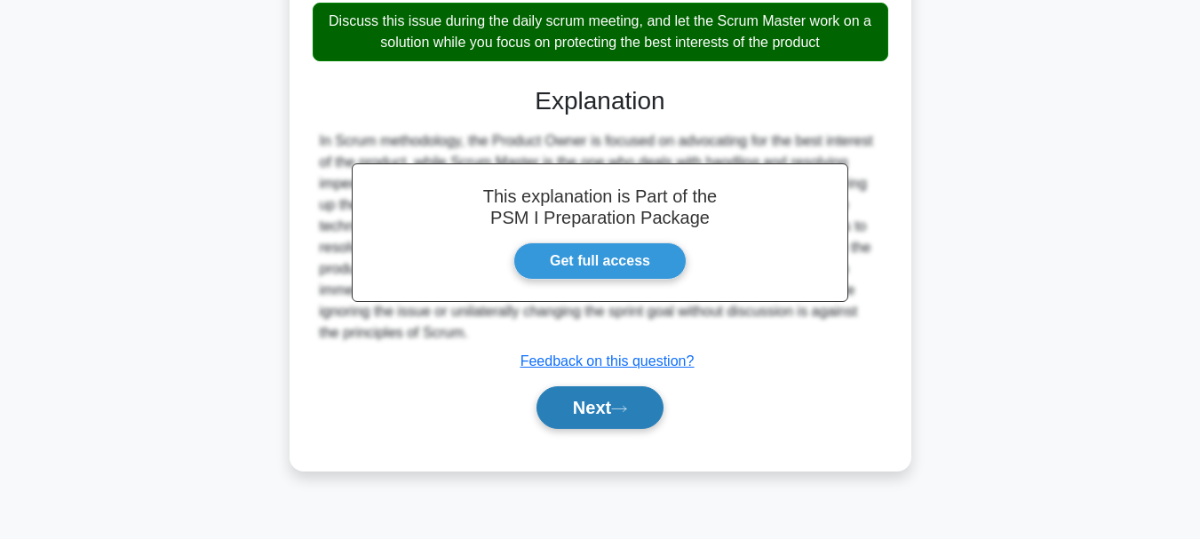
click at [599, 398] on button "Next" at bounding box center [599, 407] width 127 height 43
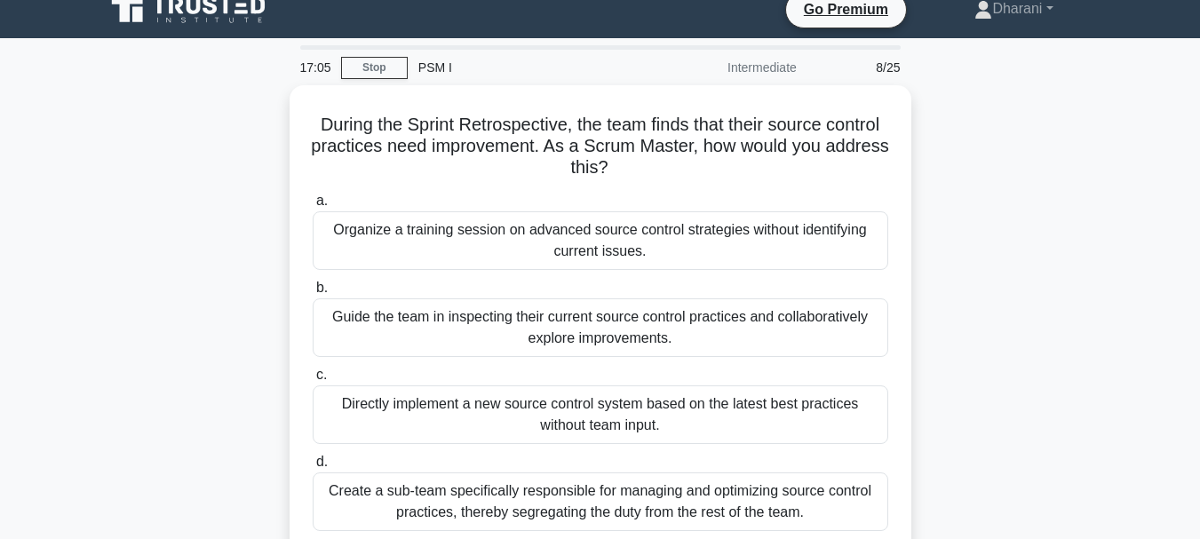
scroll to position [13, 0]
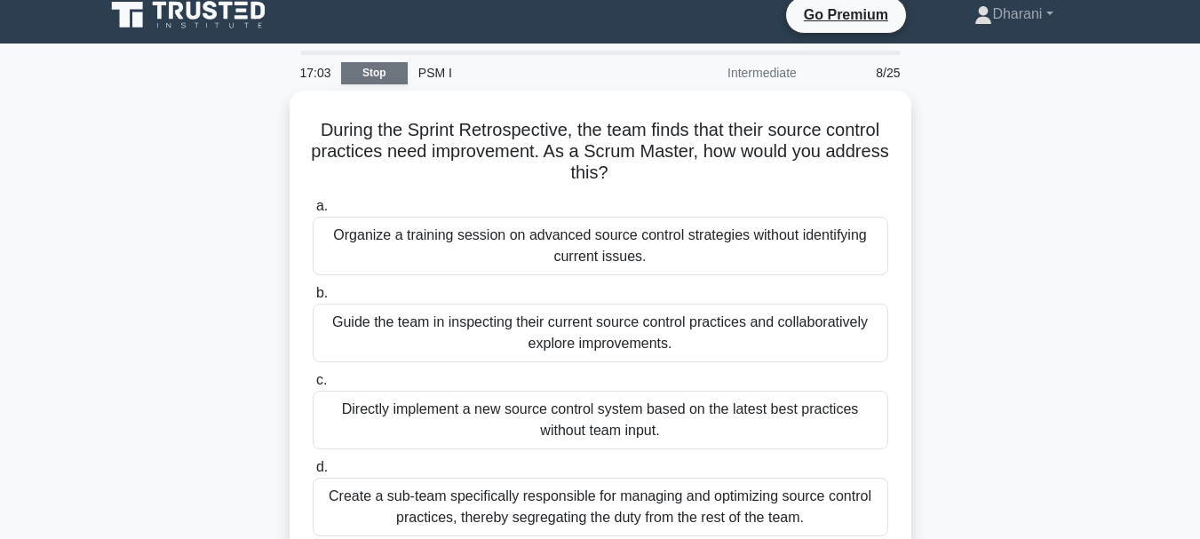
click at [387, 75] on link "Stop" at bounding box center [374, 73] width 67 height 22
